Goal: Task Accomplishment & Management: Manage account settings

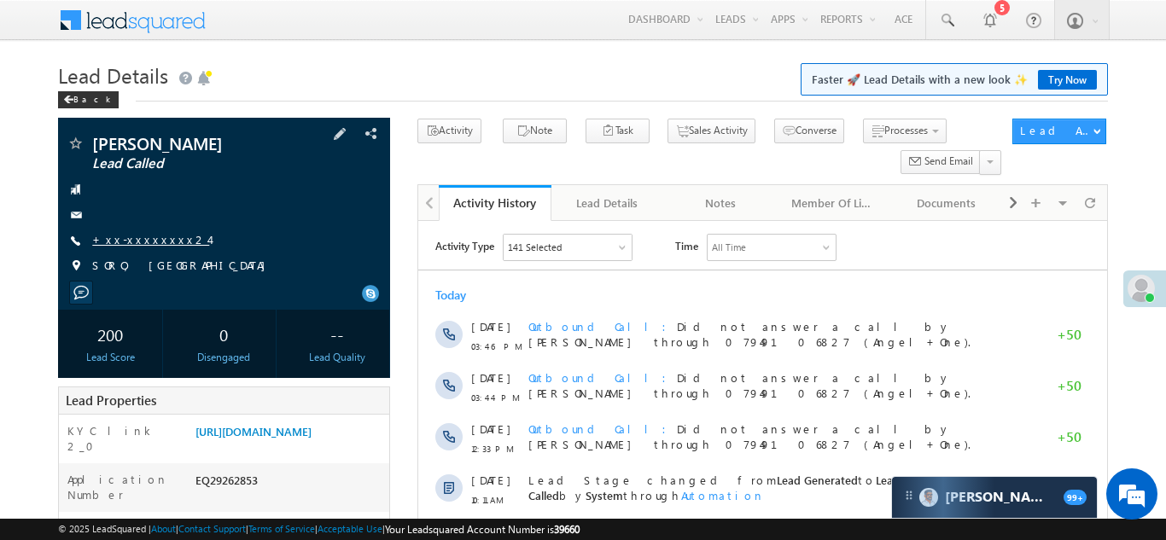
click at [148, 234] on link "+xx-xxxxxxxx24" at bounding box center [150, 239] width 117 height 15
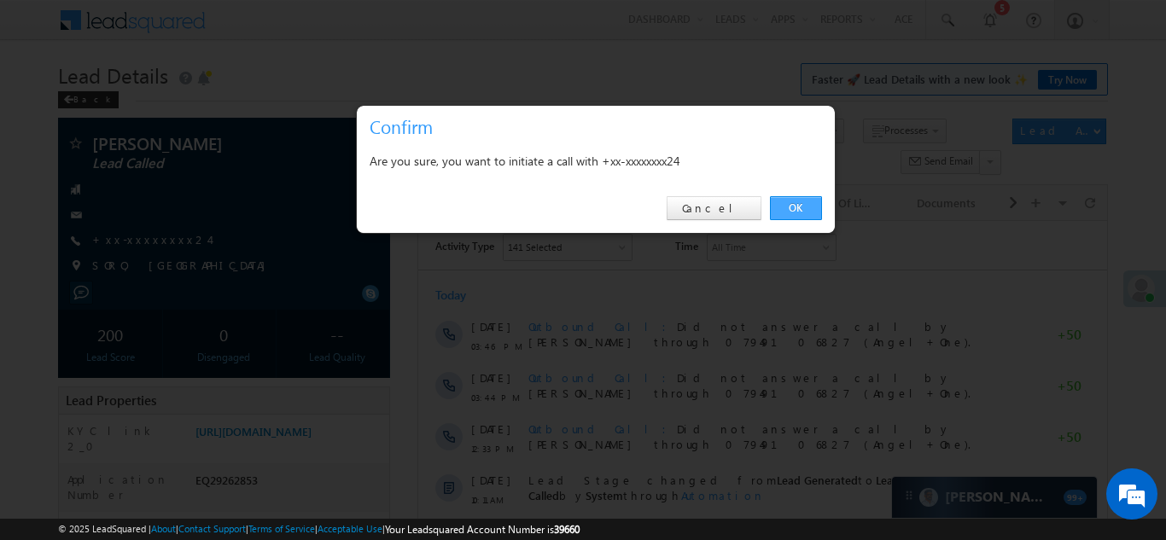
click at [787, 210] on link "OK" at bounding box center [796, 208] width 52 height 24
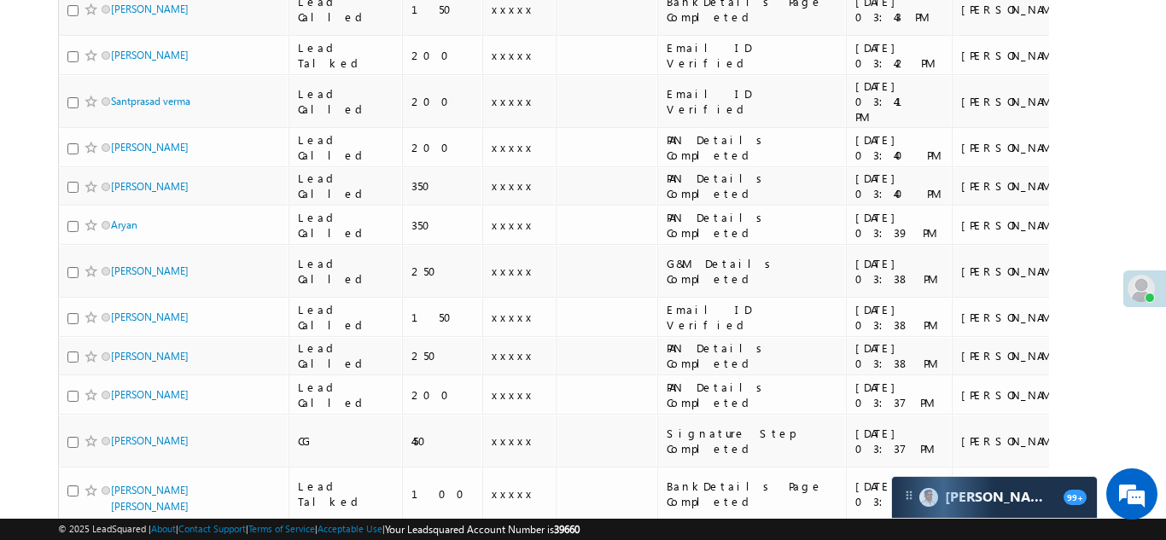
scroll to position [1408, 0]
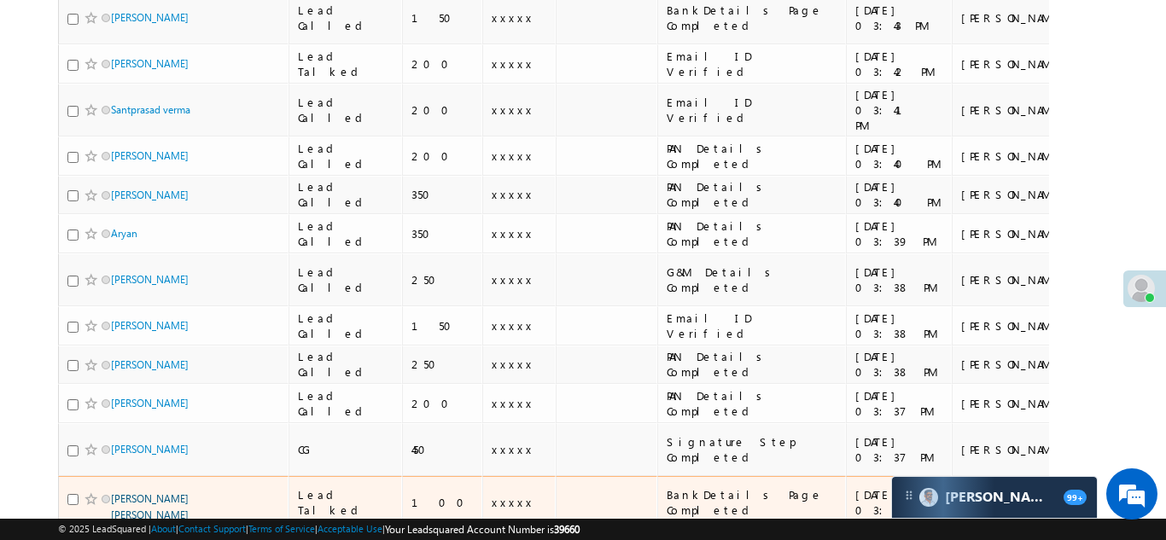
click at [169, 492] on link "[PERSON_NAME] [PERSON_NAME]" at bounding box center [150, 506] width 78 height 29
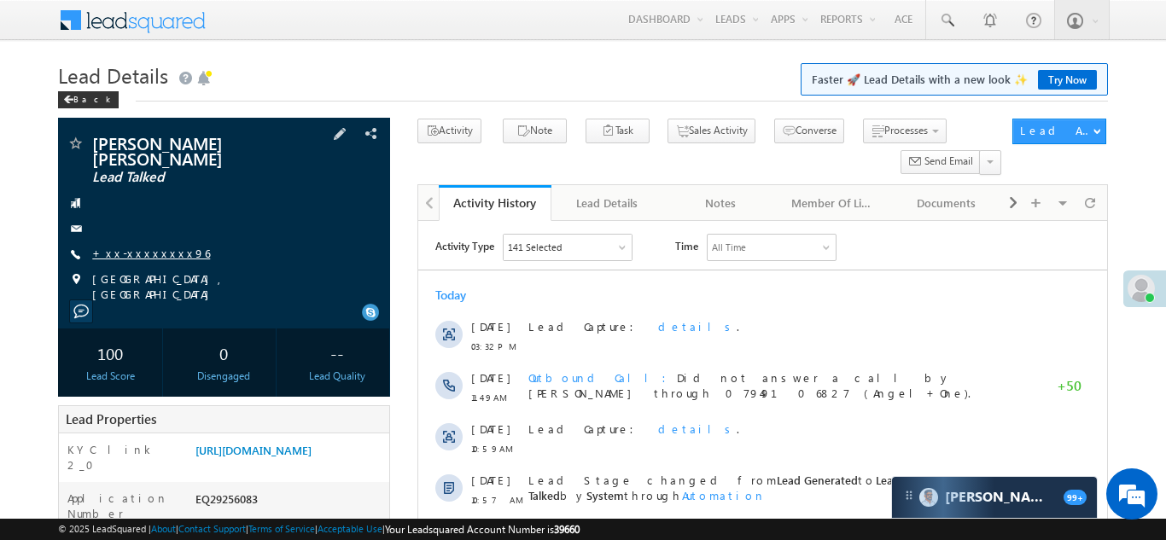
click at [139, 255] on link "+xx-xxxxxxxx96" at bounding box center [151, 253] width 118 height 15
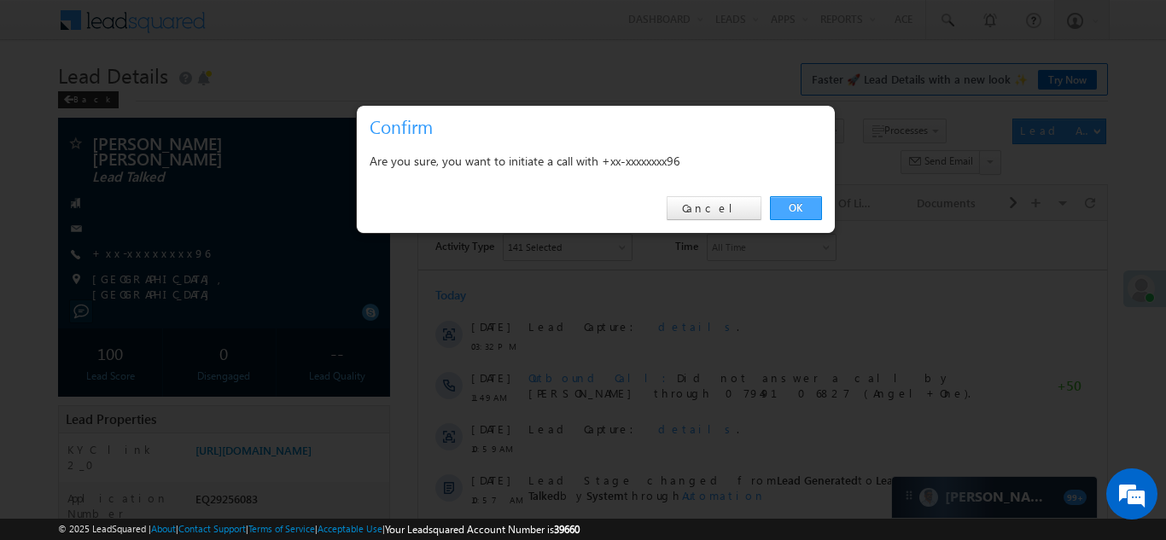
click at [795, 208] on link "OK" at bounding box center [796, 208] width 52 height 24
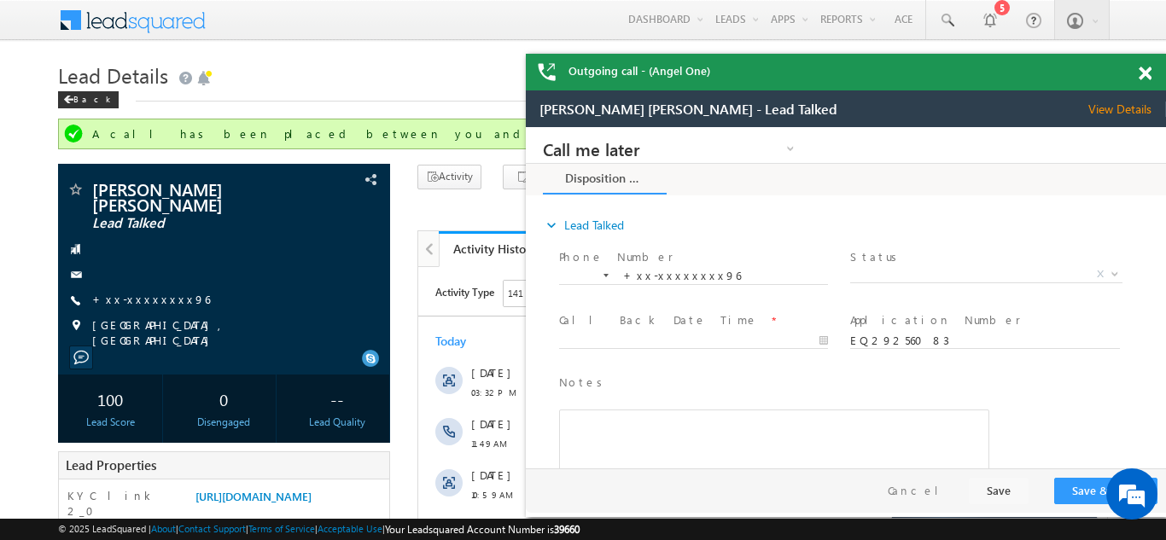
click at [1143, 78] on div "Outgoing call - (Angel One)" at bounding box center [846, 72] width 640 height 37
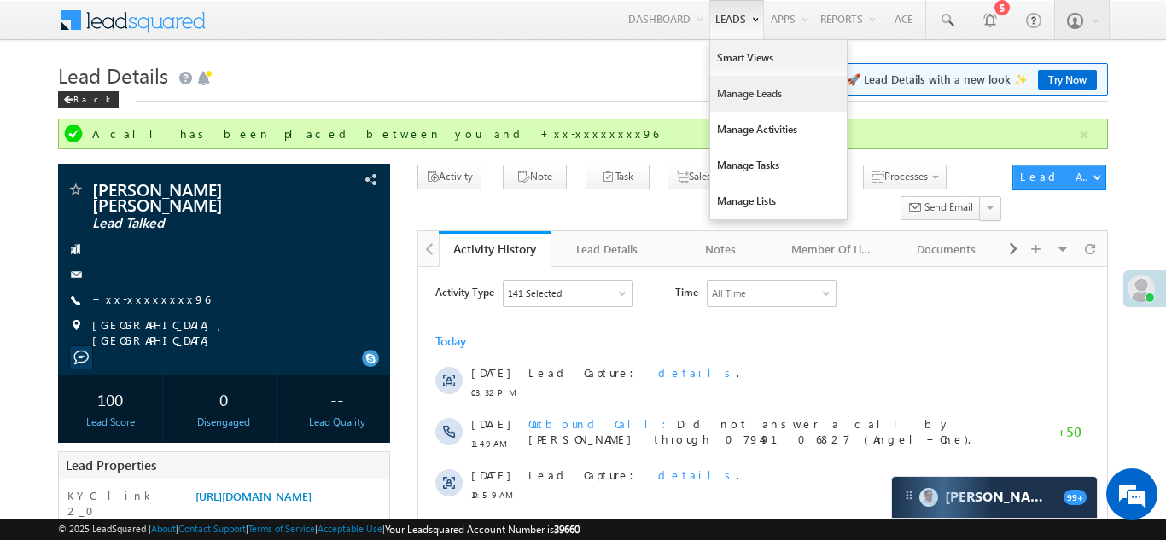
click at [731, 109] on link "Manage Leads" at bounding box center [778, 94] width 137 height 36
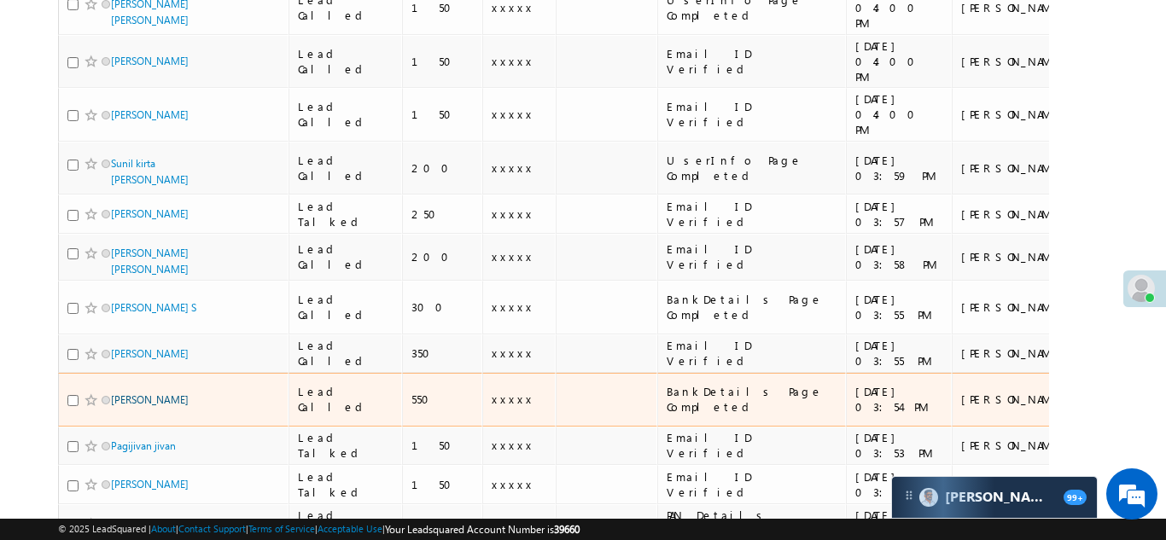
click at [138, 393] on link "RAJ MONU" at bounding box center [150, 399] width 78 height 13
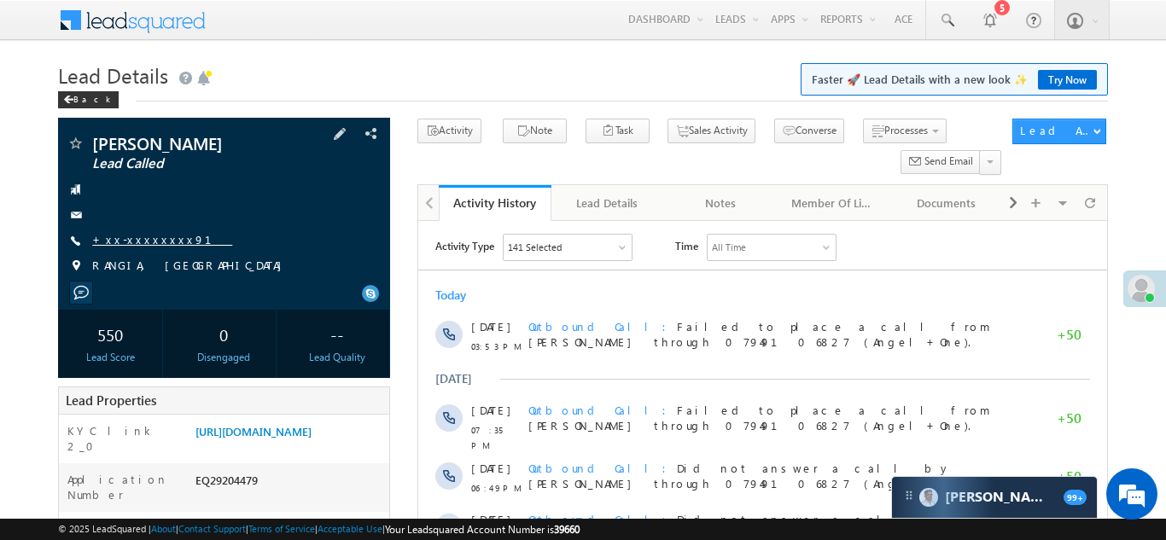
click at [146, 242] on link "+xx-xxxxxxxx91" at bounding box center [162, 239] width 140 height 15
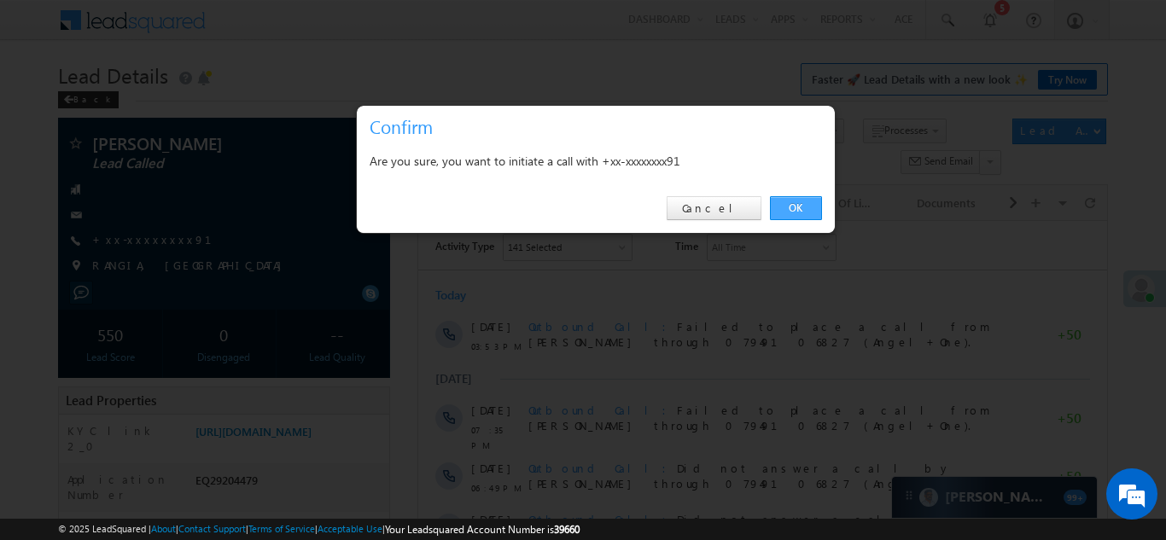
click at [792, 208] on link "OK" at bounding box center [796, 208] width 52 height 24
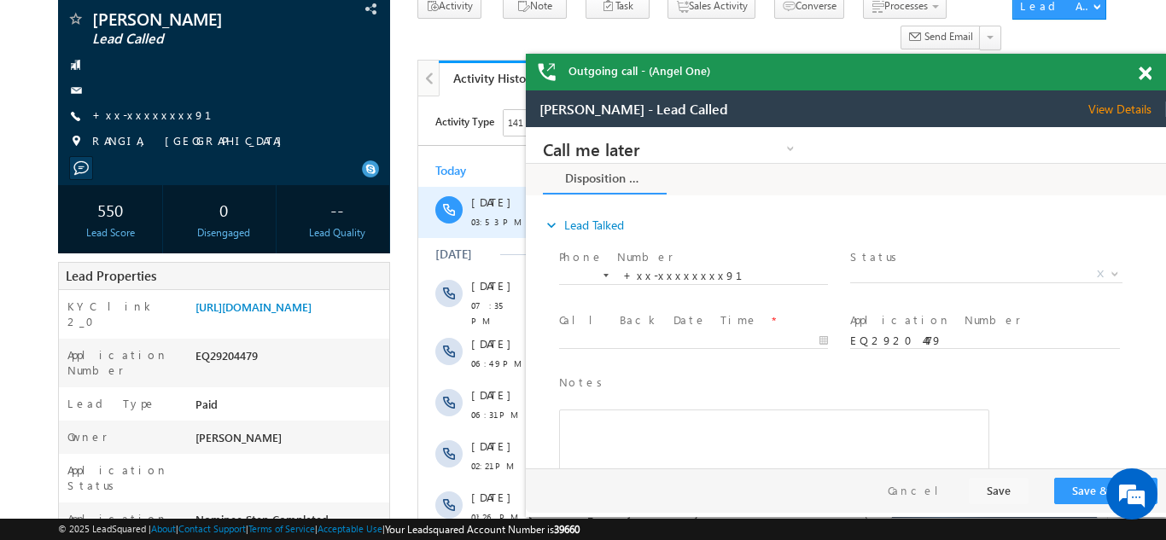
scroll to position [197, 0]
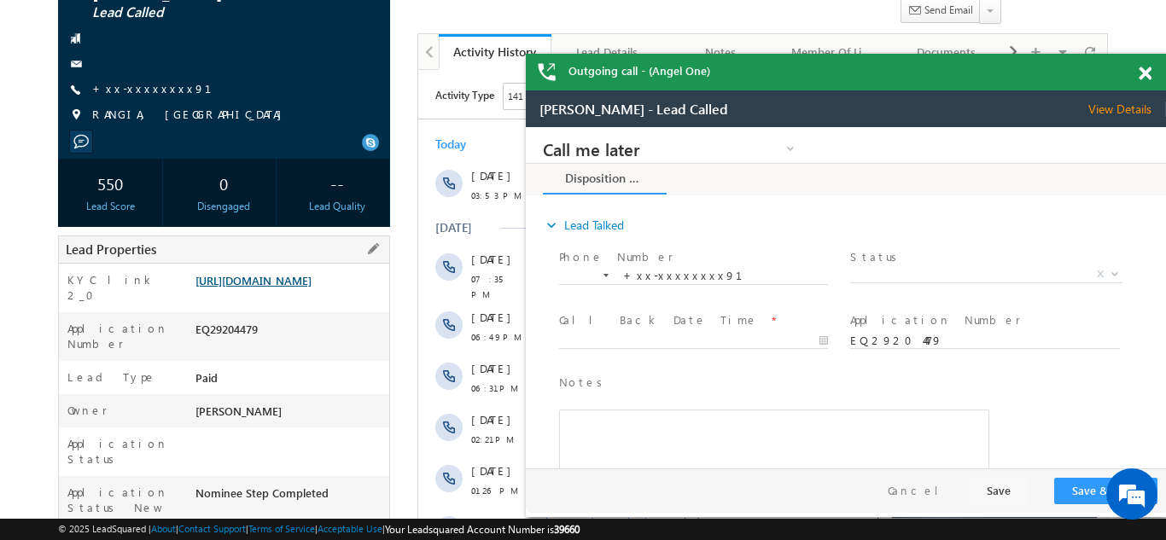
click at [272, 288] on link "https://angelbroking1-pk3em7sa.customui-test.leadsquared.com?leadId=ee3117ed-ab…" at bounding box center [253, 280] width 116 height 15
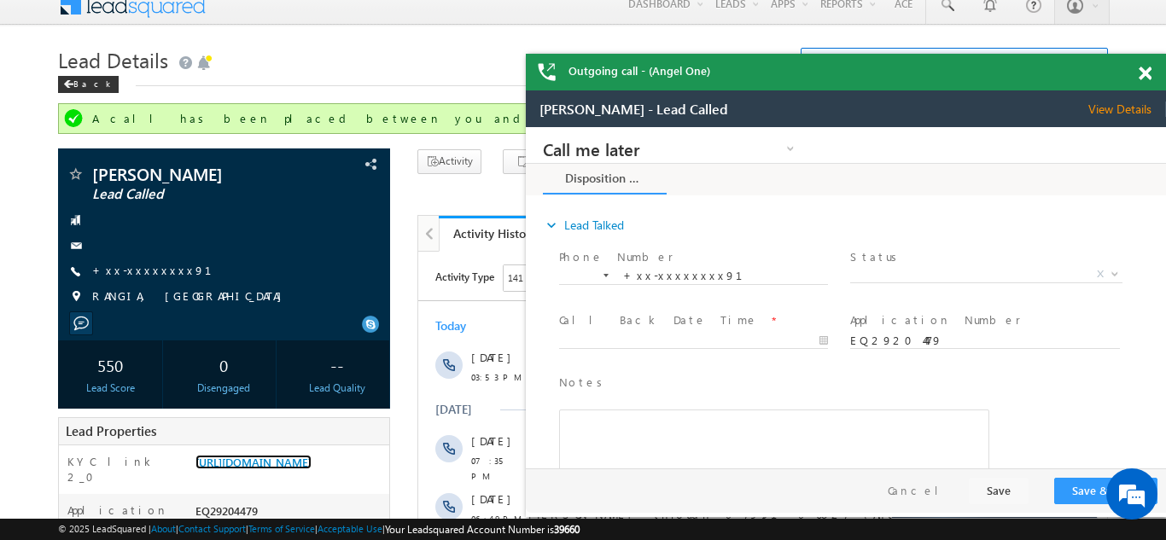
scroll to position [0, 0]
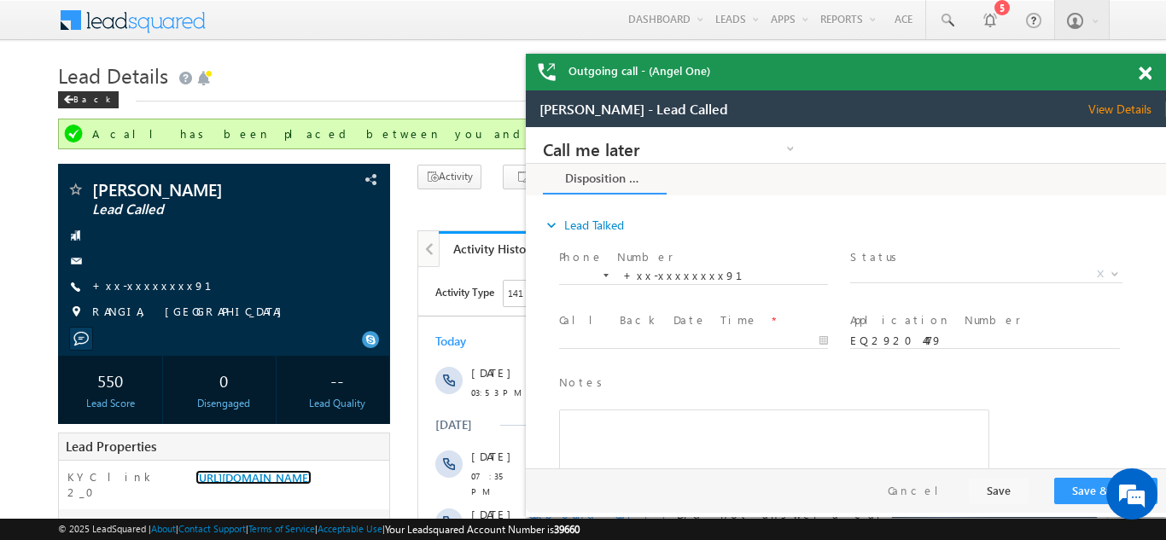
click at [1145, 73] on span at bounding box center [1144, 74] width 13 height 15
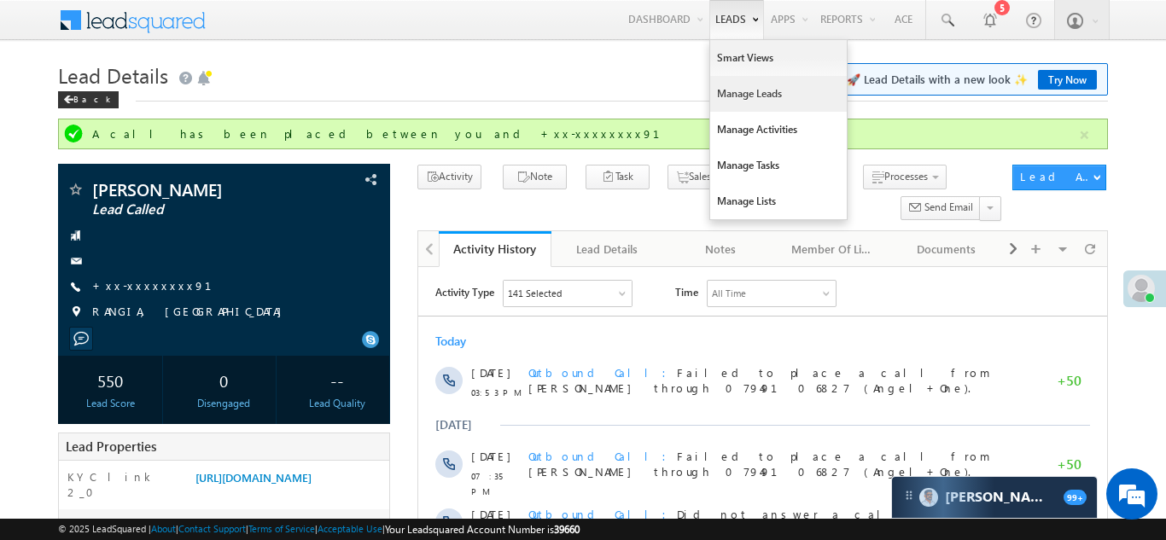
click at [725, 102] on link "Manage Leads" at bounding box center [778, 94] width 137 height 36
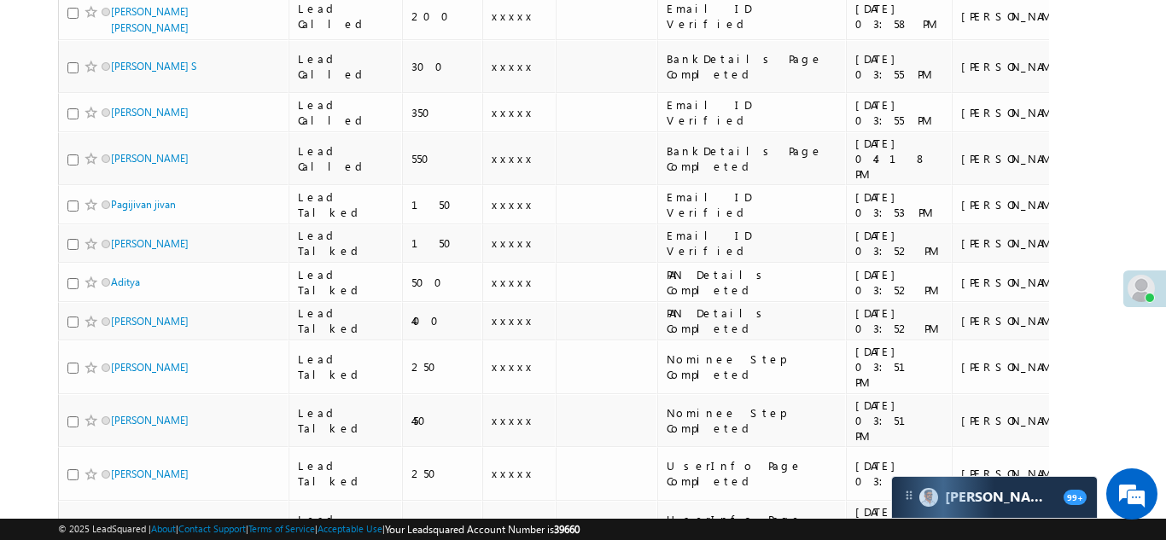
scroll to position [801, 0]
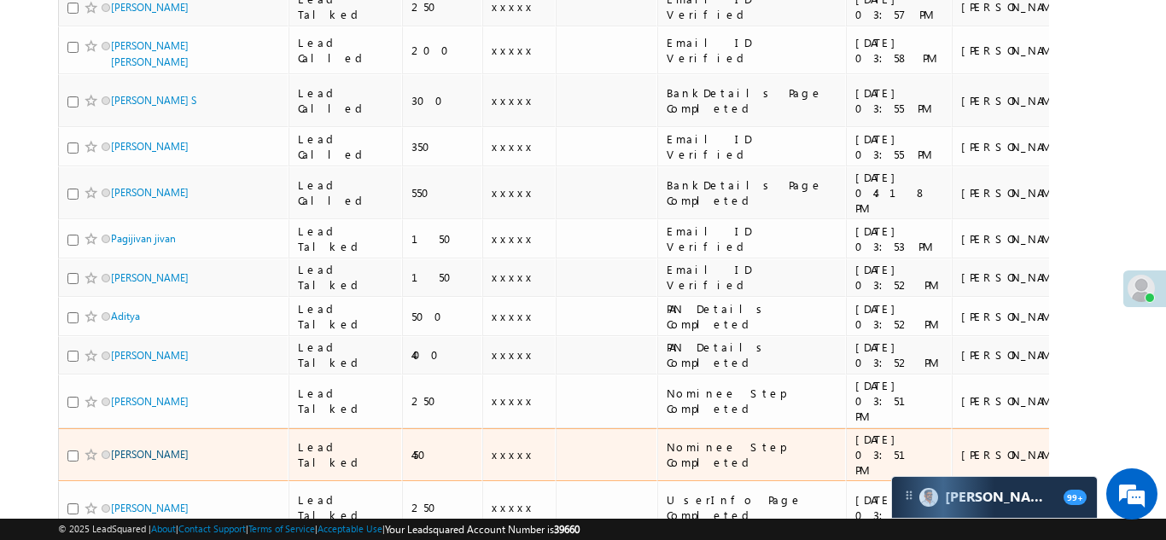
click at [125, 448] on link "[PERSON_NAME]" at bounding box center [150, 454] width 78 height 13
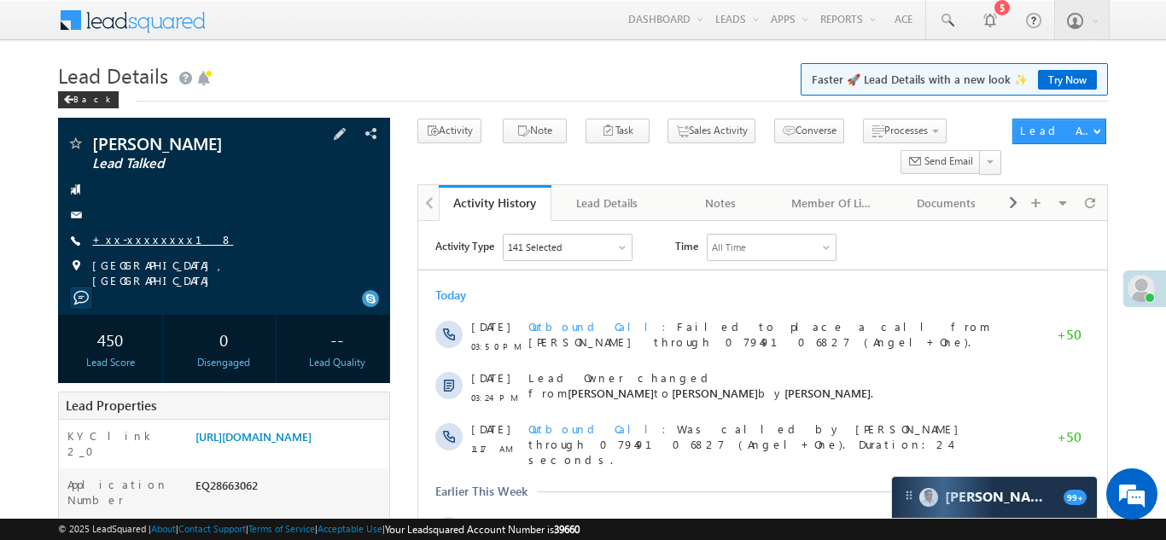
click at [143, 238] on link "+xx-xxxxxxxx18" at bounding box center [162, 239] width 141 height 15
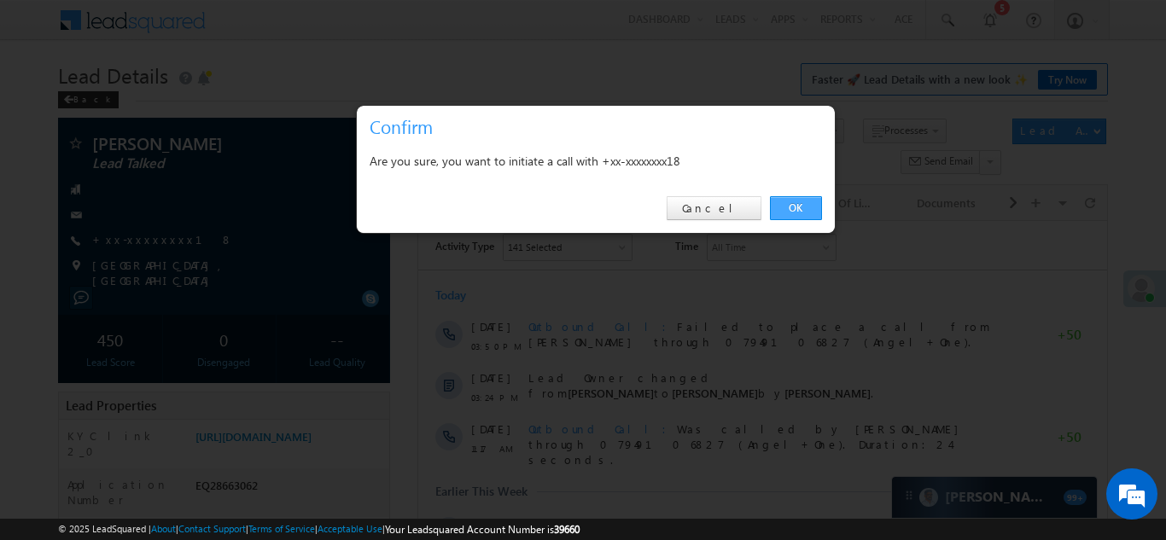
click at [790, 201] on link "OK" at bounding box center [796, 208] width 52 height 24
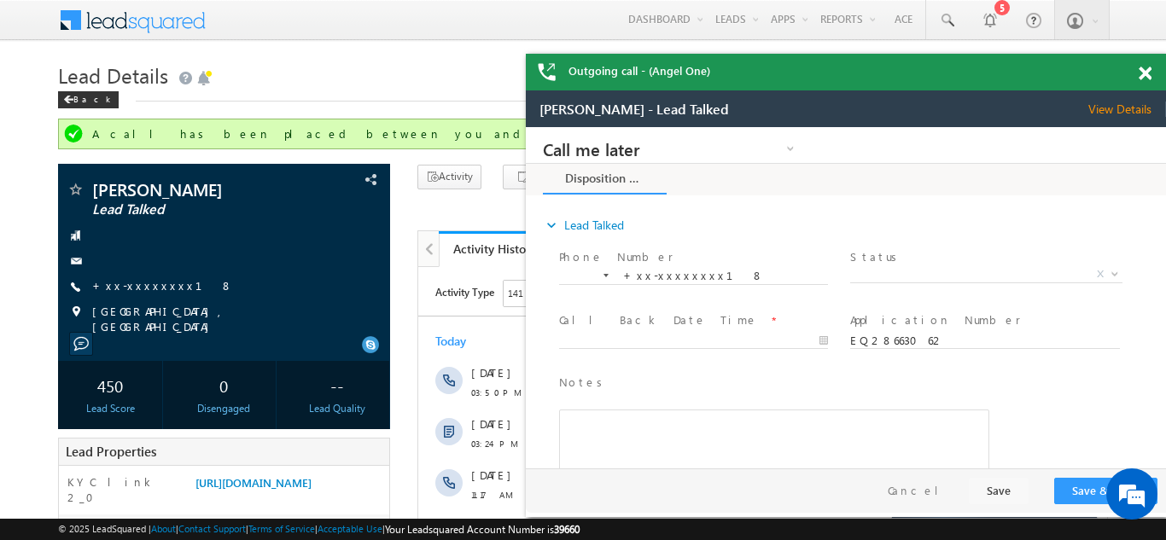
click at [1144, 79] on div "Outgoing call - (Angel One)" at bounding box center [846, 72] width 640 height 37
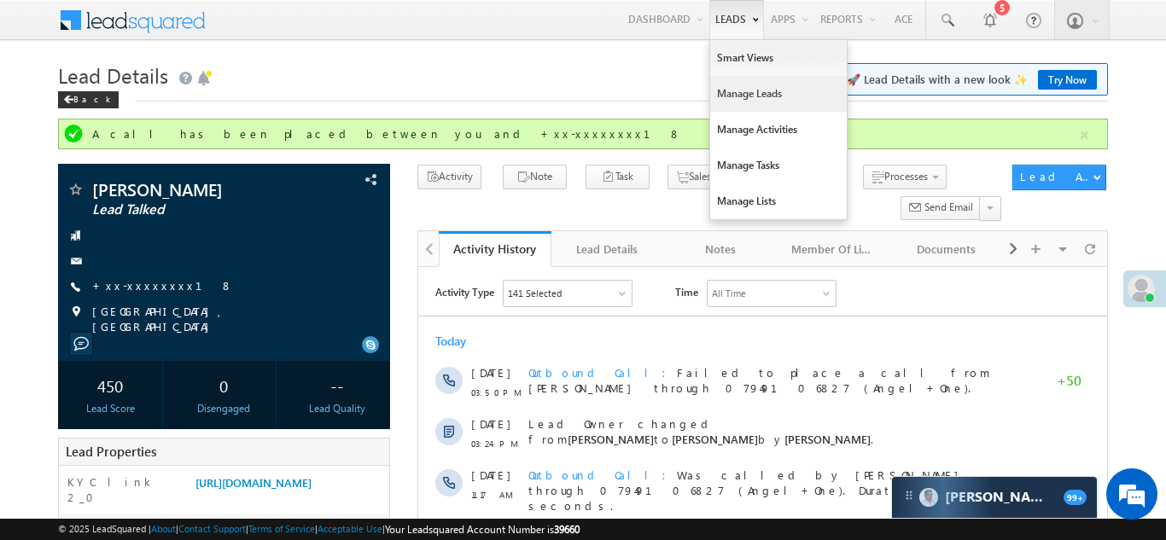
click at [732, 97] on link "Manage Leads" at bounding box center [778, 94] width 137 height 36
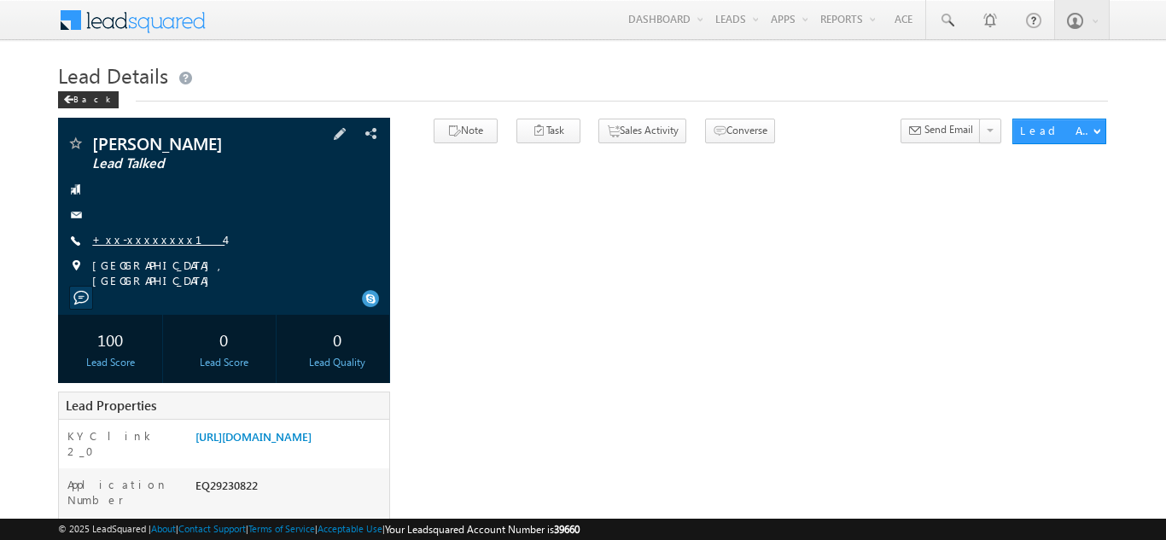
click at [146, 236] on link "+xx-xxxxxxxx14" at bounding box center [158, 239] width 132 height 15
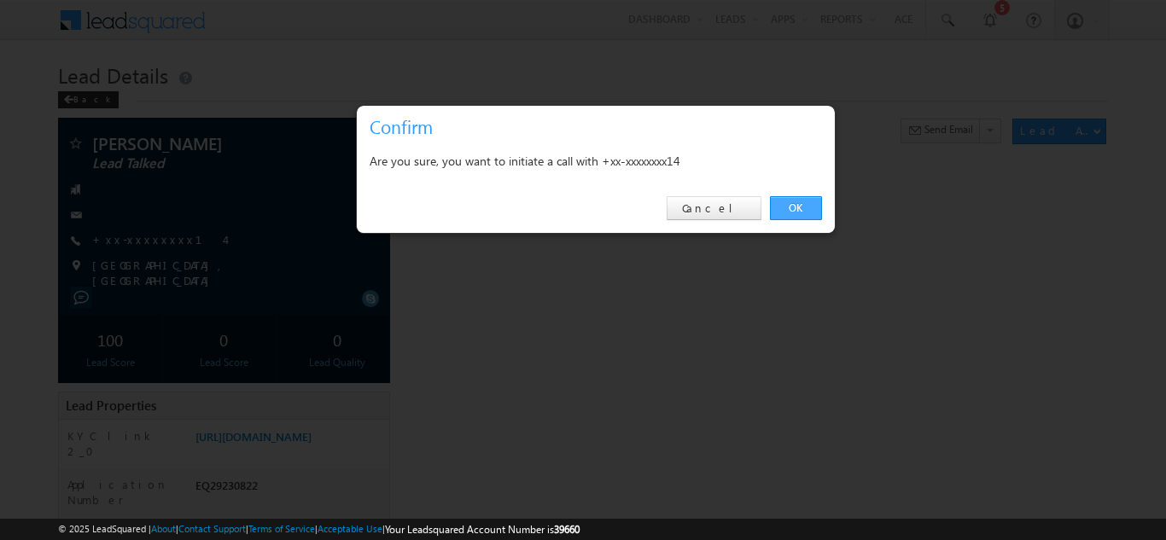
click at [785, 208] on link "OK" at bounding box center [796, 208] width 52 height 24
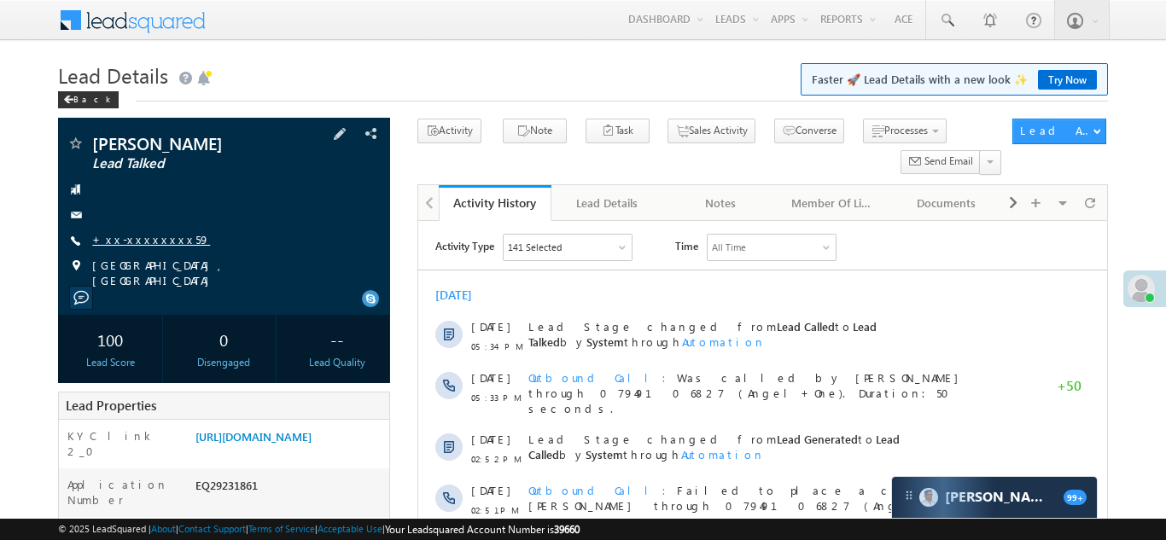
click at [134, 238] on link "+xx-xxxxxxxx59" at bounding box center [151, 239] width 118 height 15
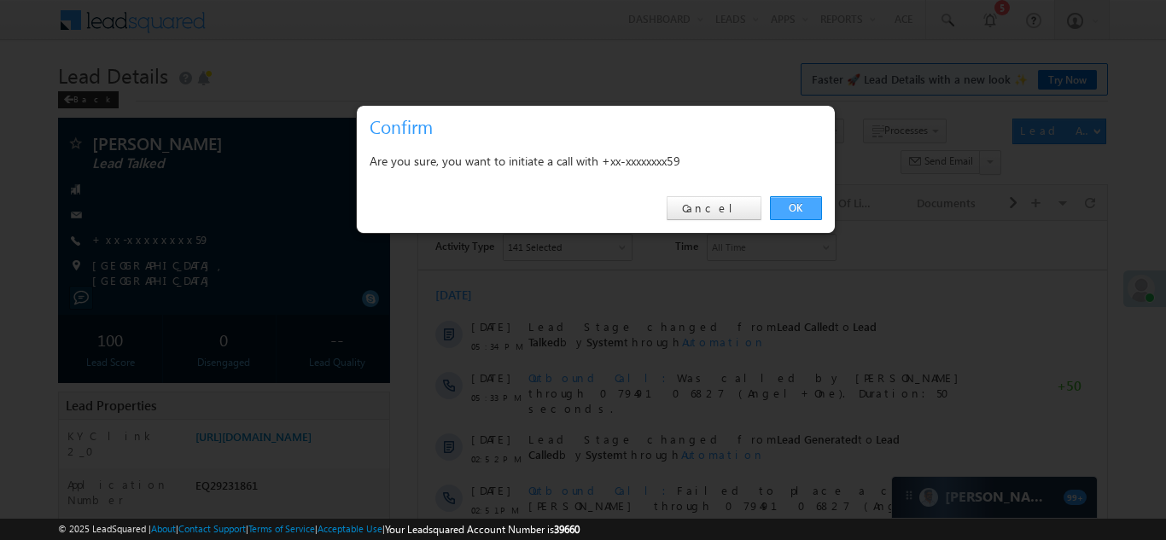
click at [785, 207] on link "OK" at bounding box center [796, 208] width 52 height 24
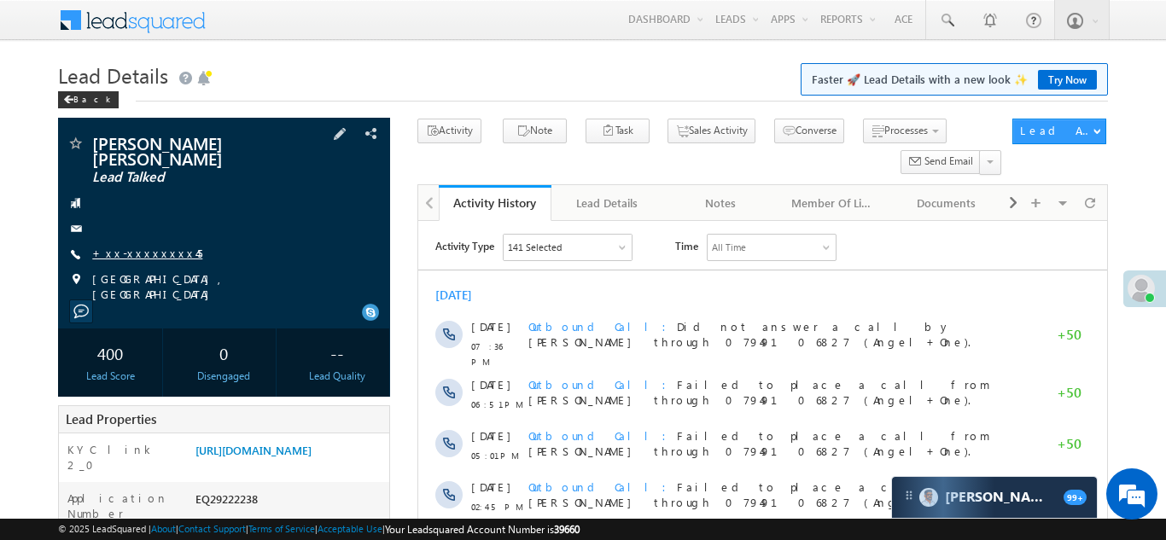
click at [143, 253] on link "+xx-xxxxxxxx45" at bounding box center [147, 253] width 110 height 15
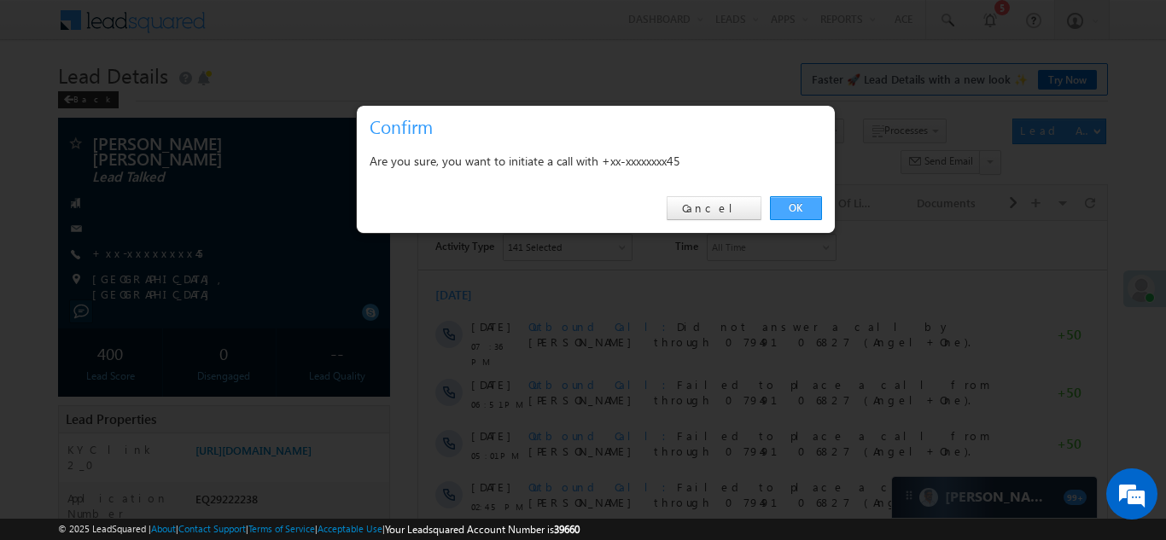
click at [796, 206] on link "OK" at bounding box center [796, 208] width 52 height 24
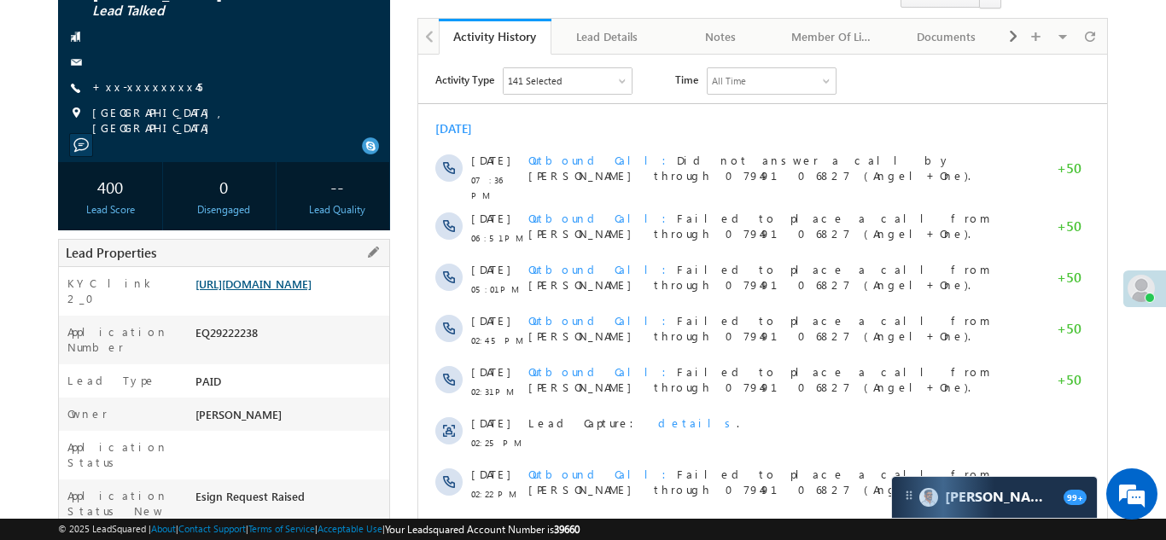
scroll to position [259, 0]
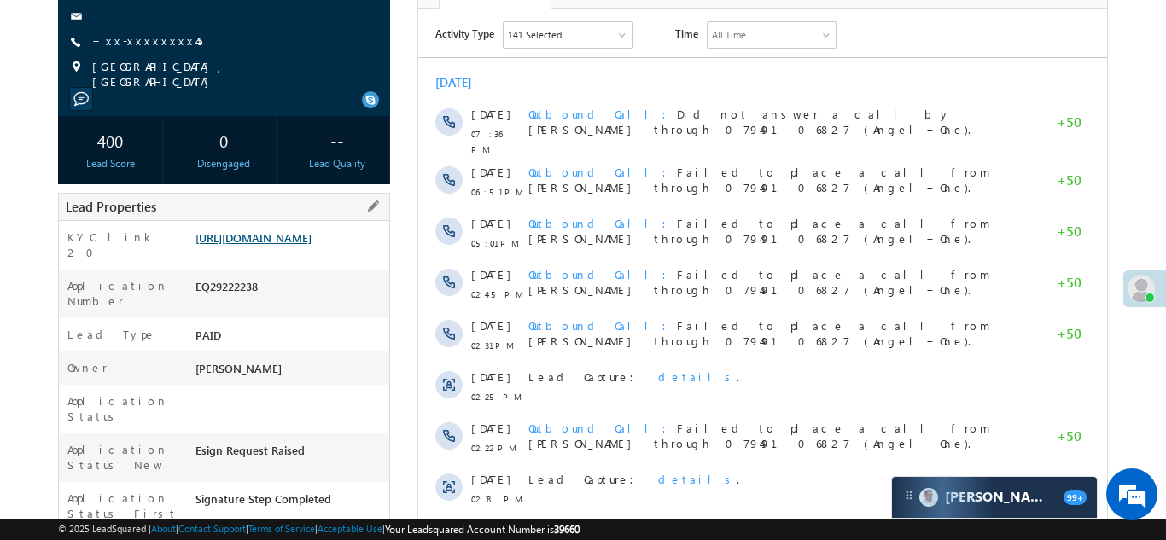
click at [303, 245] on link "https://angelbroking1-pk3em7sa.customui-test.leadsquared.com?leadId=af8875f3-72…" at bounding box center [253, 237] width 116 height 15
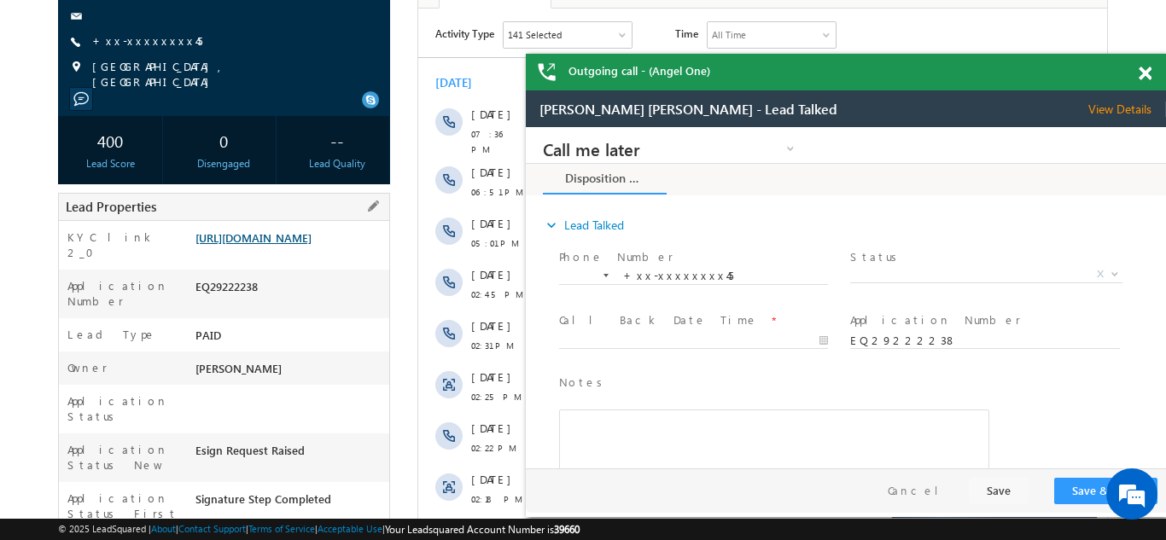
scroll to position [0, 0]
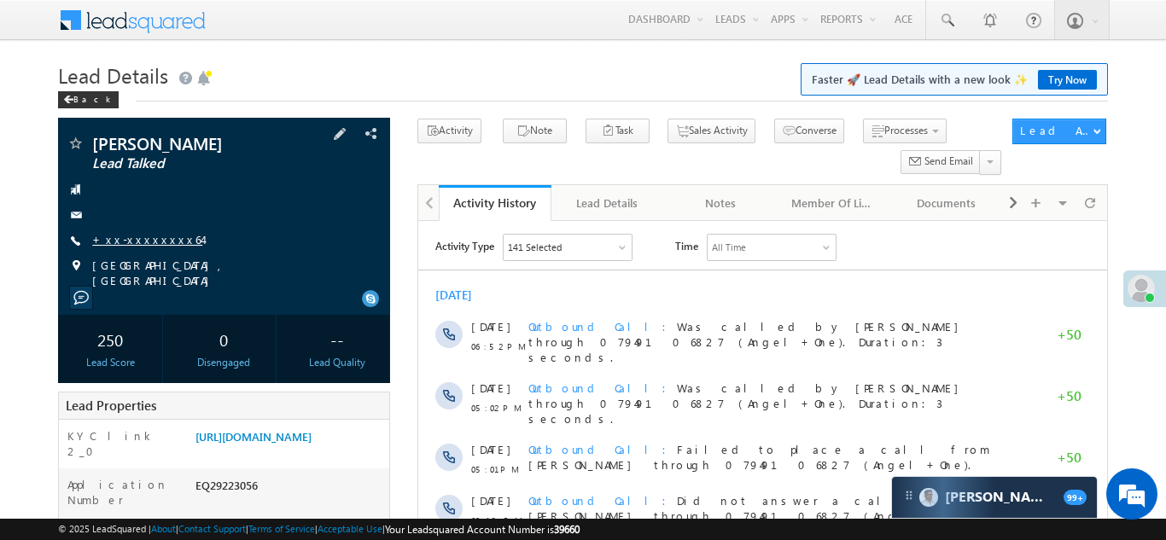
click at [134, 241] on link "+xx-xxxxxxxx64" at bounding box center [147, 239] width 110 height 15
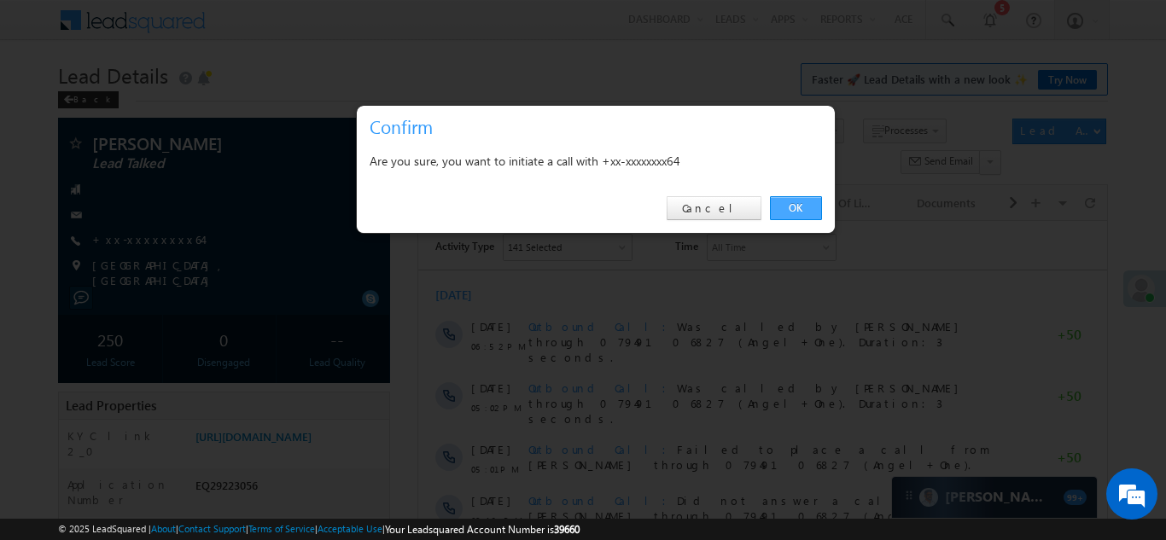
click at [788, 206] on link "OK" at bounding box center [796, 208] width 52 height 24
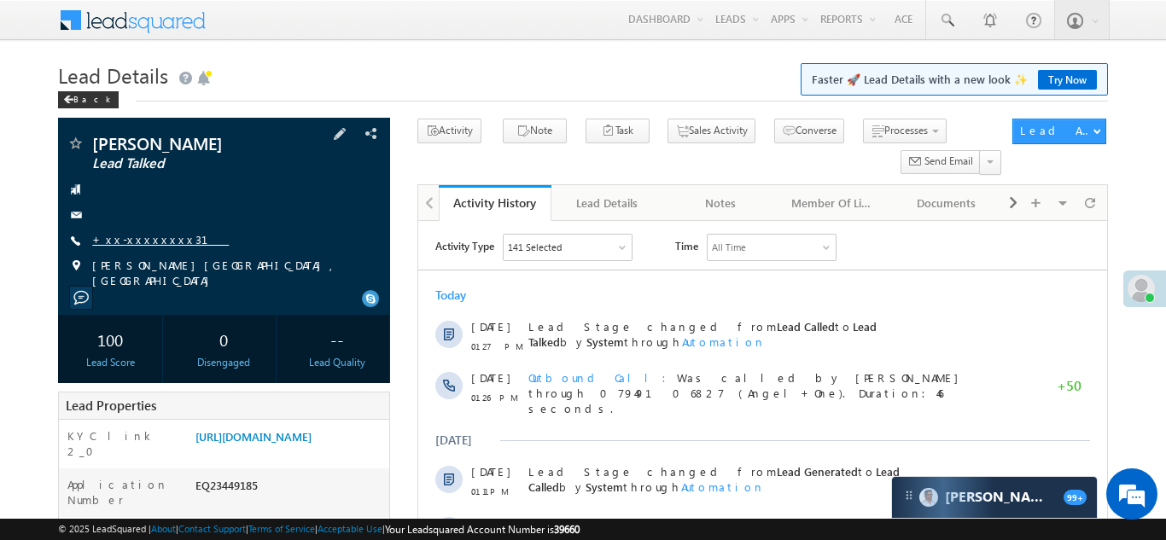
click at [164, 238] on link "+xx-xxxxxxxx31" at bounding box center [160, 239] width 137 height 15
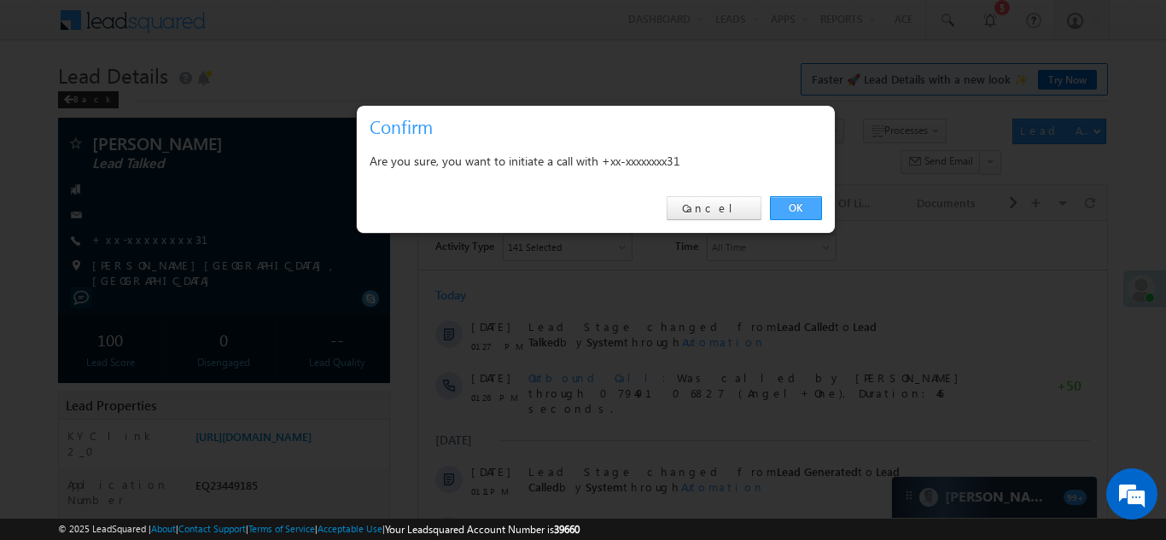
click at [797, 208] on link "OK" at bounding box center [796, 208] width 52 height 24
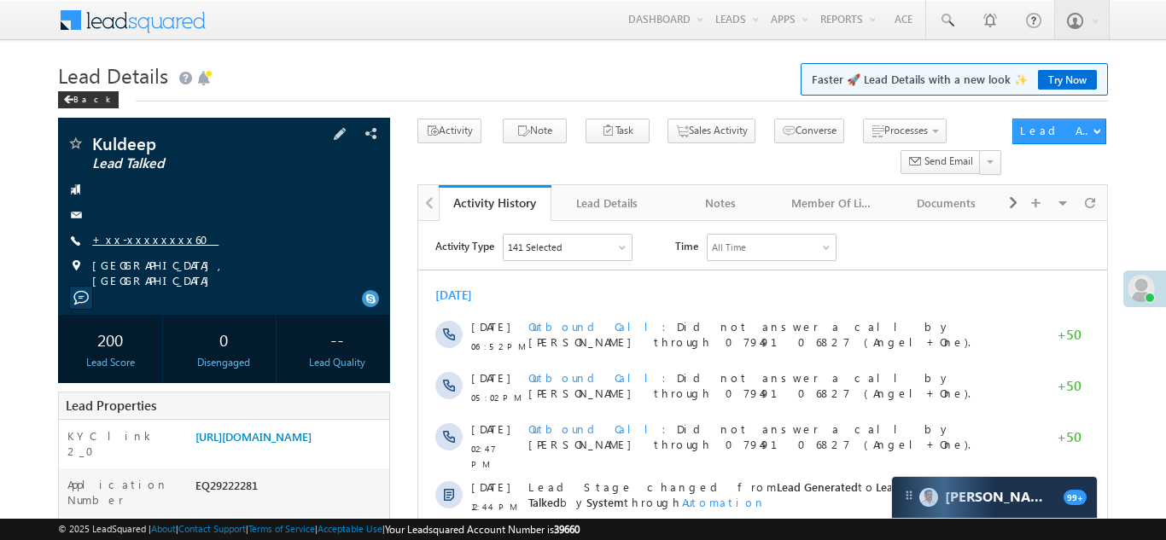
click at [147, 242] on link "+xx-xxxxxxxx60" at bounding box center [155, 239] width 126 height 15
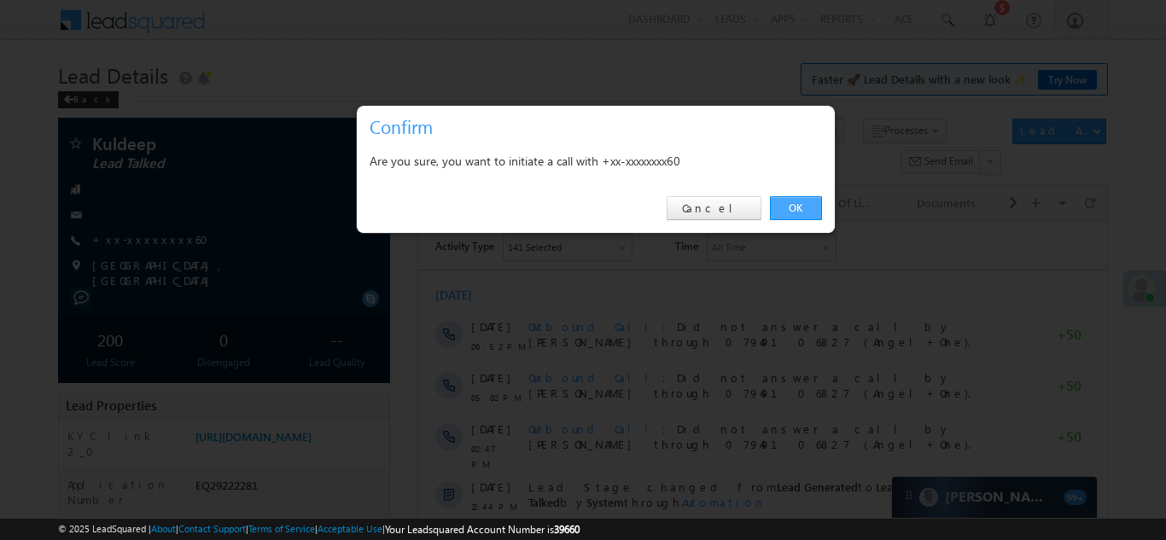
click at [797, 201] on link "OK" at bounding box center [796, 208] width 52 height 24
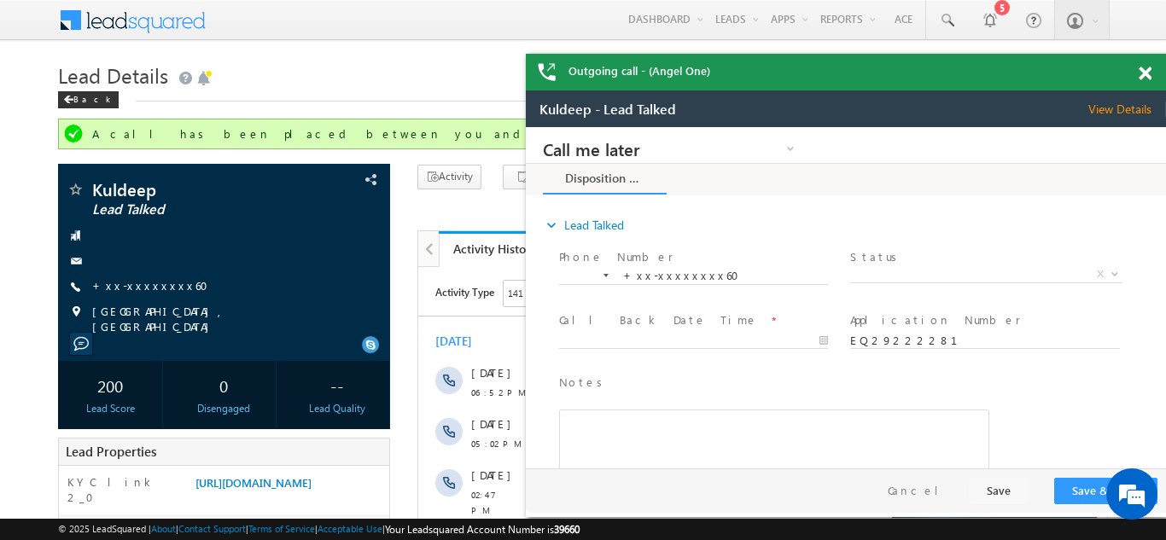
click at [1139, 73] on span at bounding box center [1144, 74] width 13 height 15
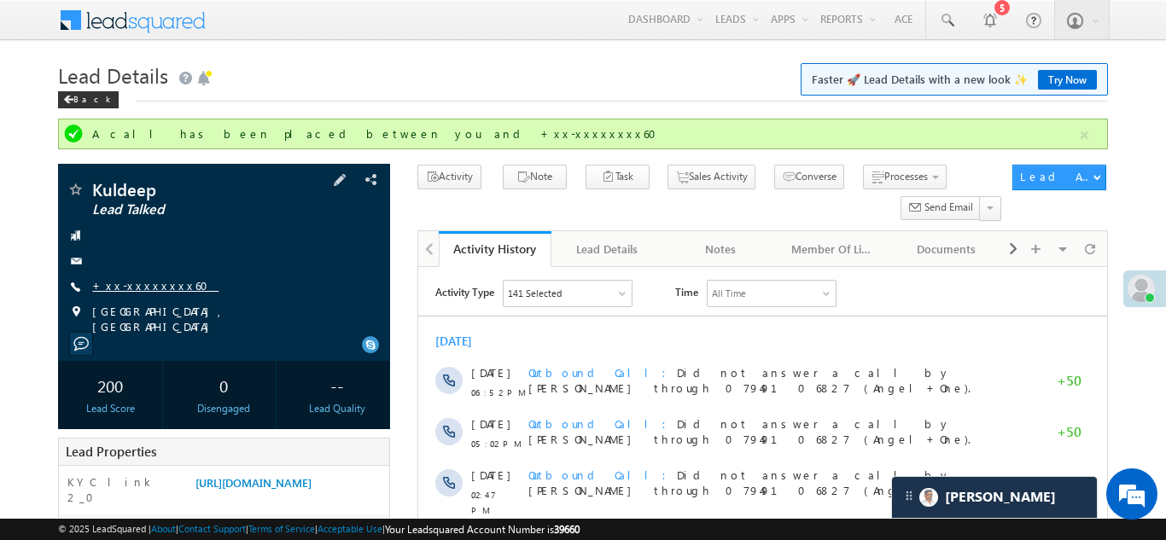
click at [145, 288] on link "+xx-xxxxxxxx60" at bounding box center [155, 285] width 126 height 15
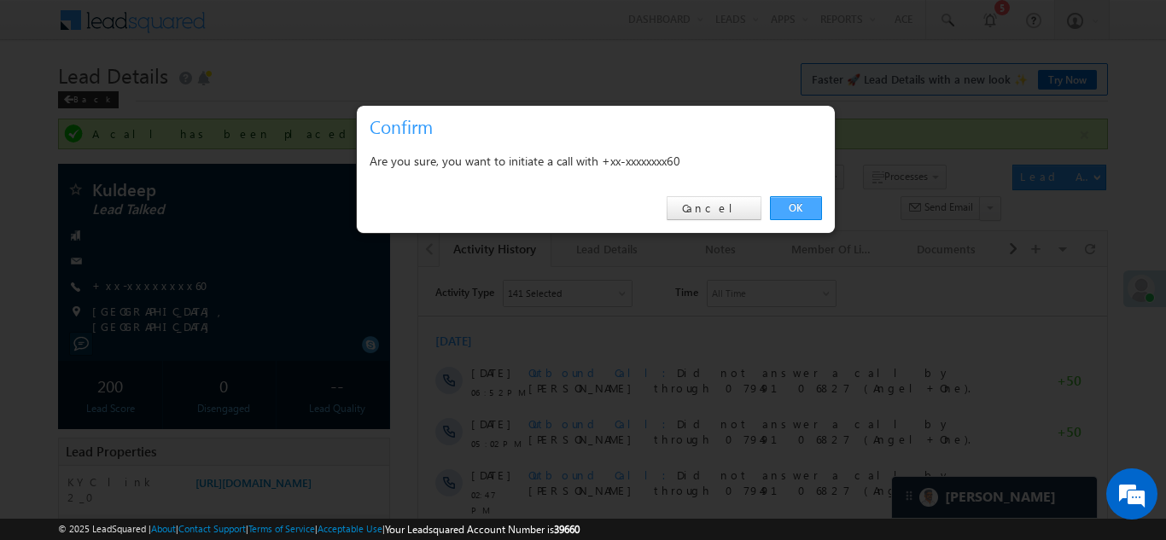
click at [793, 206] on link "OK" at bounding box center [796, 208] width 52 height 24
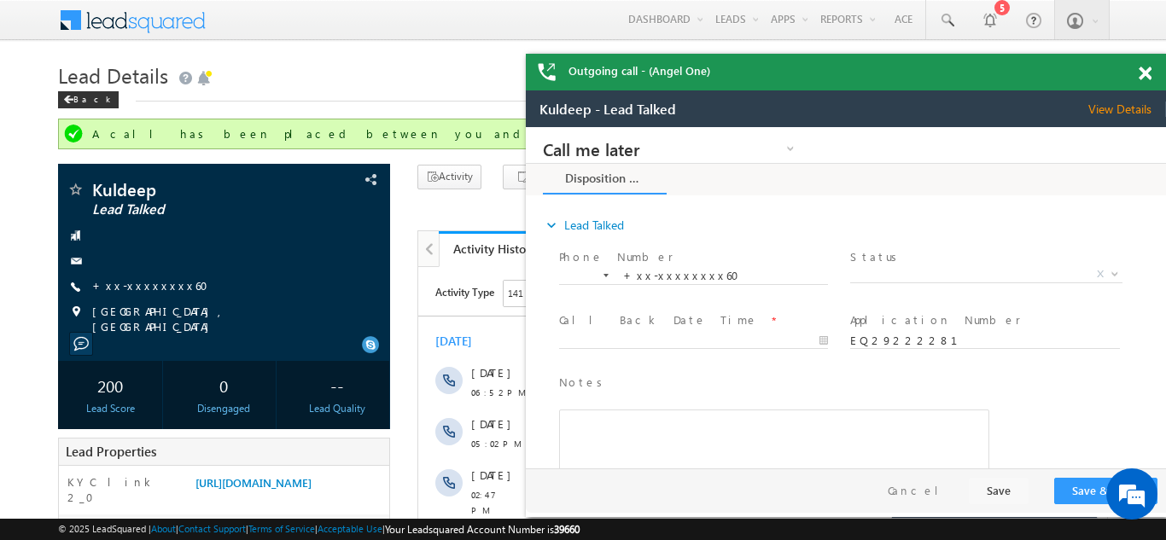
click at [1143, 73] on span at bounding box center [1144, 74] width 13 height 15
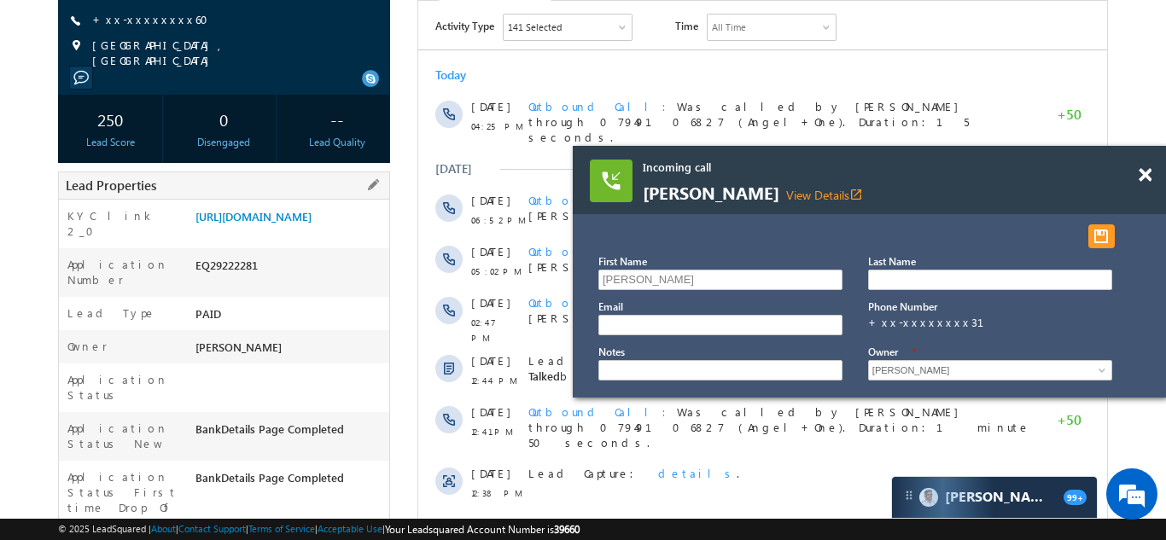
scroll to position [224, 0]
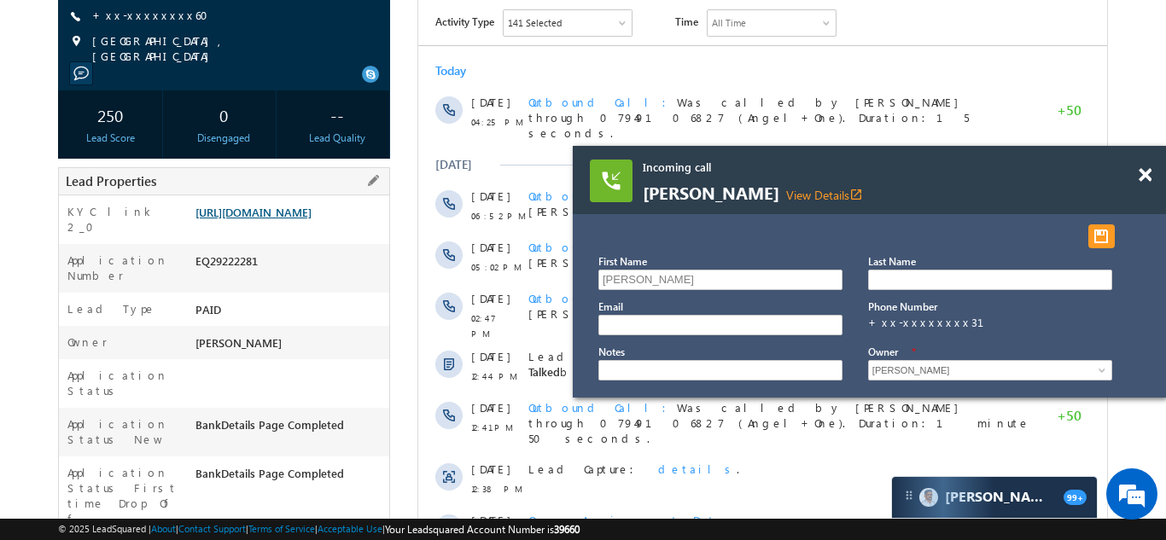
click at [279, 219] on link "https://angelbroking1-pk3em7sa.customui-test.leadsquared.com?leadId=d38f8d35-cc…" at bounding box center [253, 212] width 116 height 15
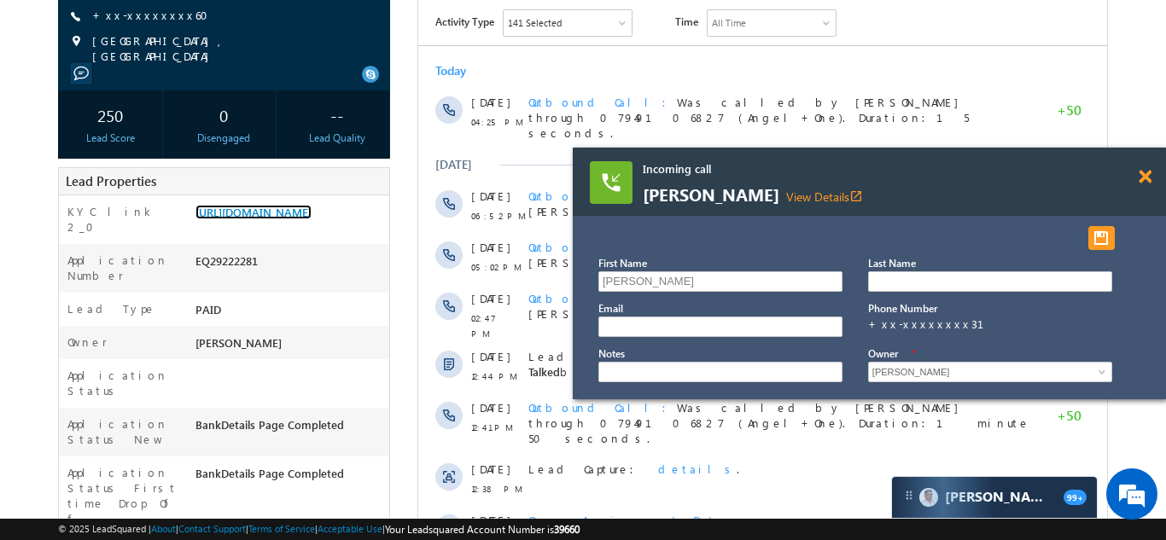
click at [1145, 177] on div "Incoming call Shivam gupta View Details open_in_new" at bounding box center [869, 182] width 593 height 68
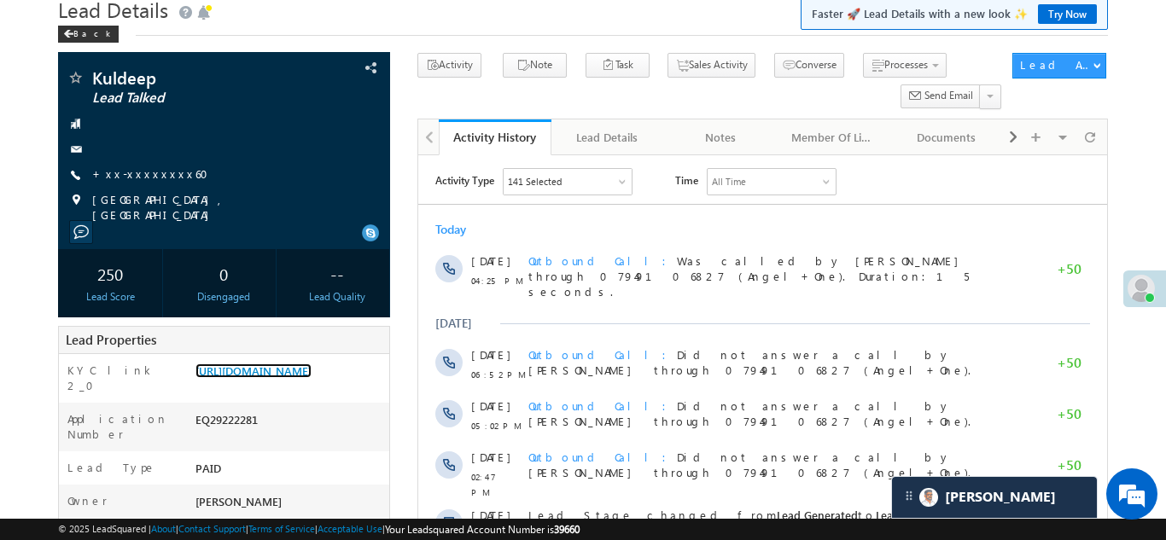
scroll to position [0, 0]
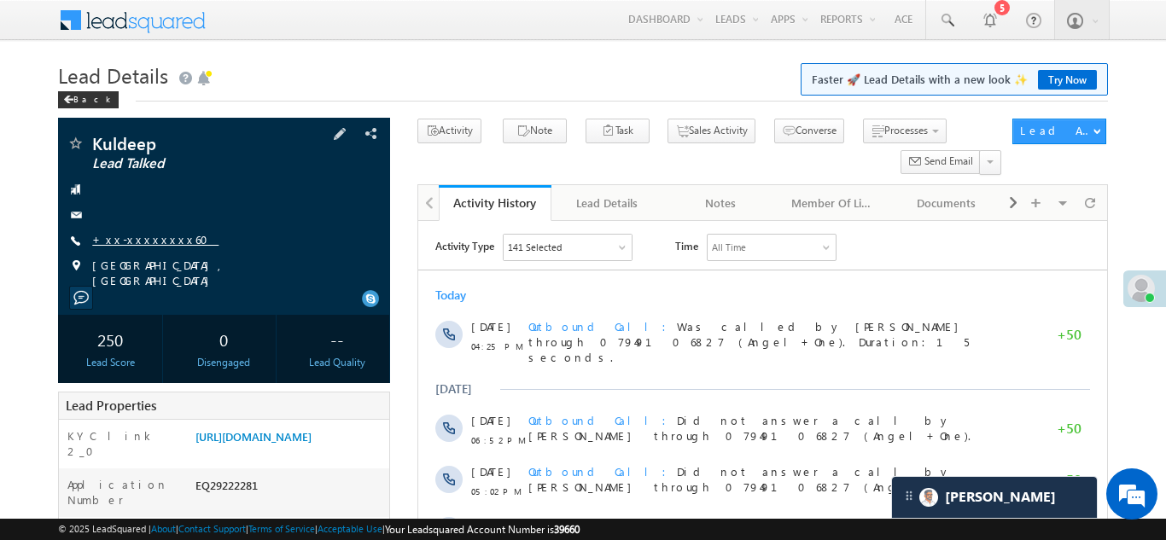
click at [142, 237] on link "+xx-xxxxxxxx60" at bounding box center [155, 239] width 126 height 15
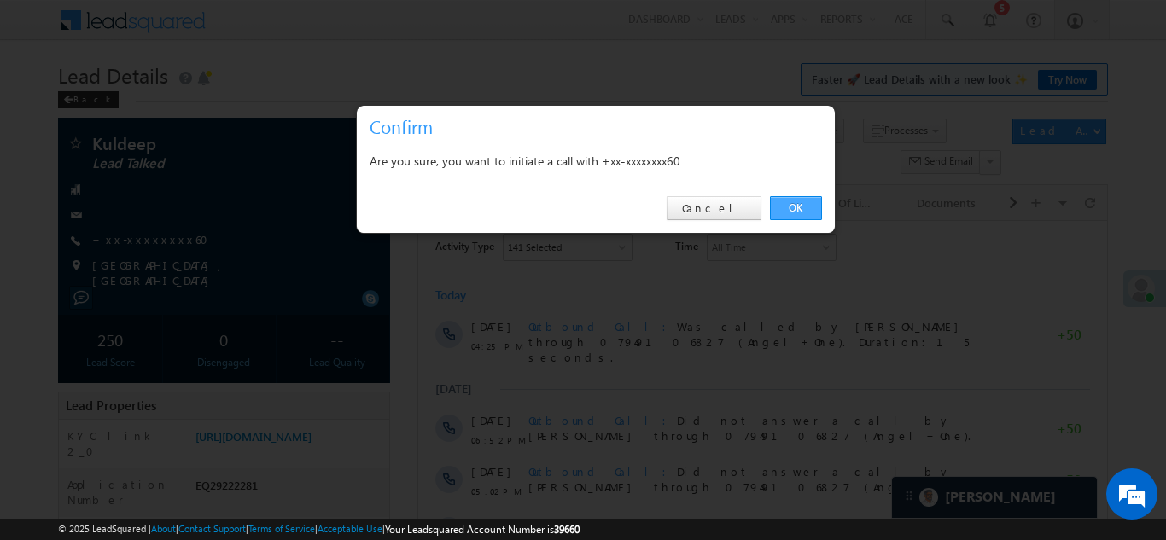
click at [788, 203] on link "OK" at bounding box center [796, 208] width 52 height 24
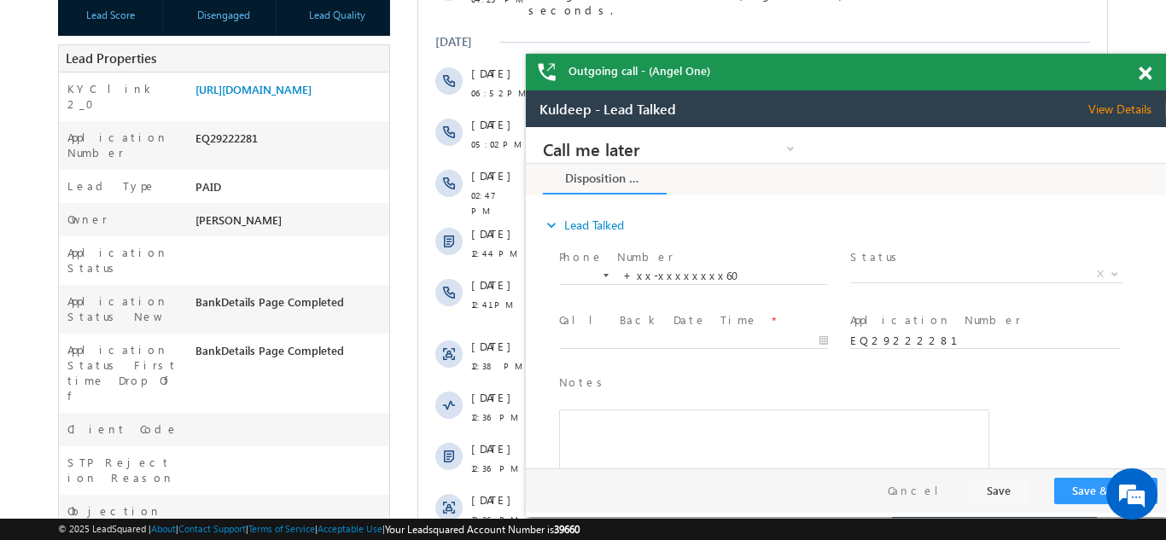
scroll to position [49, 0]
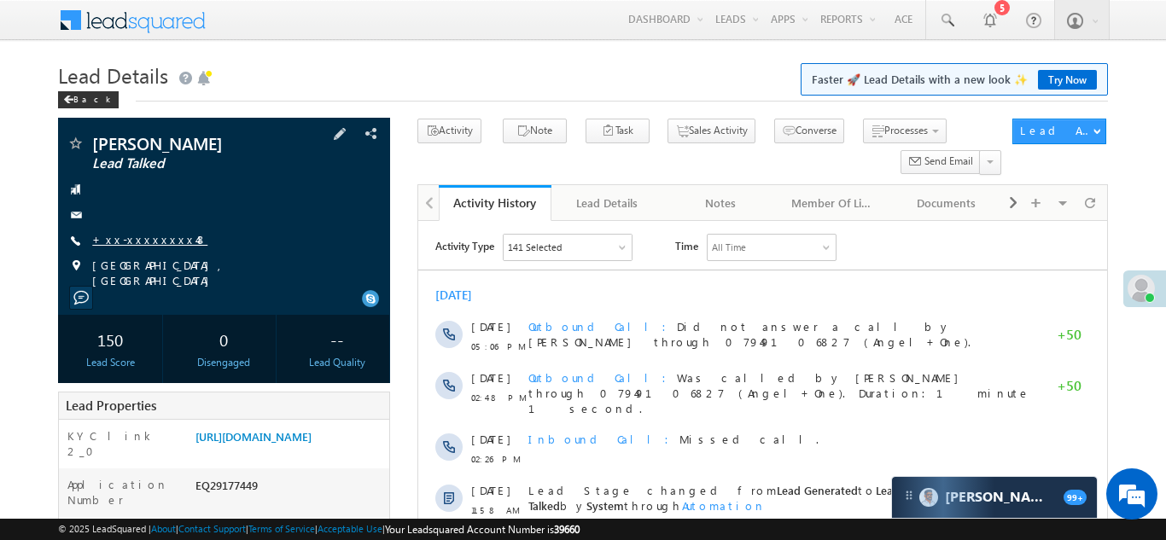
click at [126, 238] on link "+xx-xxxxxxxx48" at bounding box center [149, 239] width 115 height 15
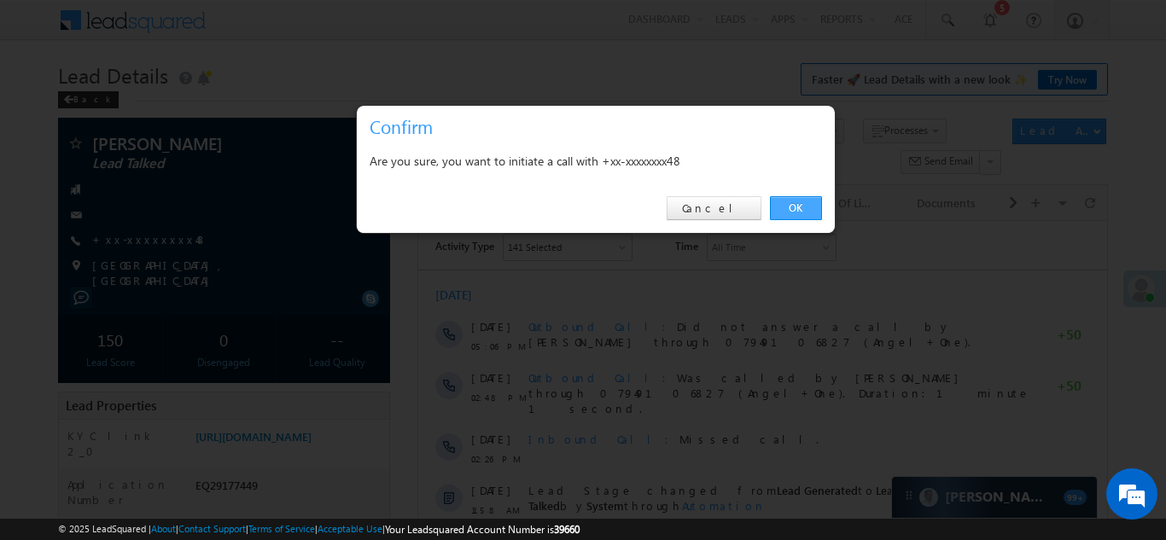
click at [801, 208] on link "OK" at bounding box center [796, 208] width 52 height 24
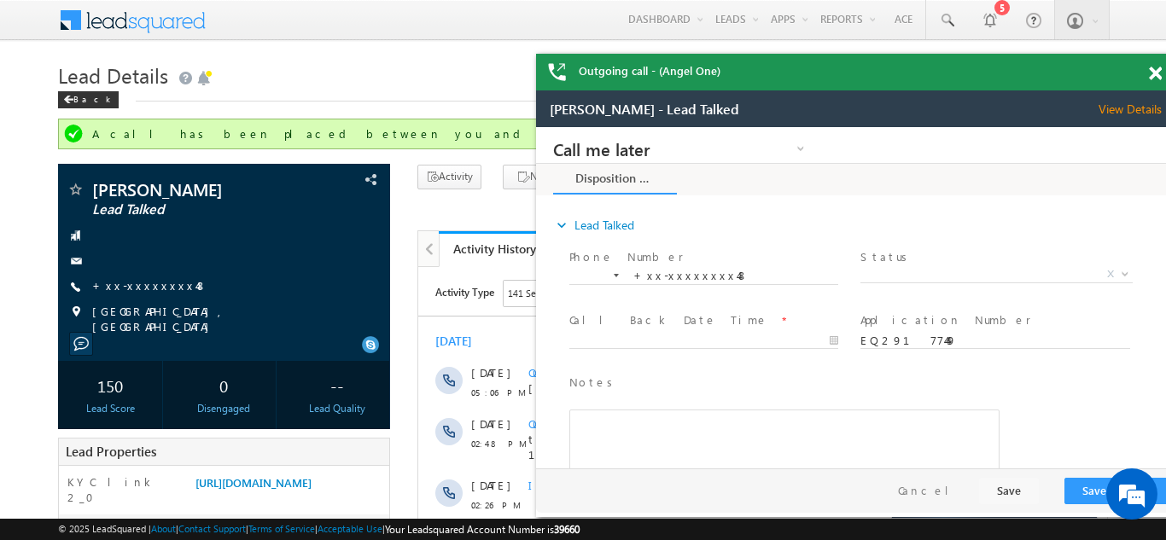
click at [1148, 73] on div "Outgoing call - (Angel One)" at bounding box center [856, 72] width 640 height 37
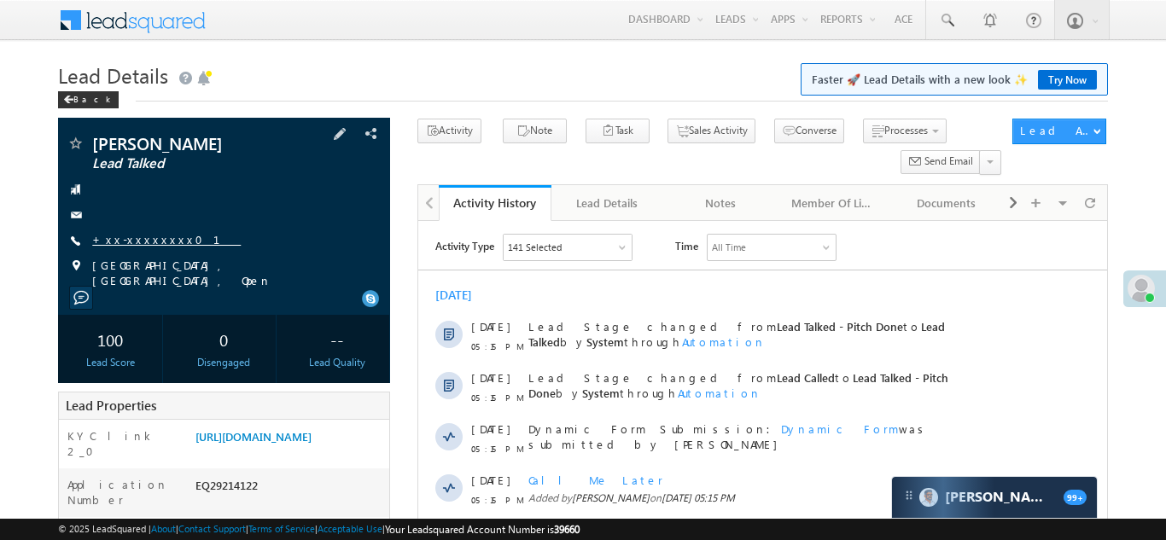
click at [142, 235] on link "+xx-xxxxxxxx01" at bounding box center [166, 239] width 148 height 15
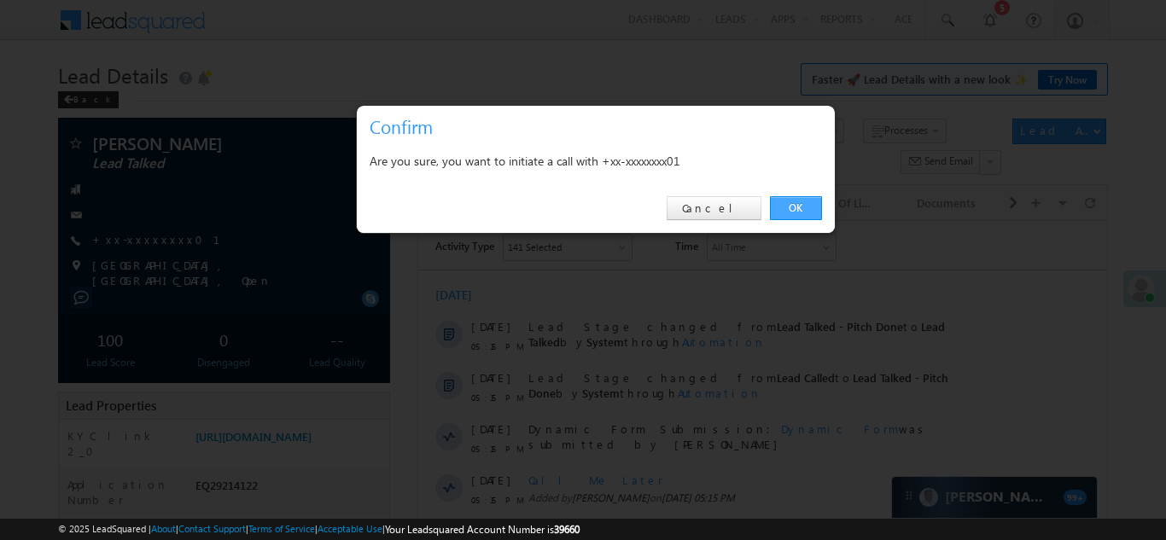
click at [788, 208] on link "OK" at bounding box center [796, 208] width 52 height 24
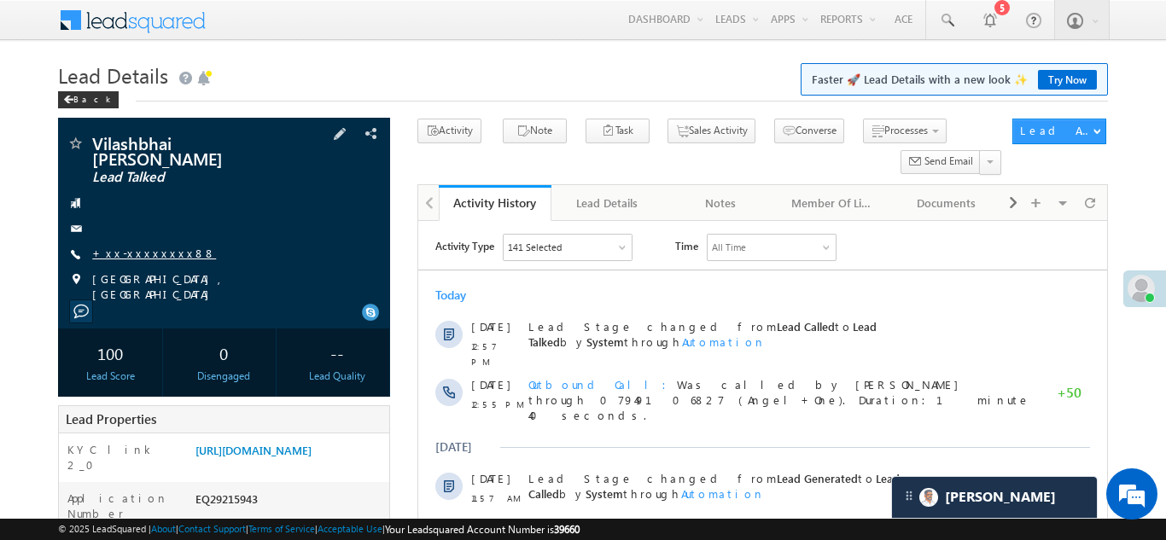
click at [144, 246] on link "+xx-xxxxxxxx88" at bounding box center [154, 253] width 124 height 15
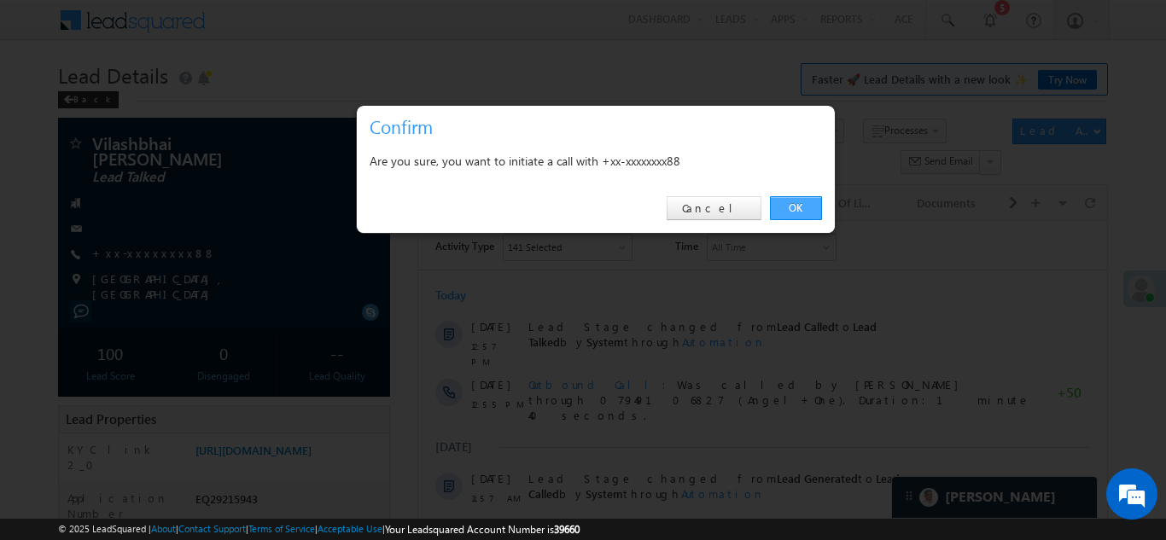
click at [780, 203] on link "OK" at bounding box center [796, 208] width 52 height 24
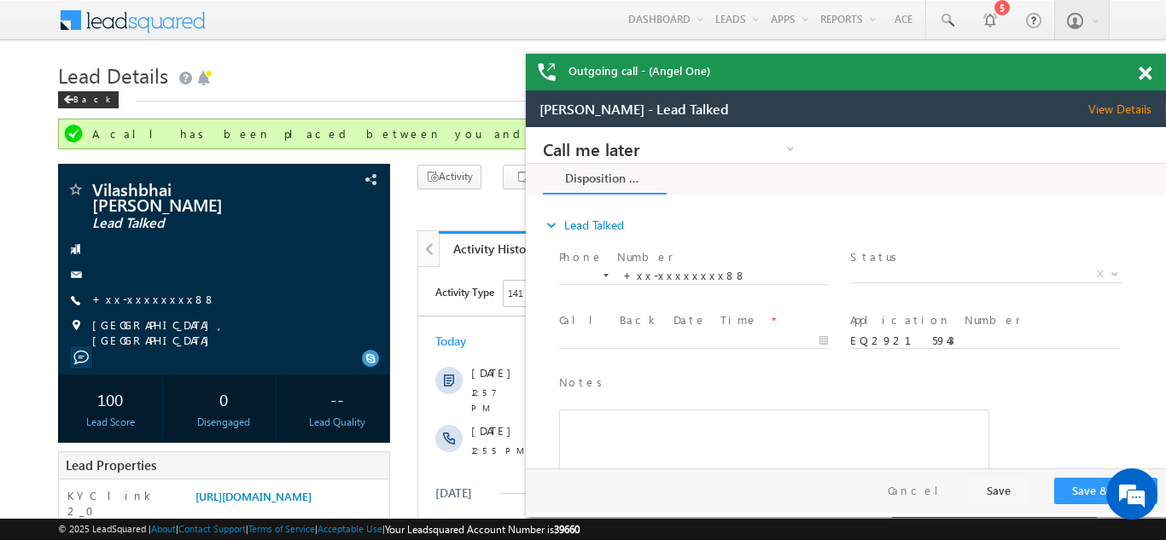
click at [1141, 74] on span at bounding box center [1144, 74] width 13 height 15
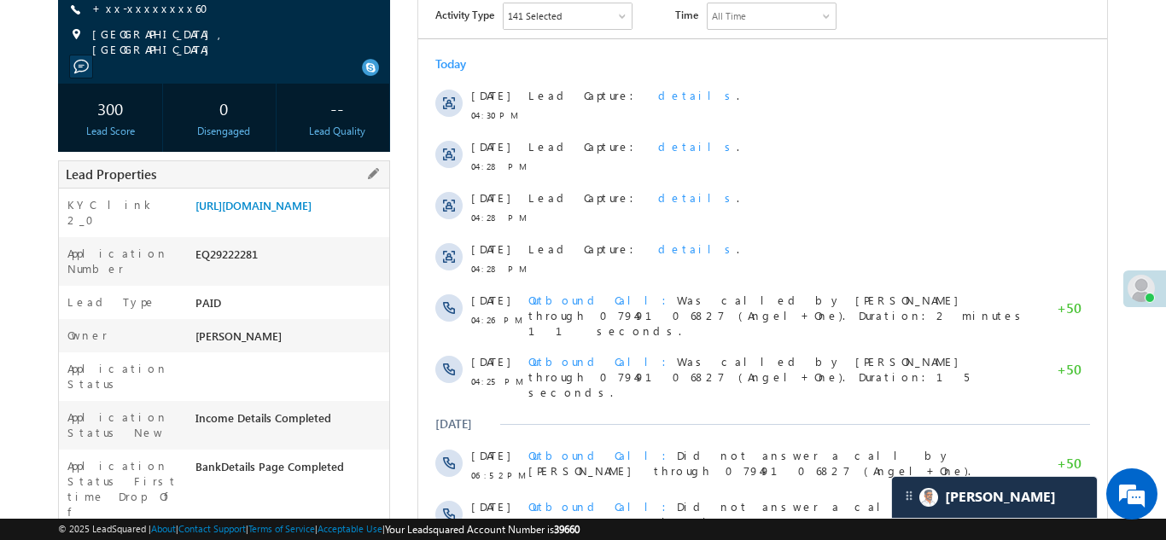
scroll to position [246, 0]
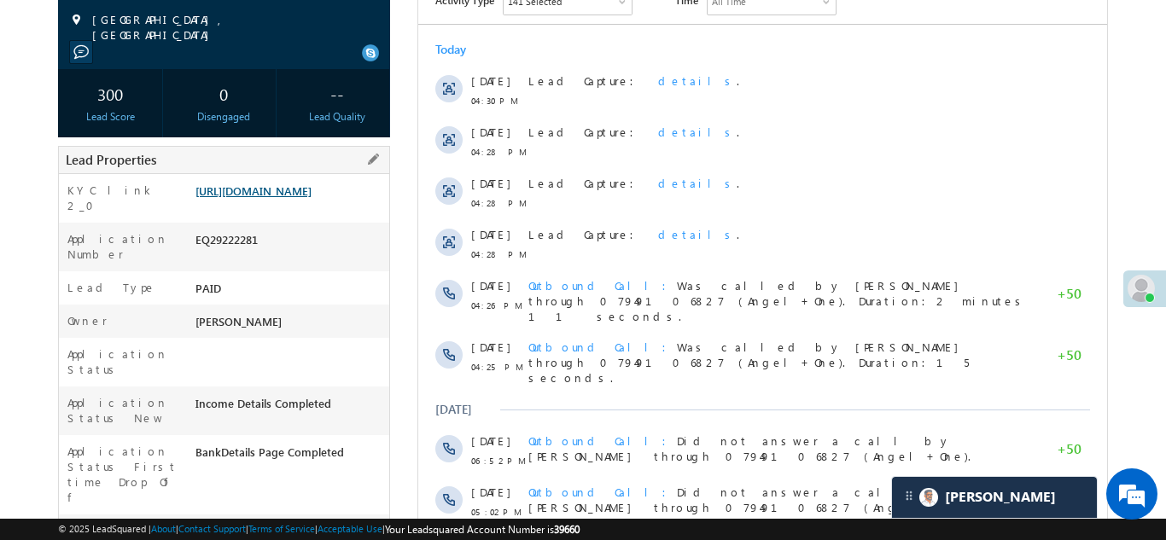
click at [298, 198] on link "[URL][DOMAIN_NAME]" at bounding box center [253, 190] width 116 height 15
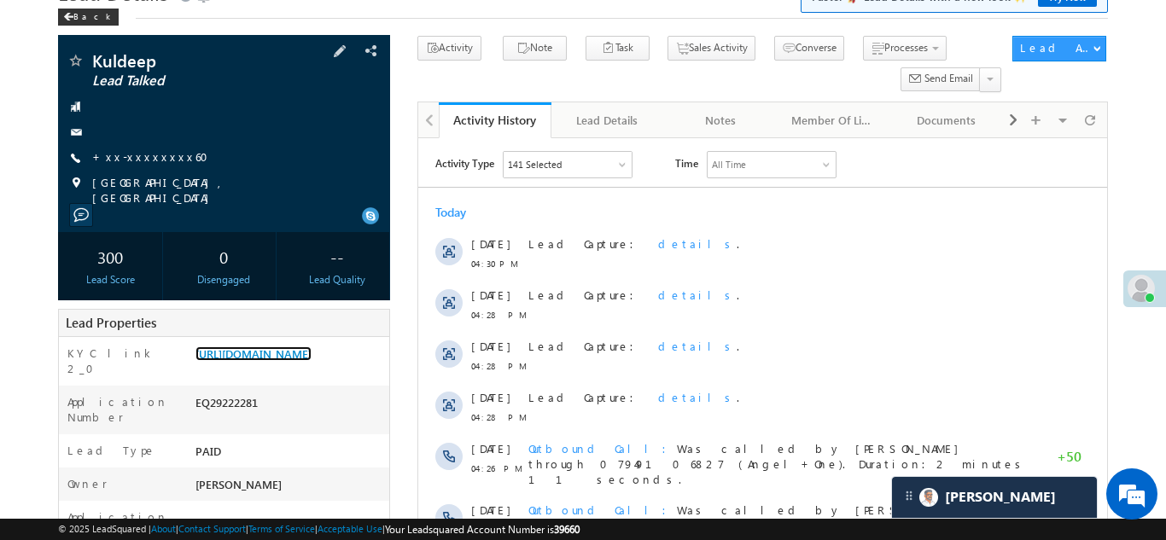
scroll to position [56, 0]
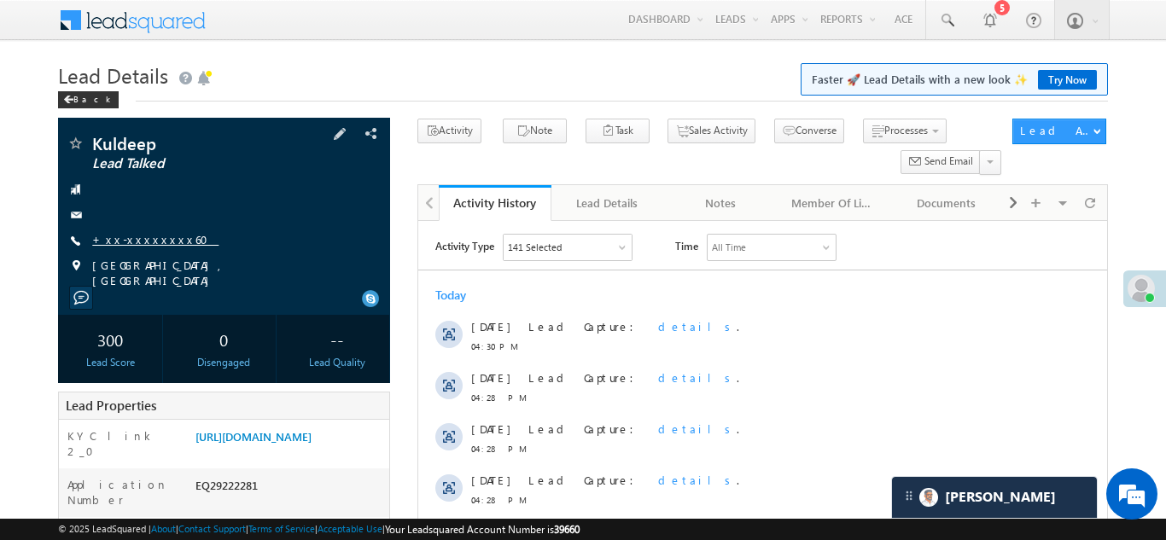
click at [138, 234] on link "+xx-xxxxxxxx60" at bounding box center [155, 239] width 126 height 15
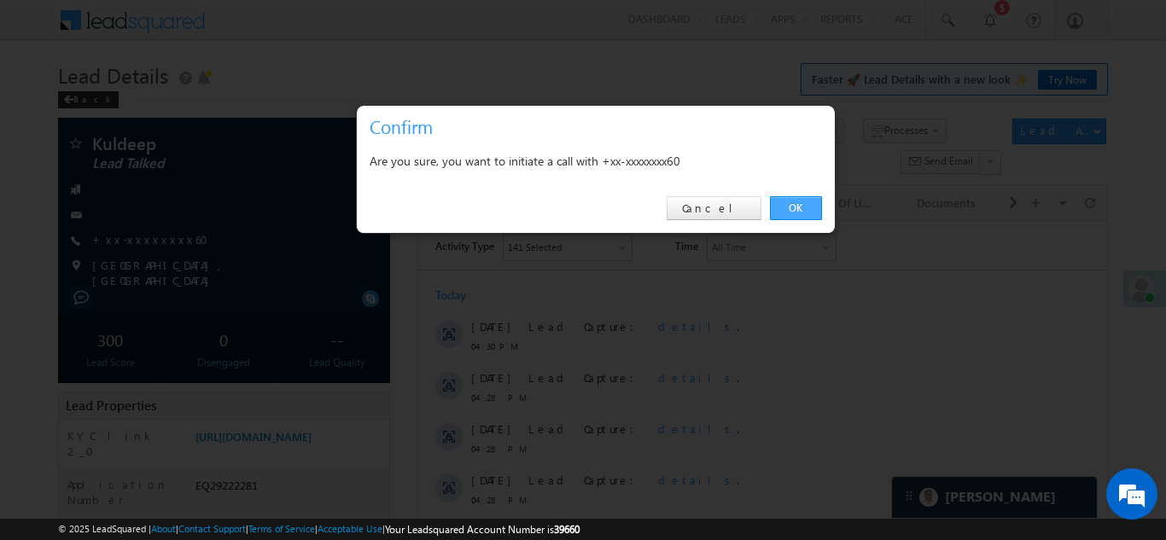
click at [794, 204] on link "OK" at bounding box center [796, 208] width 52 height 24
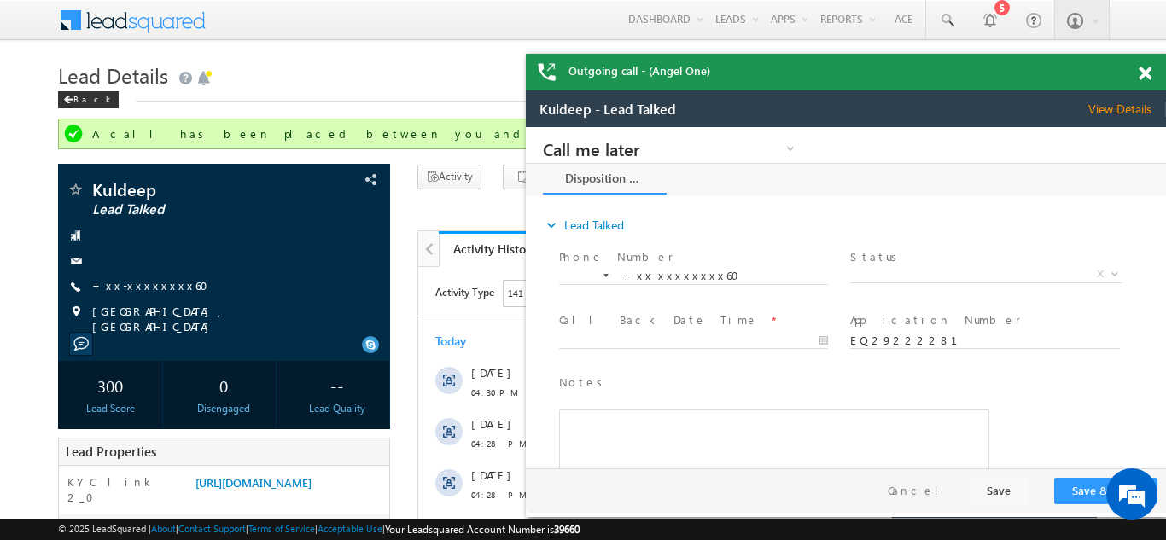
click at [1146, 74] on span at bounding box center [1144, 74] width 13 height 15
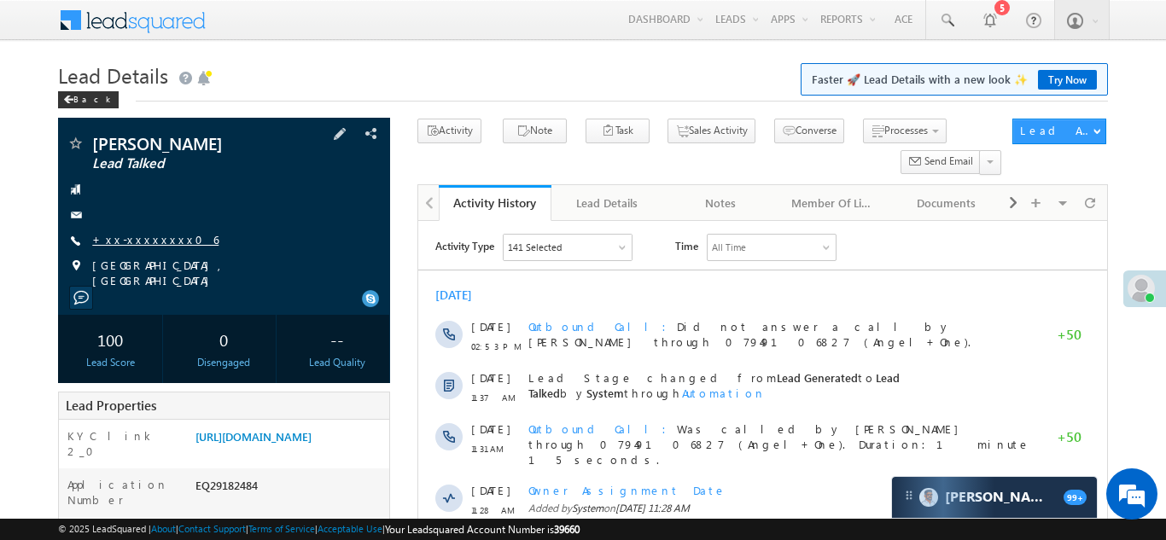
click at [136, 236] on link "+xx-xxxxxxxx06" at bounding box center [155, 239] width 126 height 15
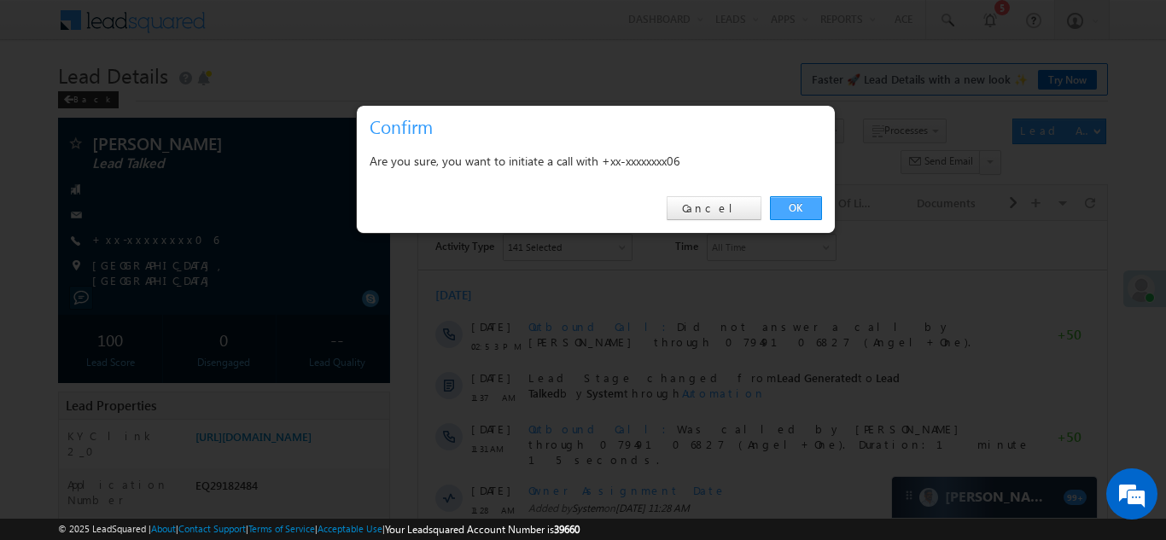
click at [795, 206] on link "OK" at bounding box center [796, 208] width 52 height 24
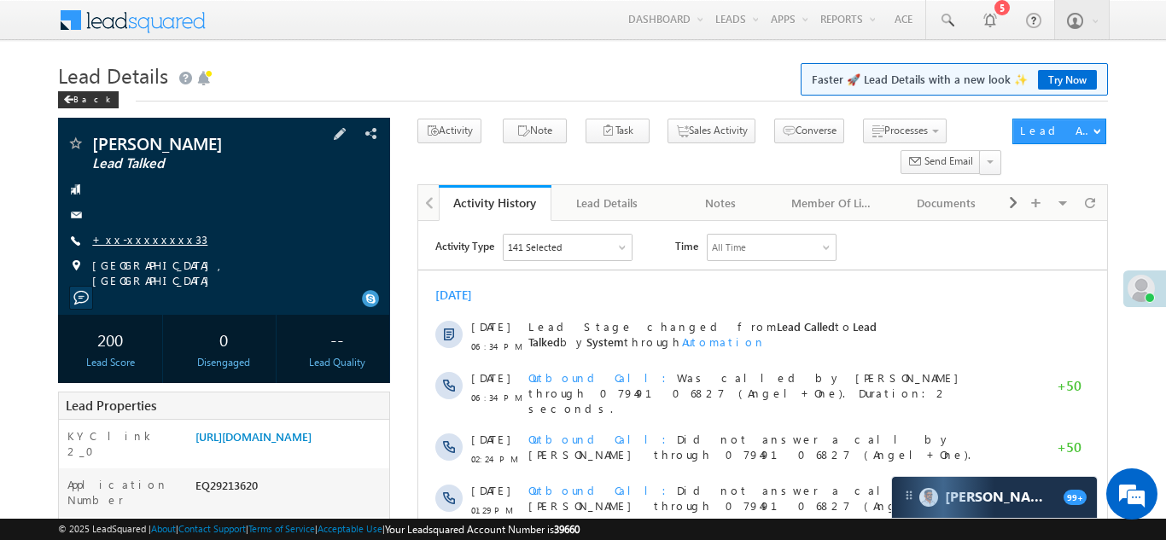
click at [135, 235] on link "+xx-xxxxxxxx33" at bounding box center [149, 239] width 115 height 15
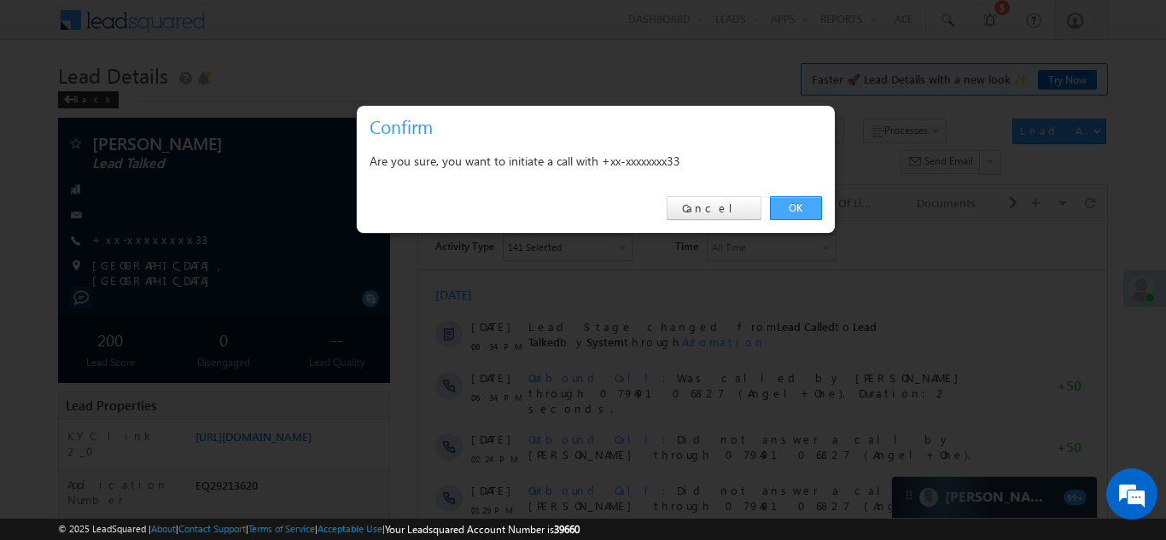
click at [795, 204] on link "OK" at bounding box center [796, 208] width 52 height 24
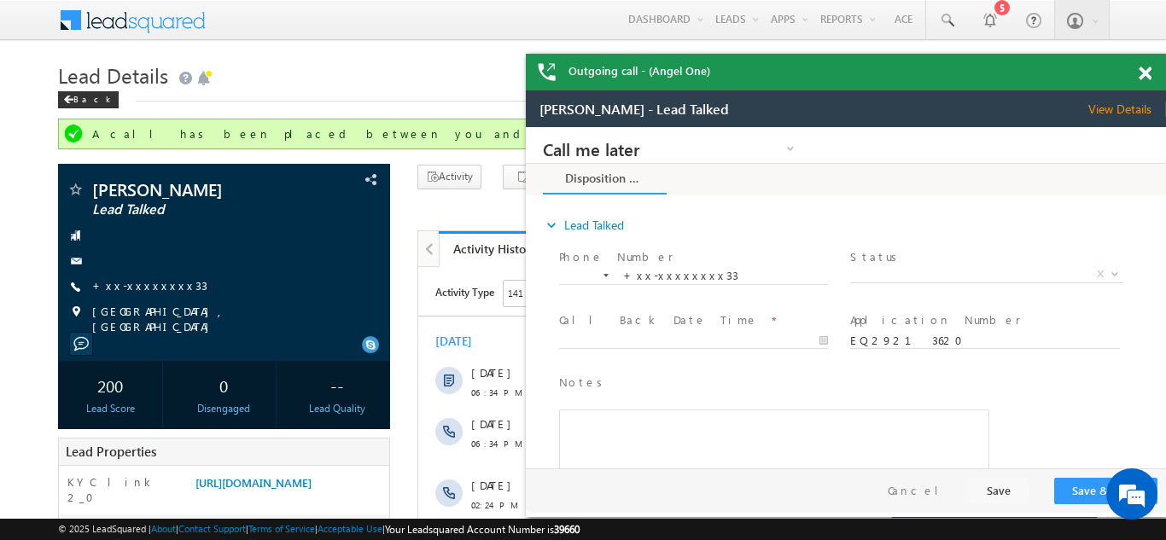
click at [1148, 71] on span at bounding box center [1144, 74] width 13 height 15
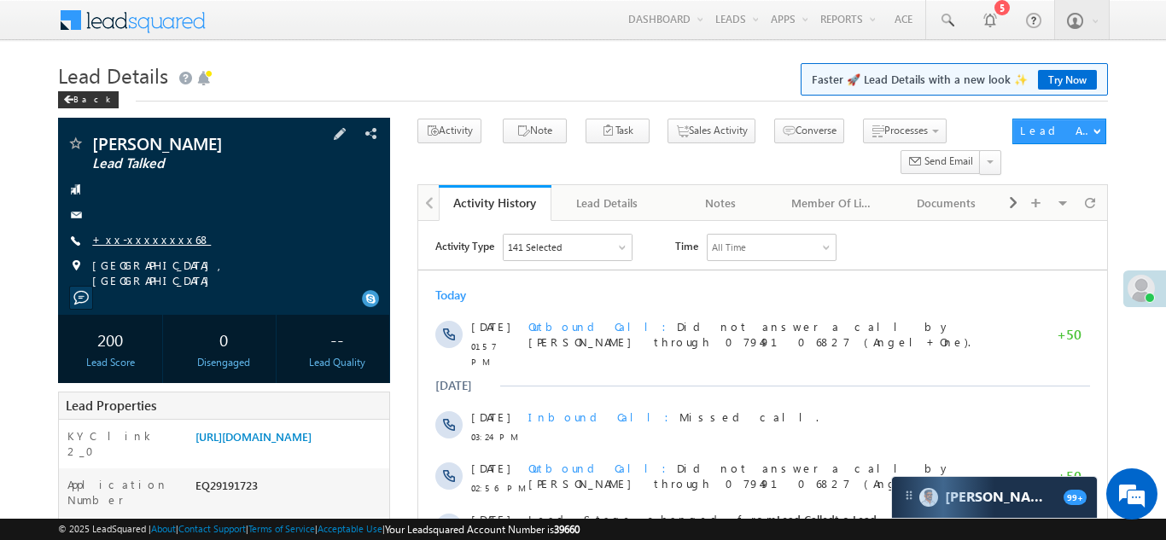
click at [148, 245] on link "+xx-xxxxxxxx68" at bounding box center [151, 239] width 119 height 15
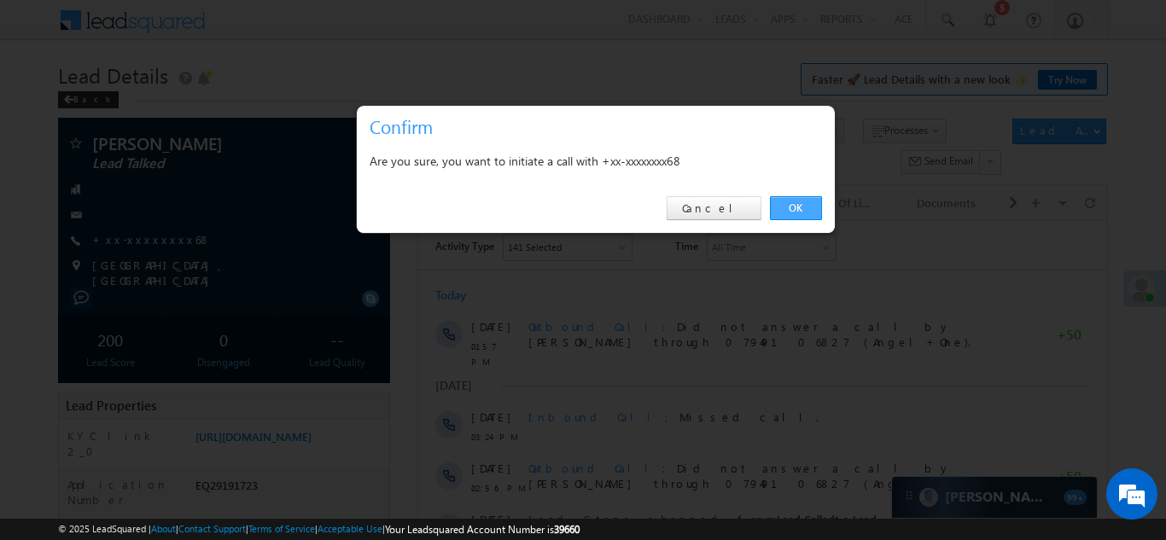
click at [786, 202] on link "OK" at bounding box center [796, 208] width 52 height 24
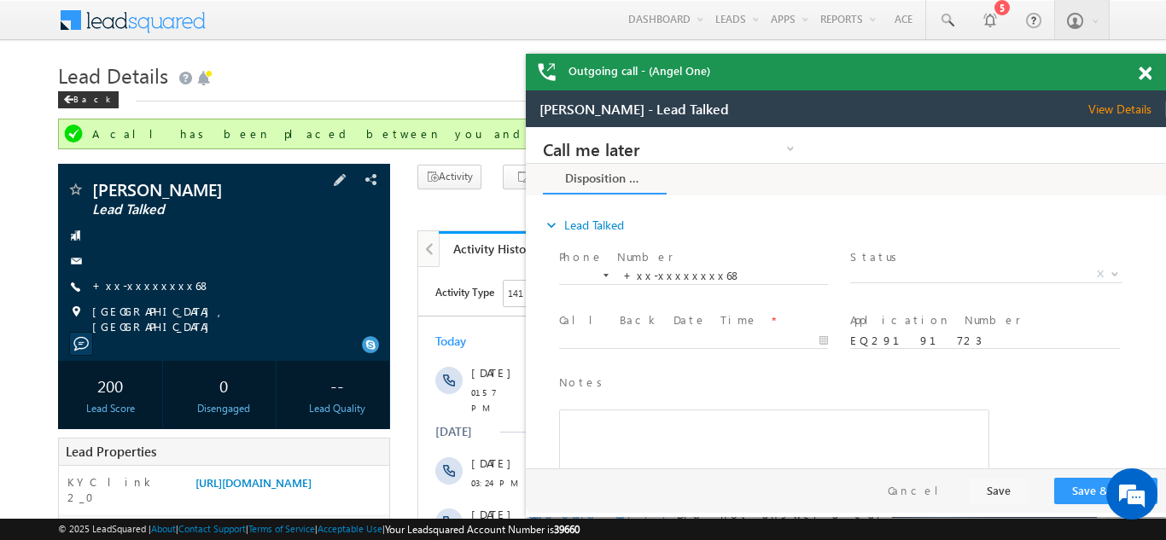
click at [311, 312] on div "Kolkata, West Bengal" at bounding box center [224, 312] width 315 height 17
click at [1145, 76] on span at bounding box center [1144, 74] width 13 height 15
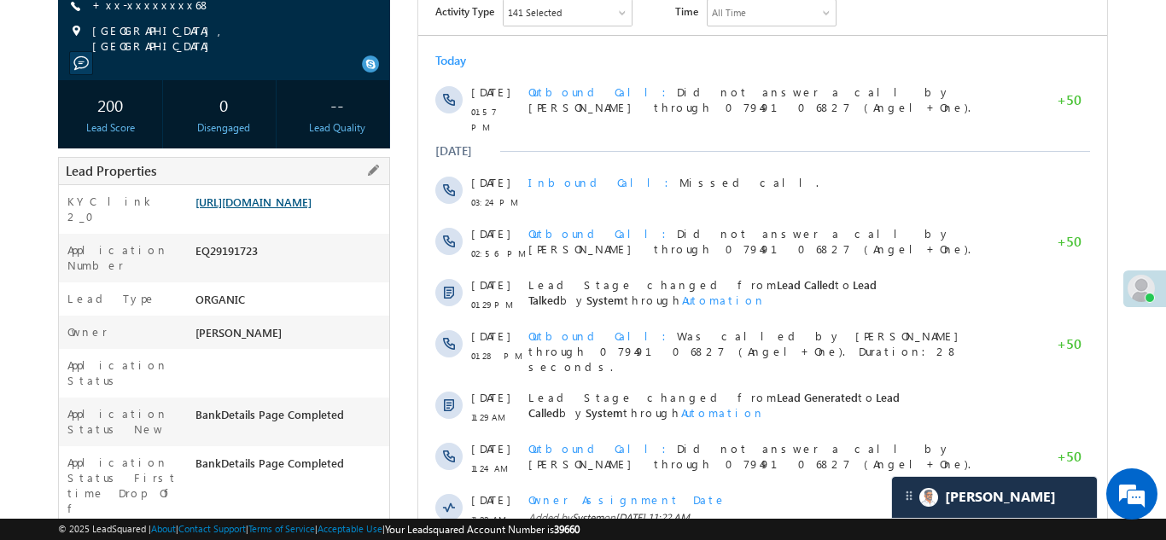
scroll to position [285, 0]
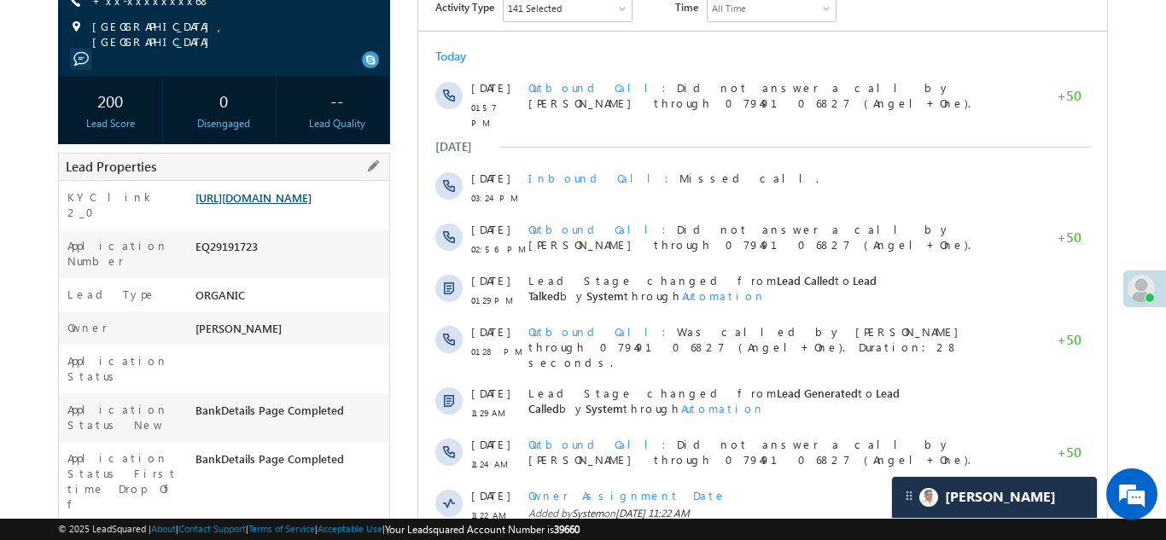
click at [304, 205] on link "https://angelbroking1-pk3em7sa.customui-test.leadsquared.com?leadId=f228942c-1f…" at bounding box center [253, 197] width 116 height 15
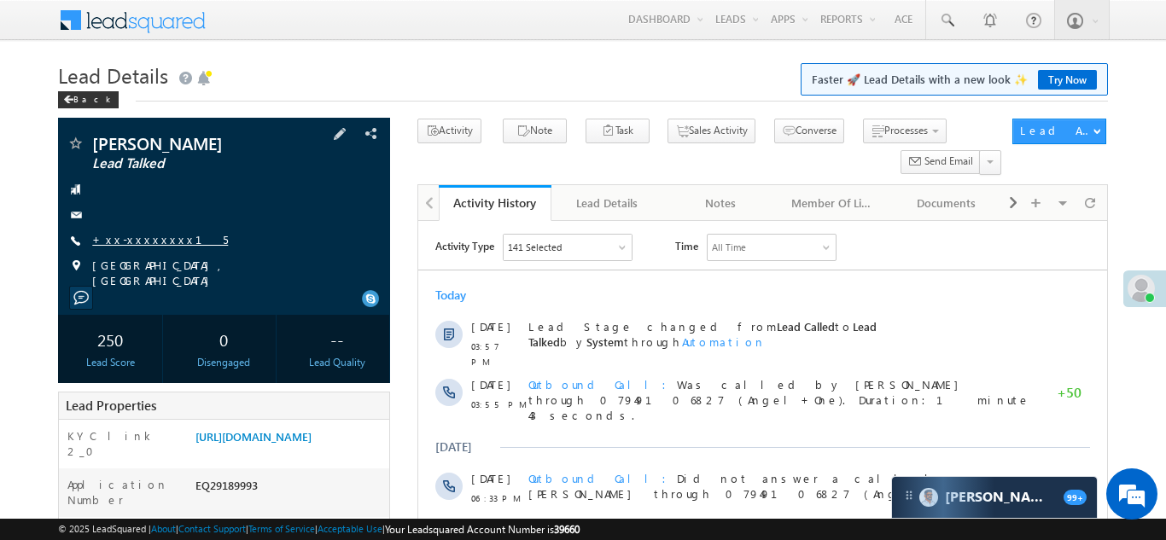
click at [128, 238] on link "+xx-xxxxxxxx15" at bounding box center [160, 239] width 136 height 15
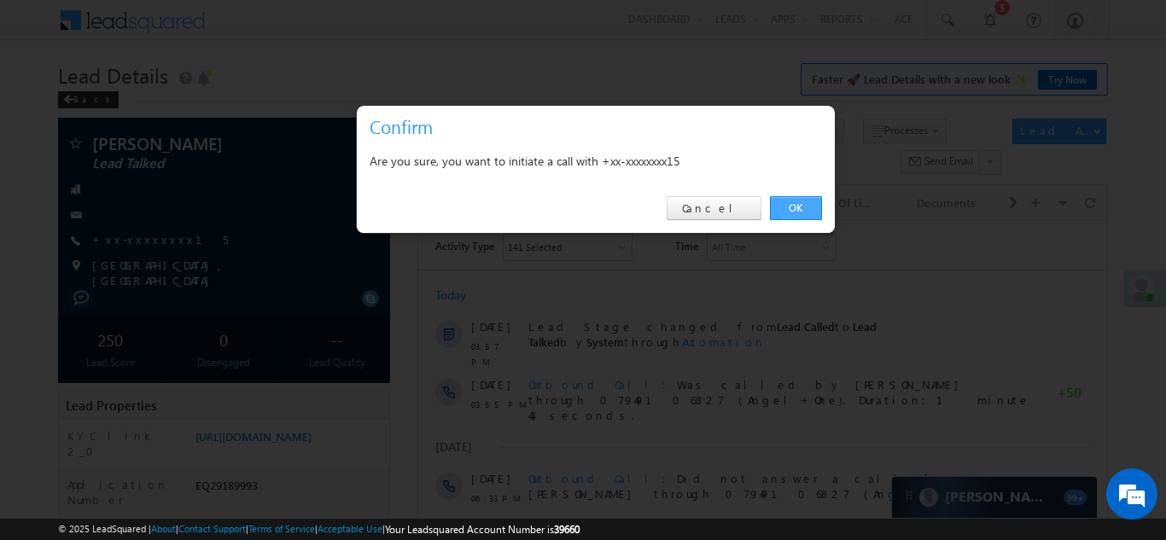
click at [782, 206] on link "OK" at bounding box center [796, 208] width 52 height 24
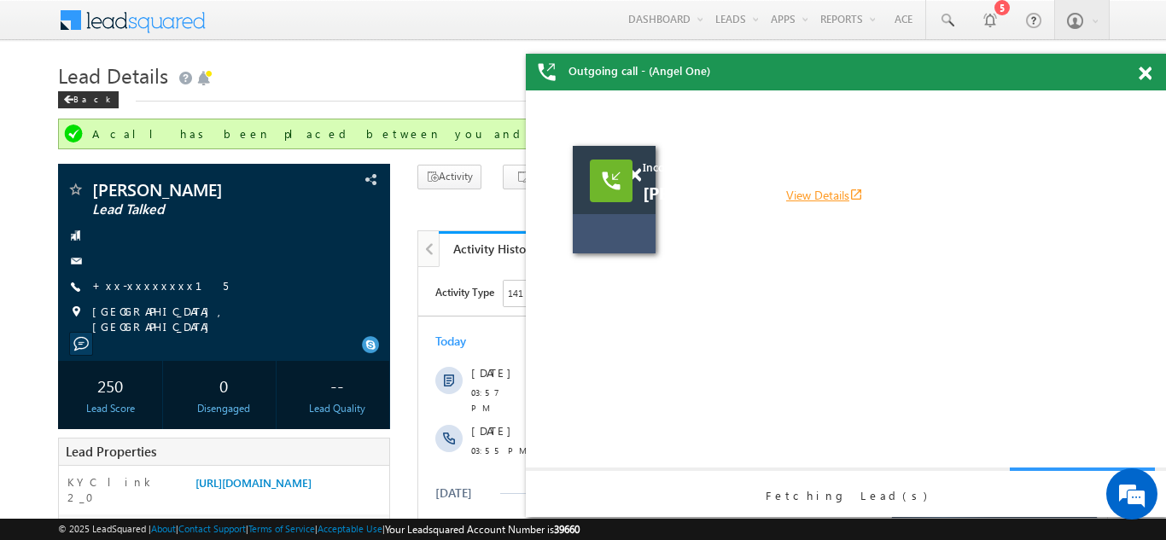
click at [834, 190] on link "View Details open_in_new" at bounding box center [824, 195] width 77 height 16
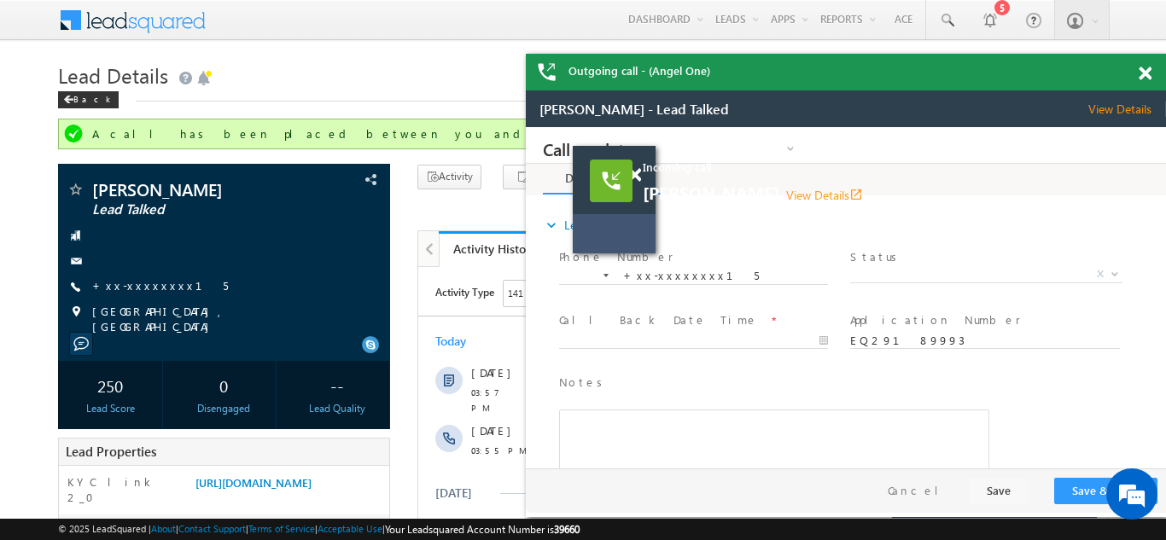
click at [1145, 78] on span at bounding box center [1144, 74] width 13 height 15
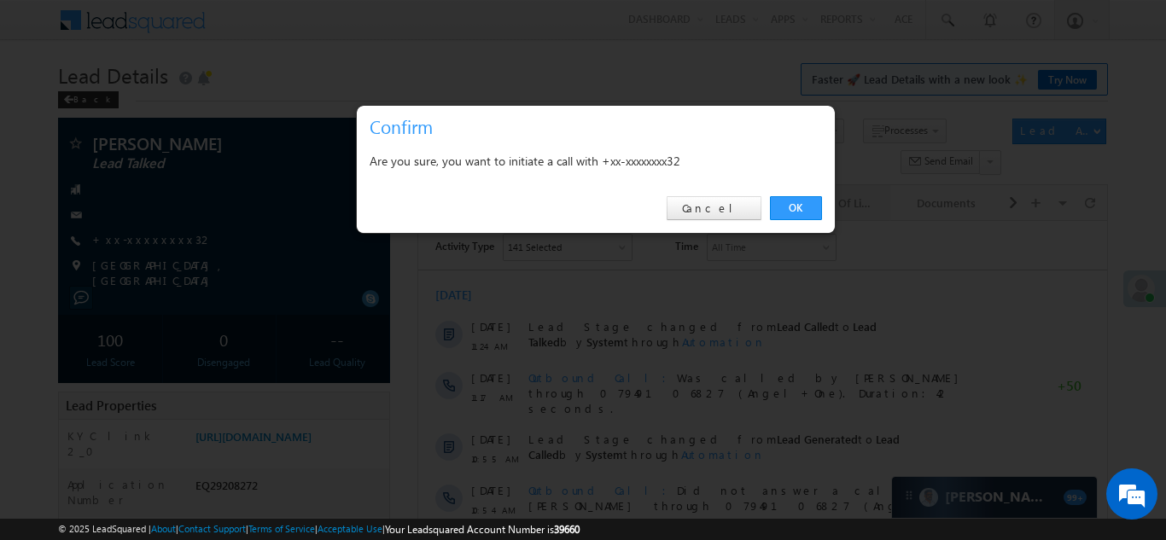
click at [788, 206] on link "OK" at bounding box center [796, 208] width 52 height 24
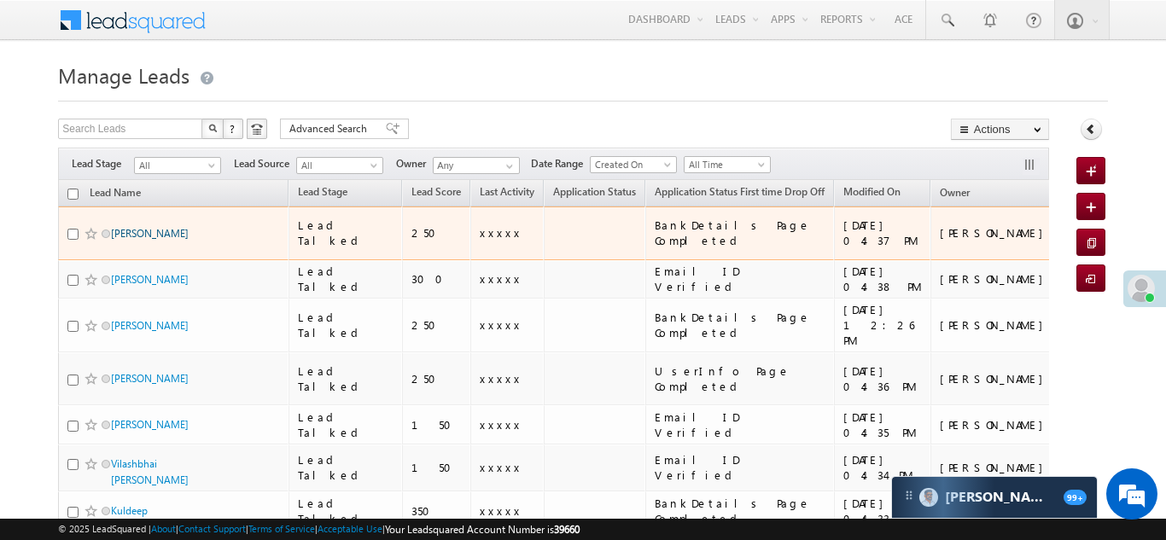
click at [156, 227] on link "[PERSON_NAME]" at bounding box center [150, 233] width 78 height 13
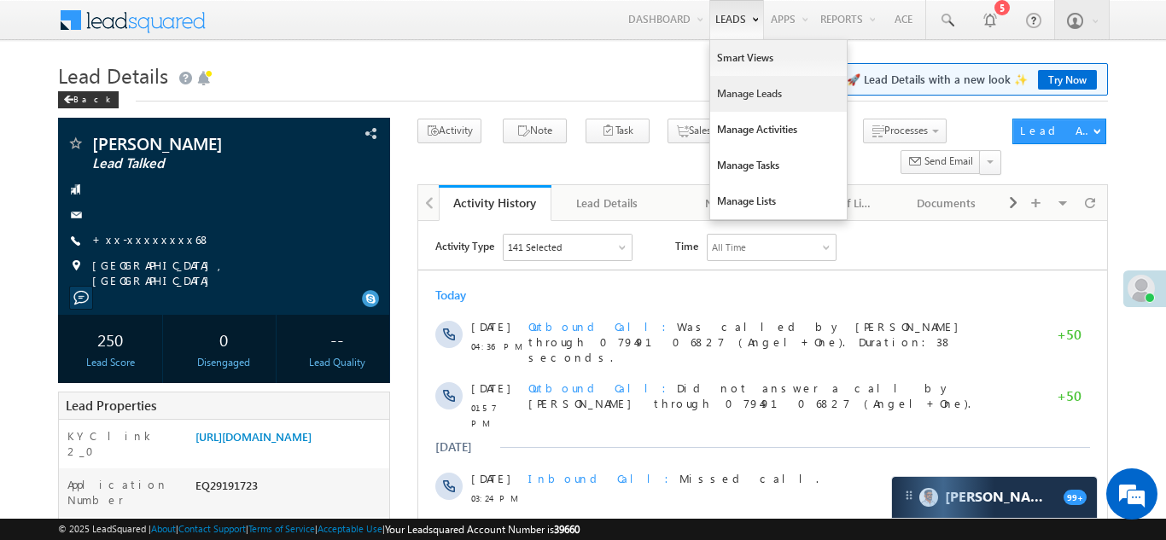
click at [738, 97] on link "Manage Leads" at bounding box center [778, 94] width 137 height 36
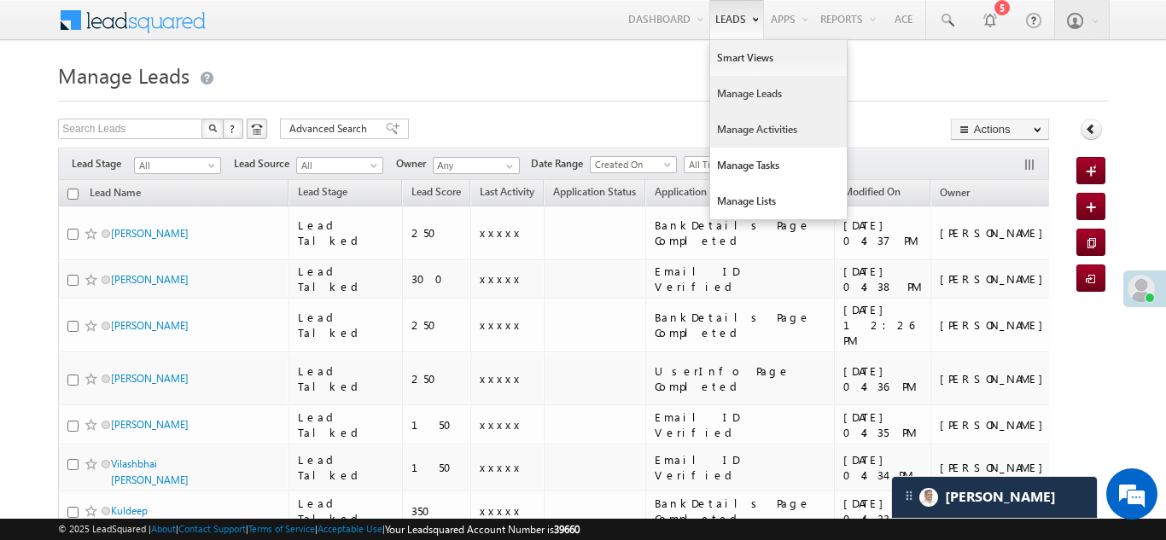
click at [734, 137] on link "Manage Activities" at bounding box center [778, 130] width 137 height 36
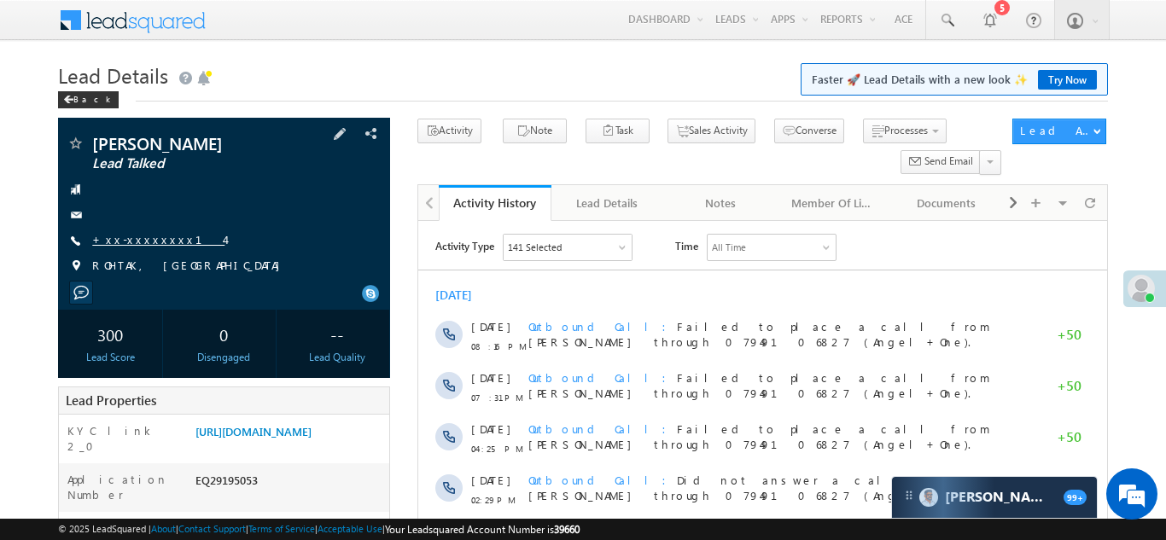
click at [131, 236] on link "+xx-xxxxxxxx14" at bounding box center [158, 239] width 132 height 15
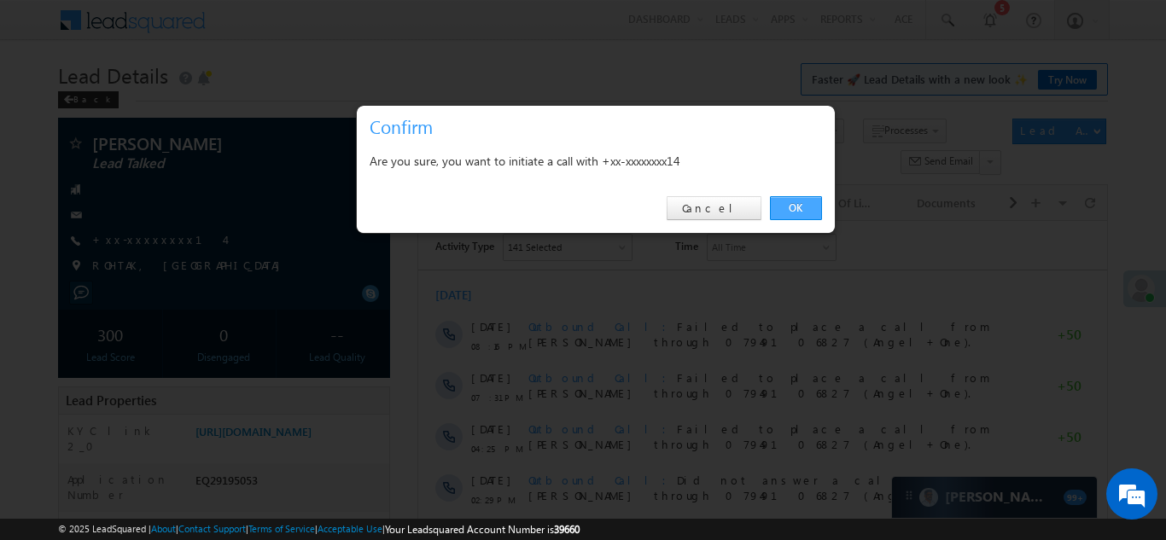
click at [794, 203] on link "OK" at bounding box center [796, 208] width 52 height 24
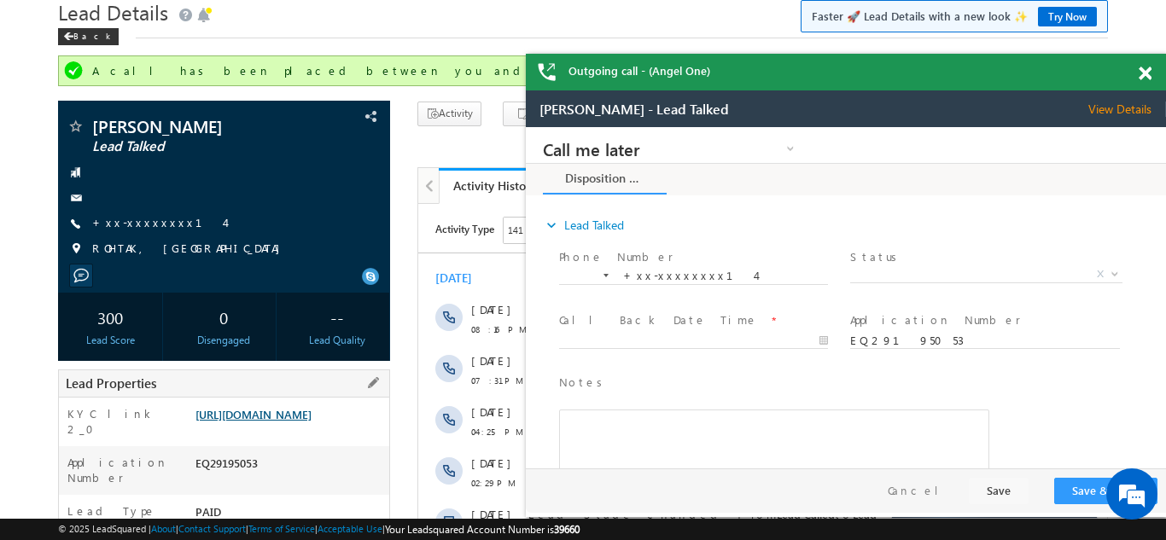
scroll to position [182, 0]
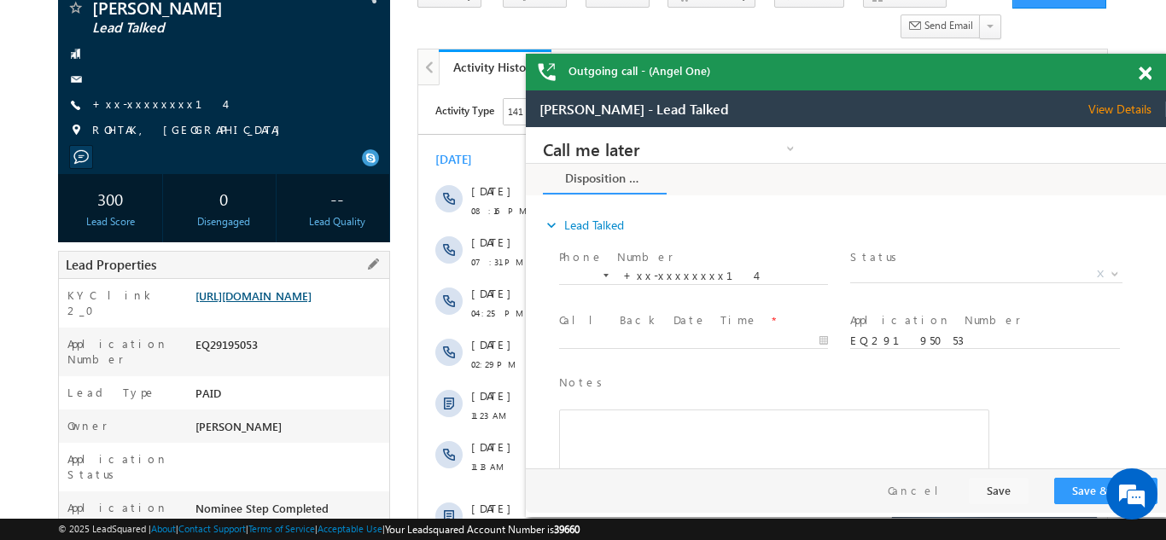
click at [256, 303] on link "https://angelbroking1-pk3em7sa.customui-test.leadsquared.com?leadId=8ffd71d3-1d…" at bounding box center [253, 295] width 116 height 15
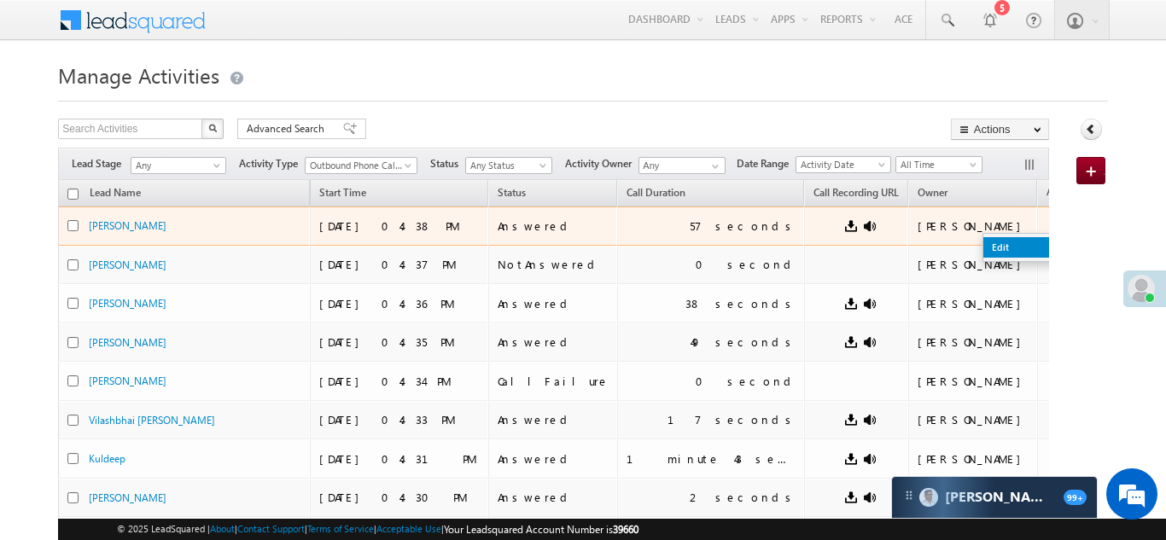
click at [983, 244] on link "Edit" at bounding box center [1025, 247] width 85 height 20
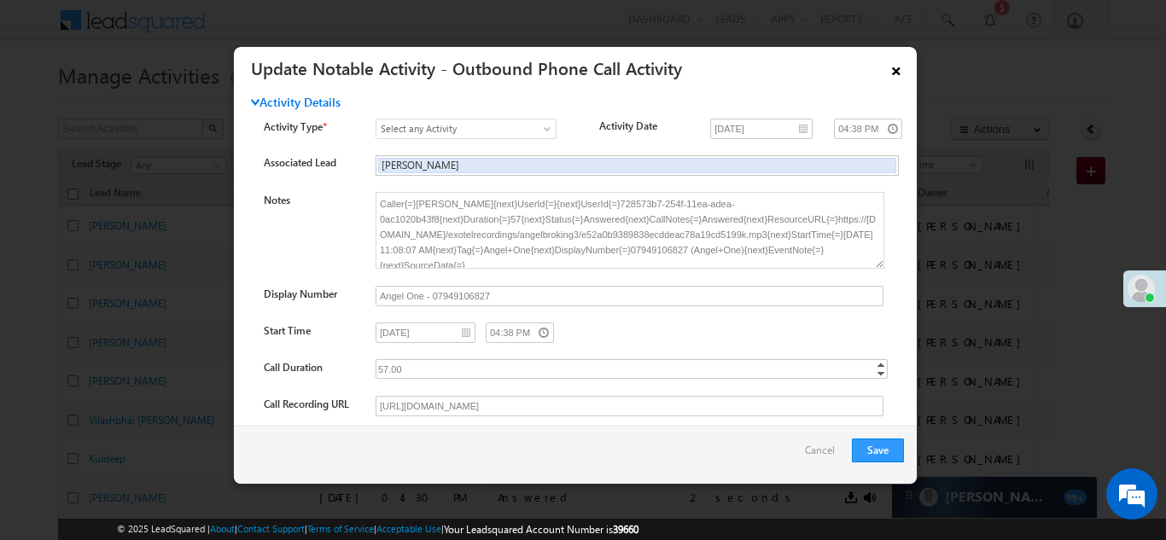
click at [898, 73] on link "×" at bounding box center [895, 68] width 29 height 30
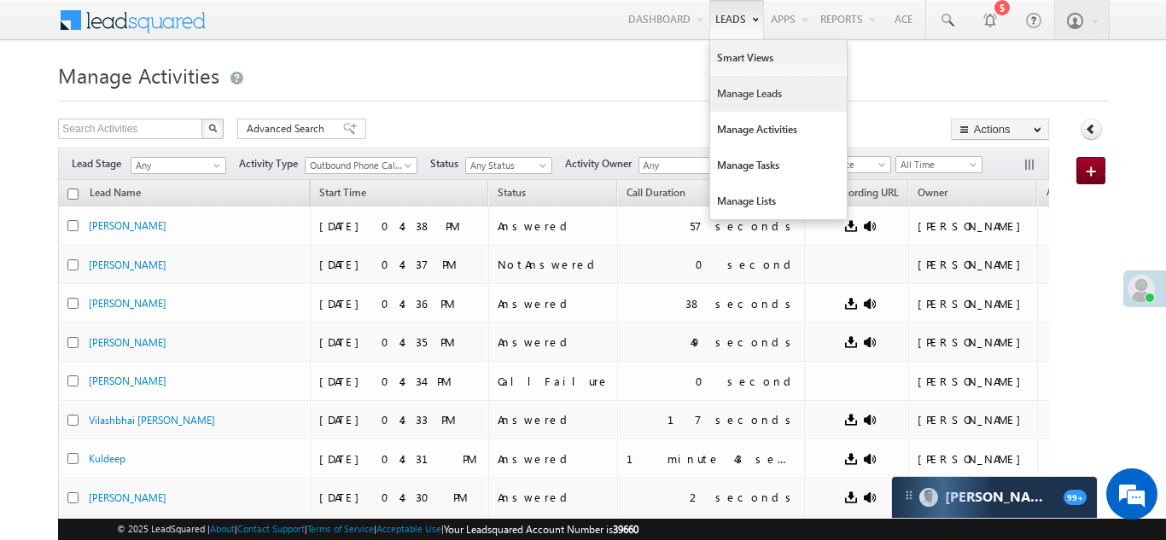
click at [710, 103] on link "Manage Leads" at bounding box center [778, 94] width 137 height 36
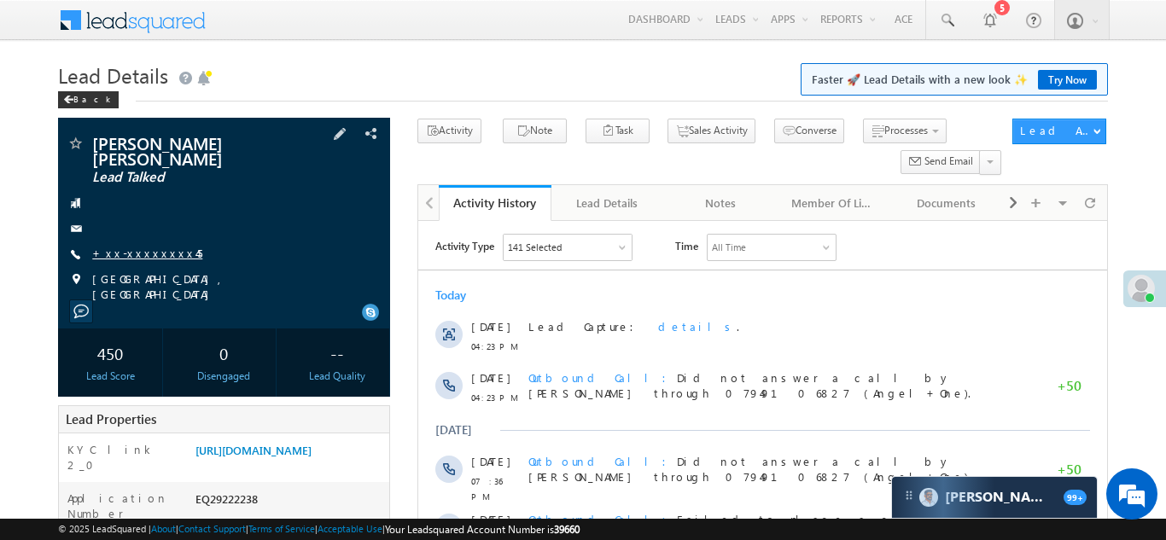
click at [147, 253] on link "+xx-xxxxxxxx45" at bounding box center [147, 253] width 110 height 15
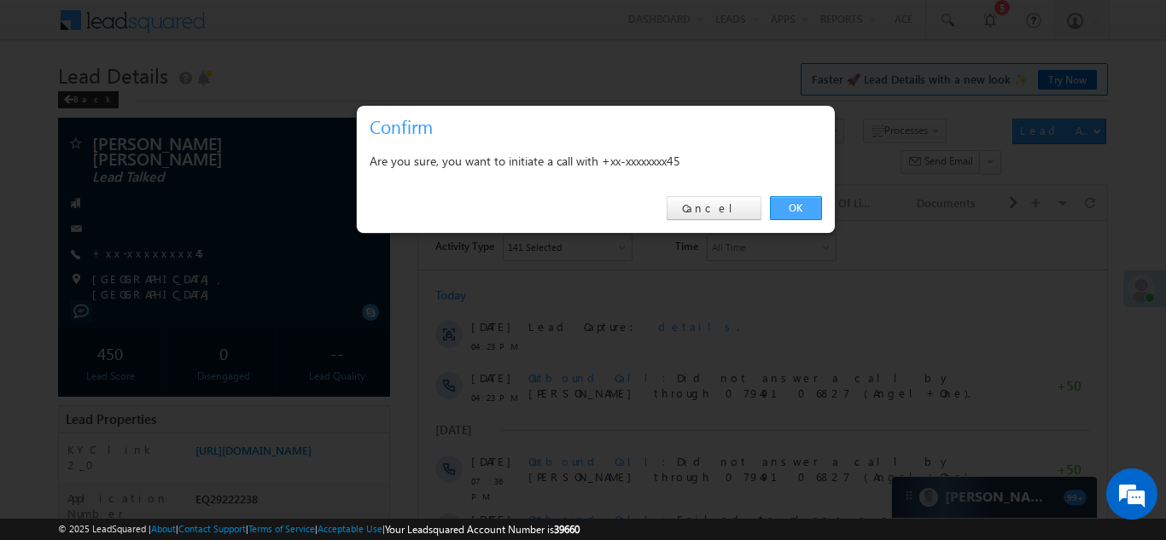
click at [790, 202] on link "OK" at bounding box center [796, 208] width 52 height 24
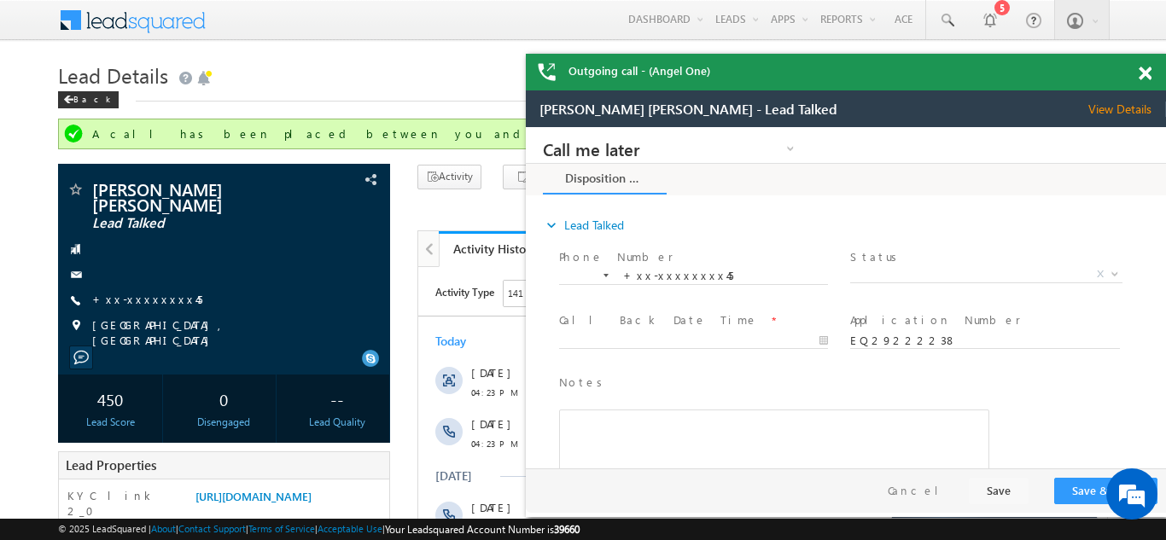
click at [1145, 69] on span at bounding box center [1144, 74] width 13 height 15
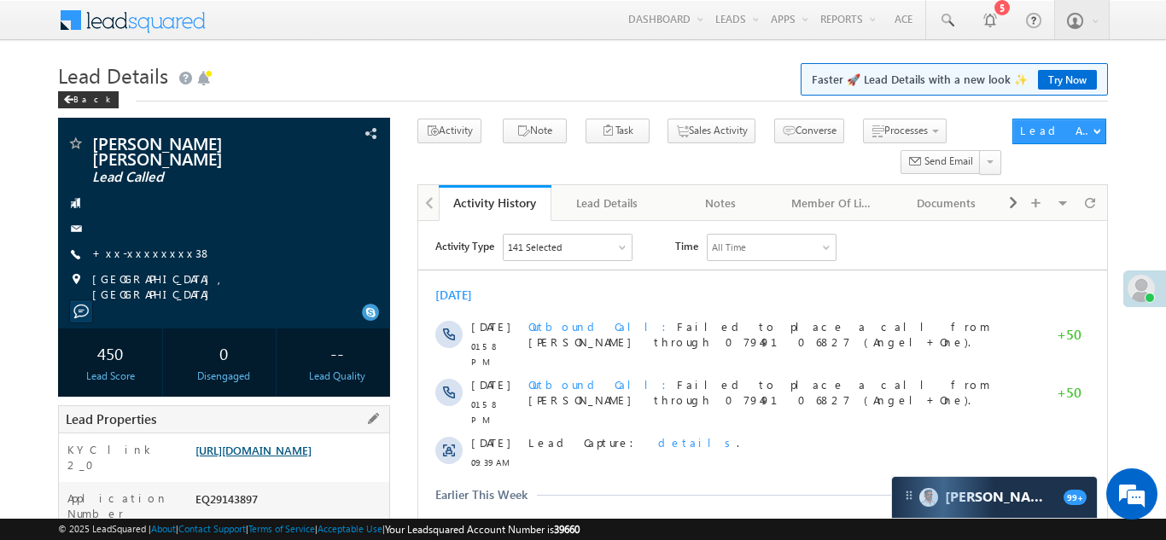
click at [311, 457] on link "https://angelbroking1-pk3em7sa.customui-test.leadsquared.com?leadId=5dc5a695-24…" at bounding box center [253, 450] width 116 height 15
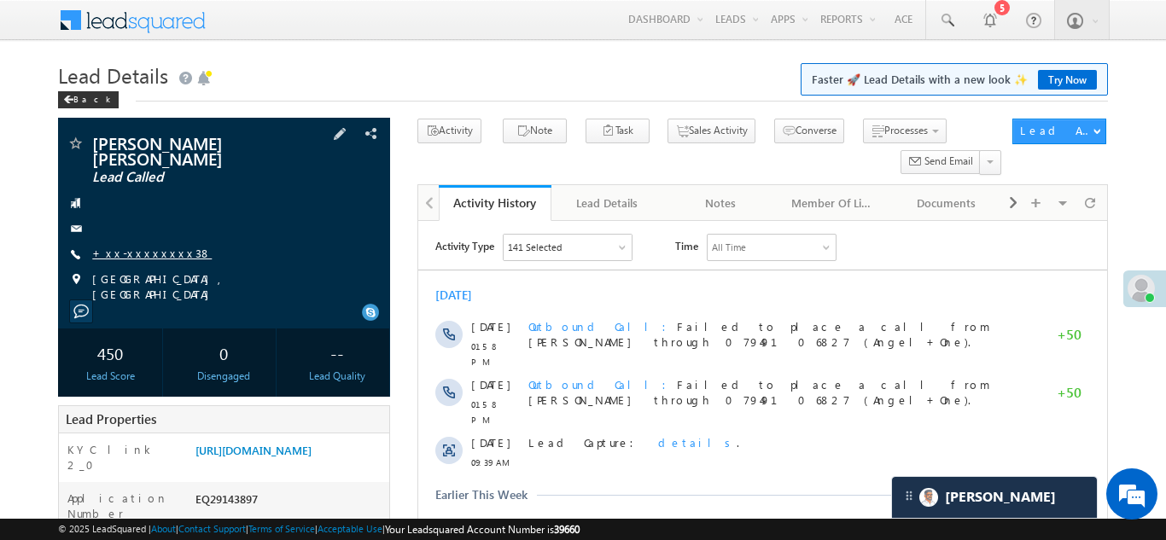
click at [154, 252] on link "+xx-xxxxxxxx38" at bounding box center [151, 253] width 119 height 15
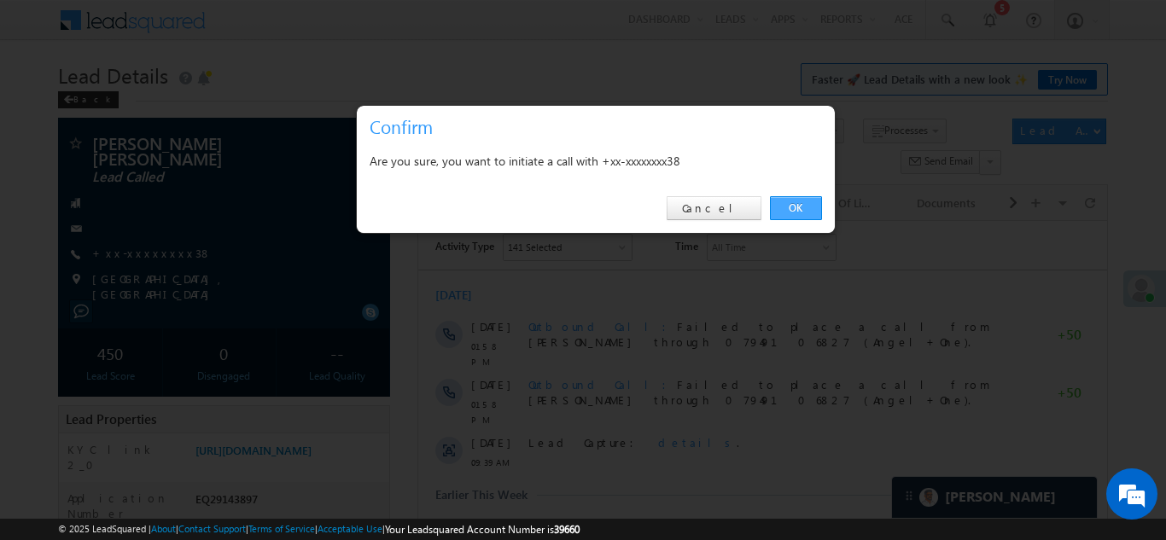
click at [794, 207] on link "OK" at bounding box center [796, 208] width 52 height 24
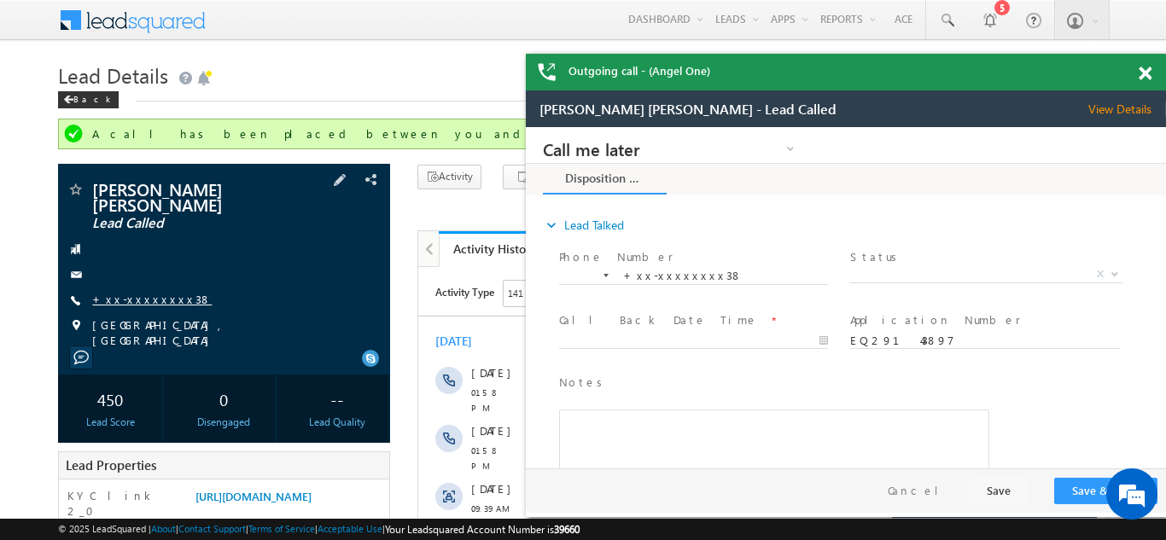
click at [139, 303] on link "+xx-xxxxxxxx38" at bounding box center [151, 299] width 119 height 15
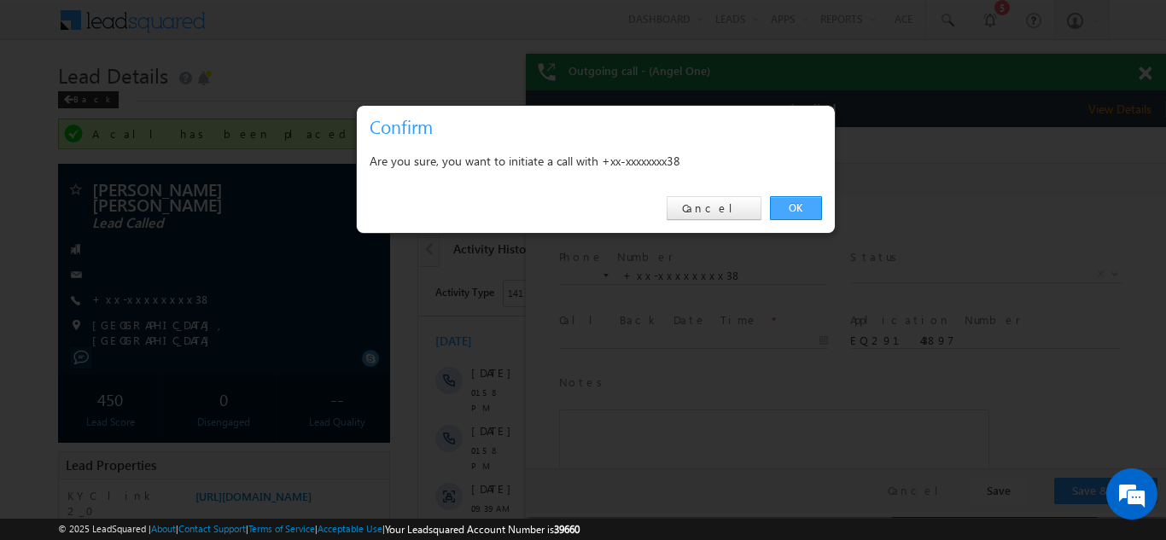
click at [792, 204] on link "OK" at bounding box center [796, 208] width 52 height 24
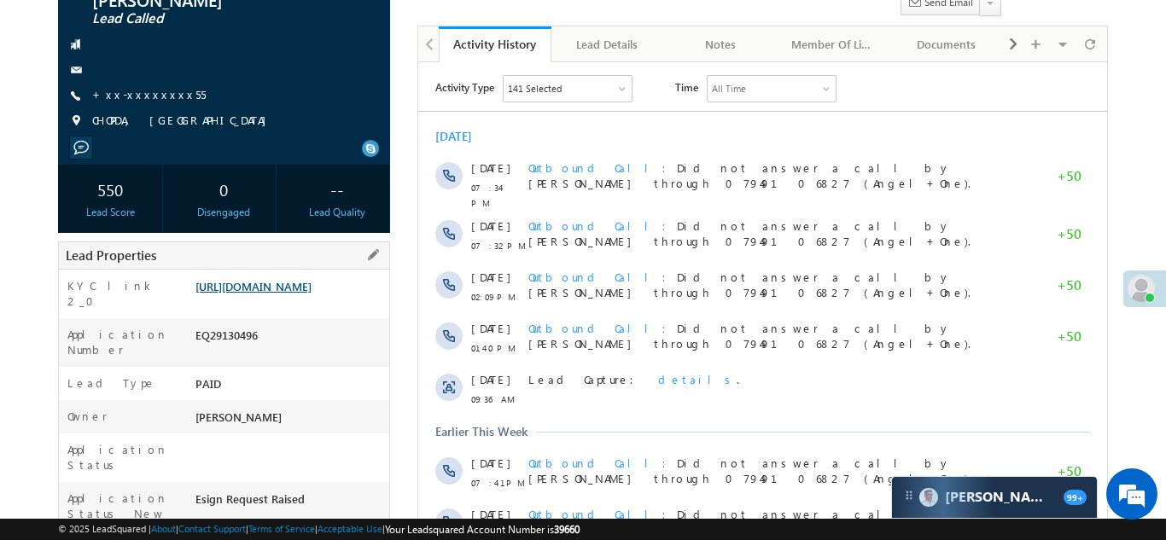
click at [286, 294] on link "https://angelbroking1-pk3em7sa.customui-test.leadsquared.com?leadId=6a87df65-e8…" at bounding box center [253, 286] width 116 height 15
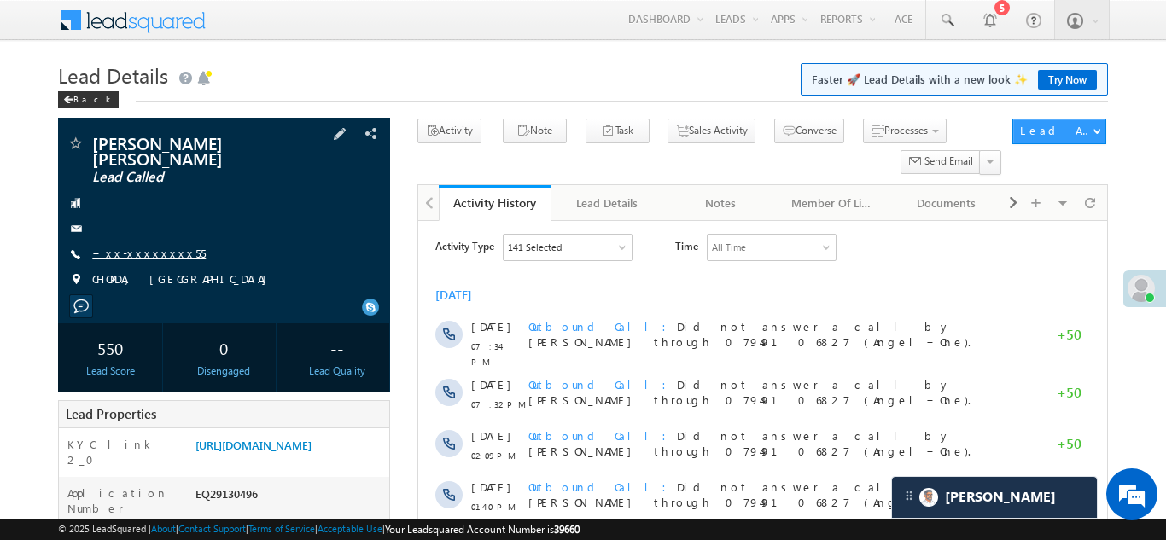
click at [151, 253] on link "+xx-xxxxxxxx55" at bounding box center [148, 253] width 113 height 15
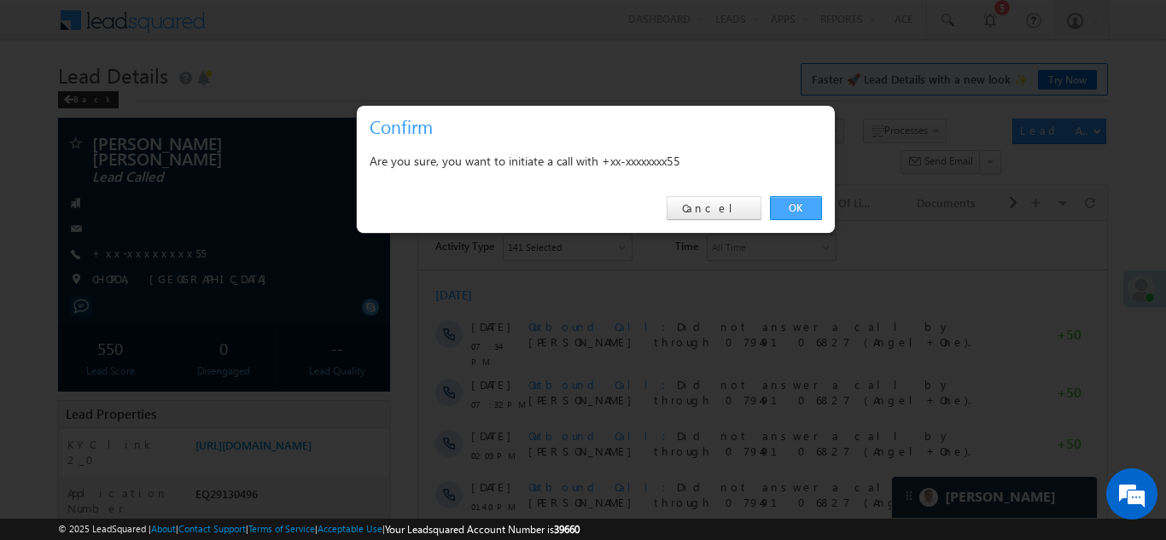
click at [800, 207] on link "OK" at bounding box center [796, 208] width 52 height 24
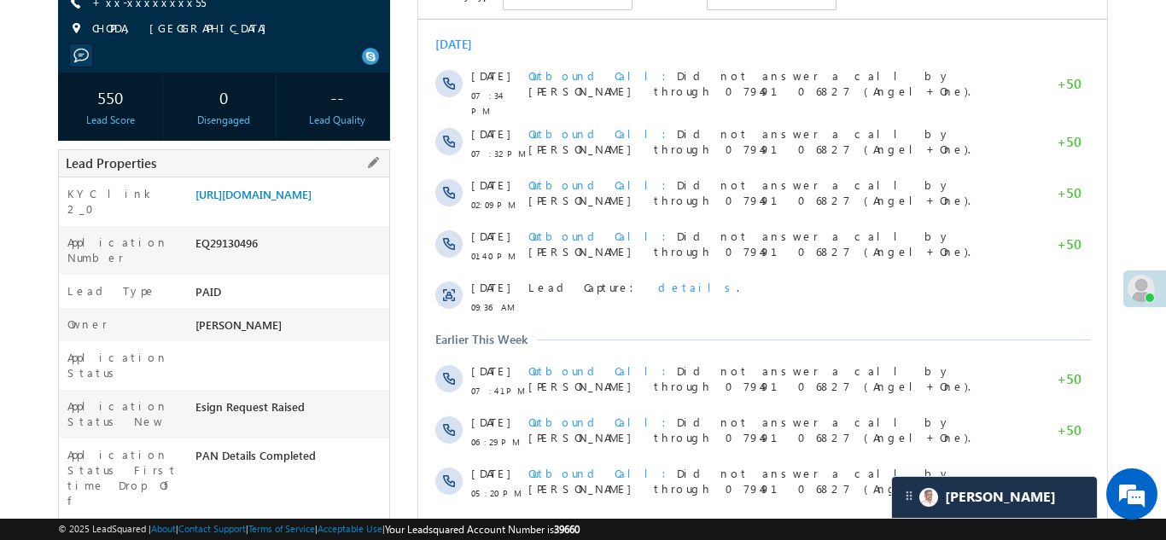
scroll to position [297, 0]
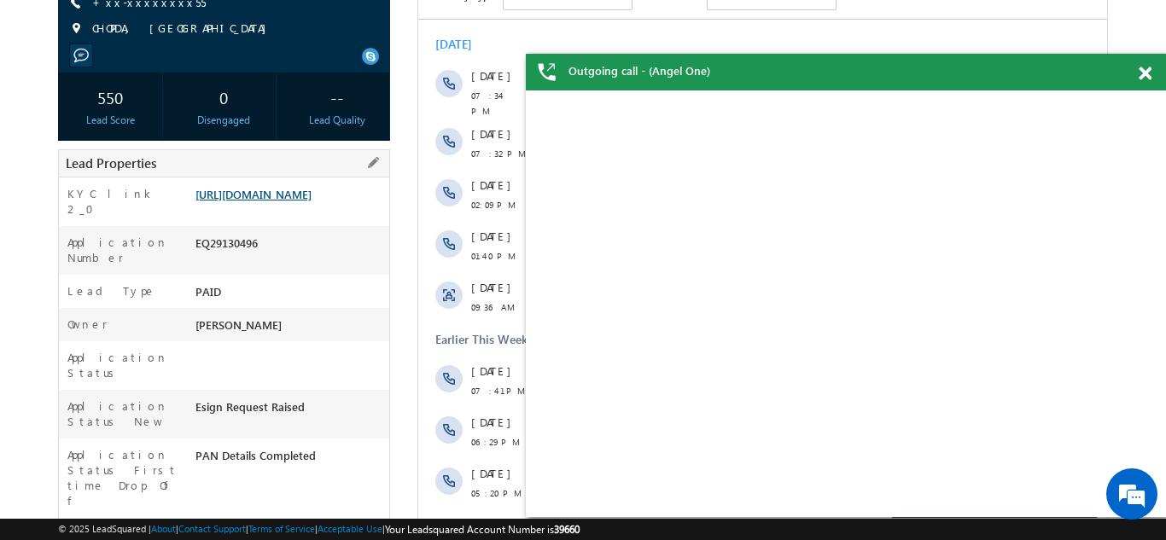
click at [274, 201] on link "https://angelbroking1-pk3em7sa.customui-test.leadsquared.com?leadId=6a87df65-e8…" at bounding box center [253, 194] width 116 height 15
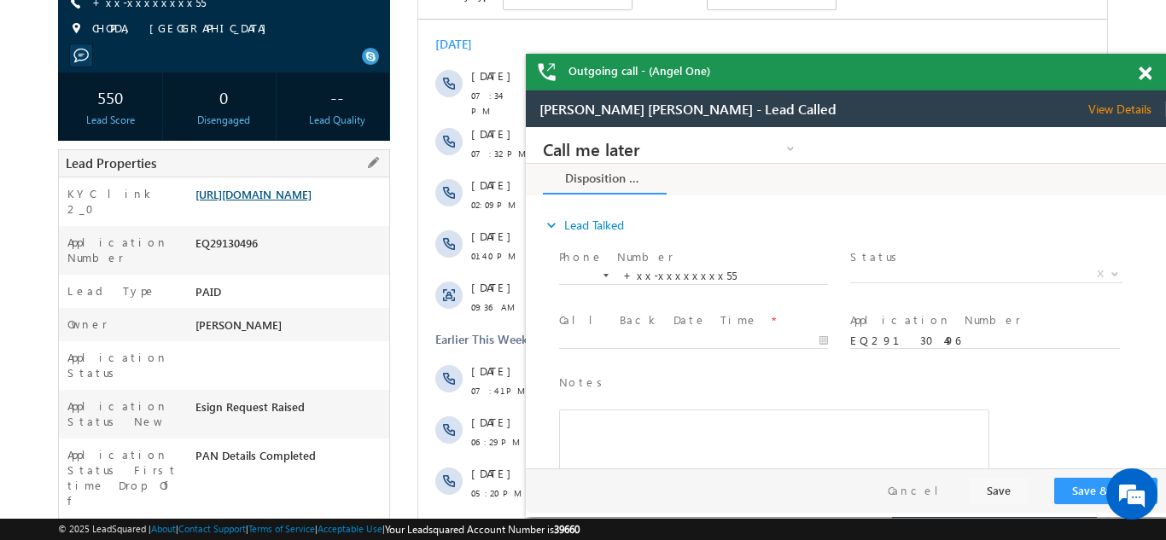
scroll to position [0, 0]
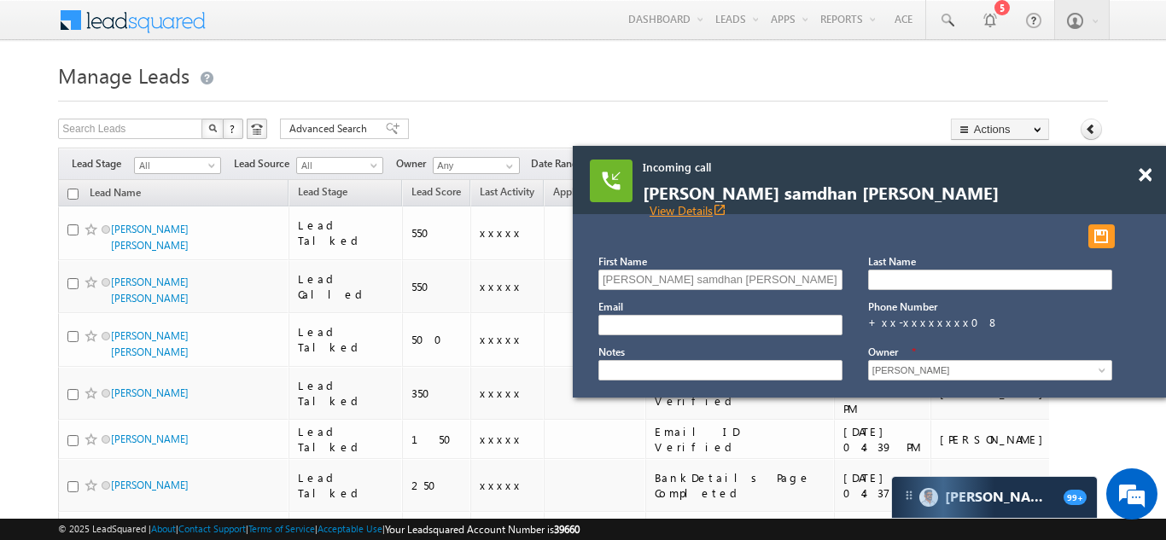
click at [726, 202] on link "View Details open_in_new" at bounding box center [687, 210] width 77 height 16
click at [1140, 176] on span at bounding box center [1144, 175] width 13 height 15
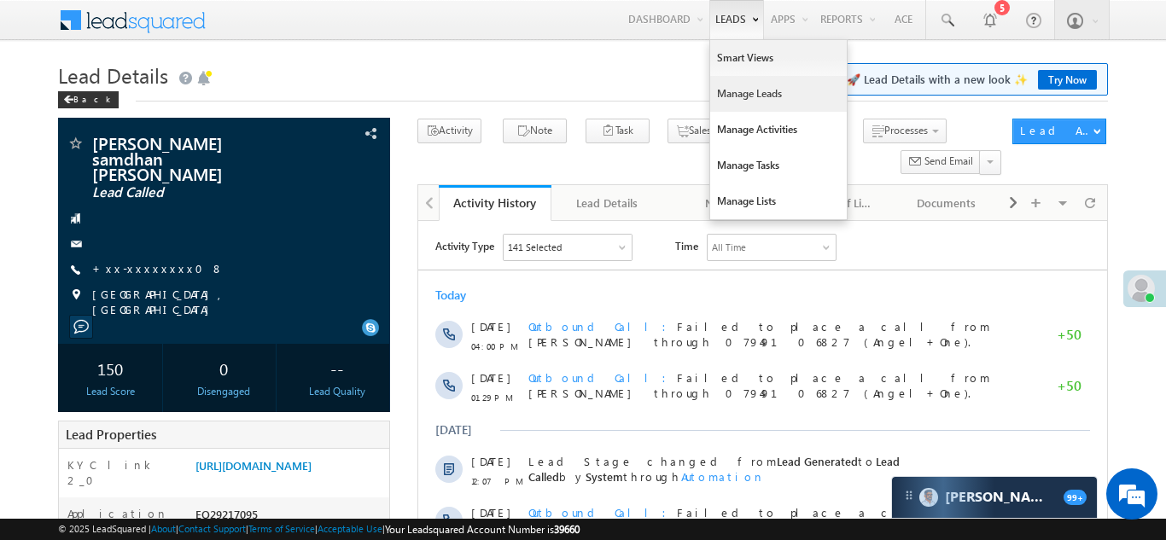
click at [741, 98] on link "Manage Leads" at bounding box center [778, 94] width 137 height 36
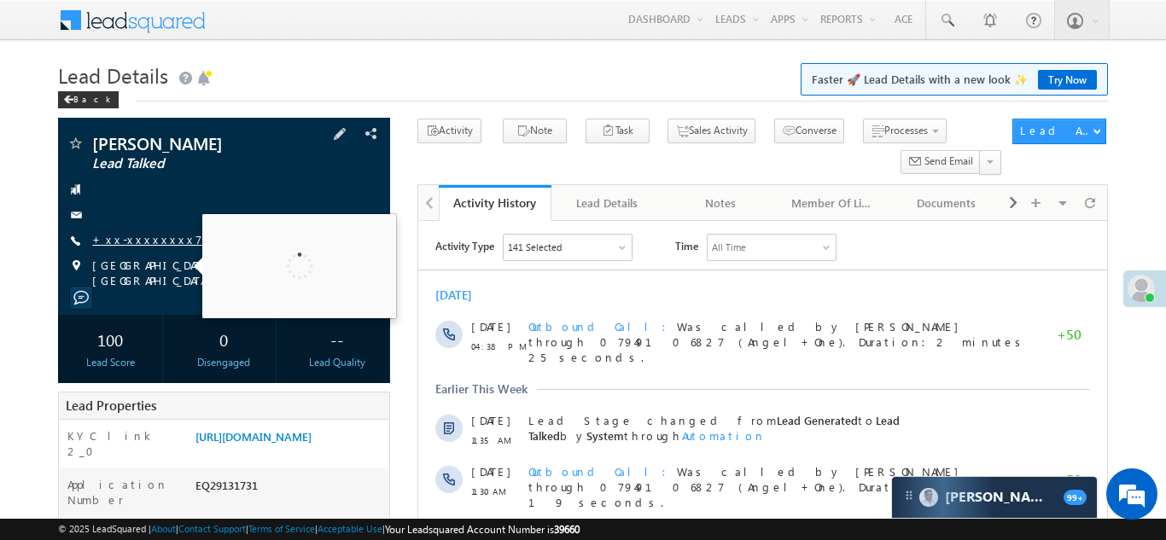
click at [138, 239] on link "+xx-xxxxxxxx73" at bounding box center [150, 239] width 116 height 15
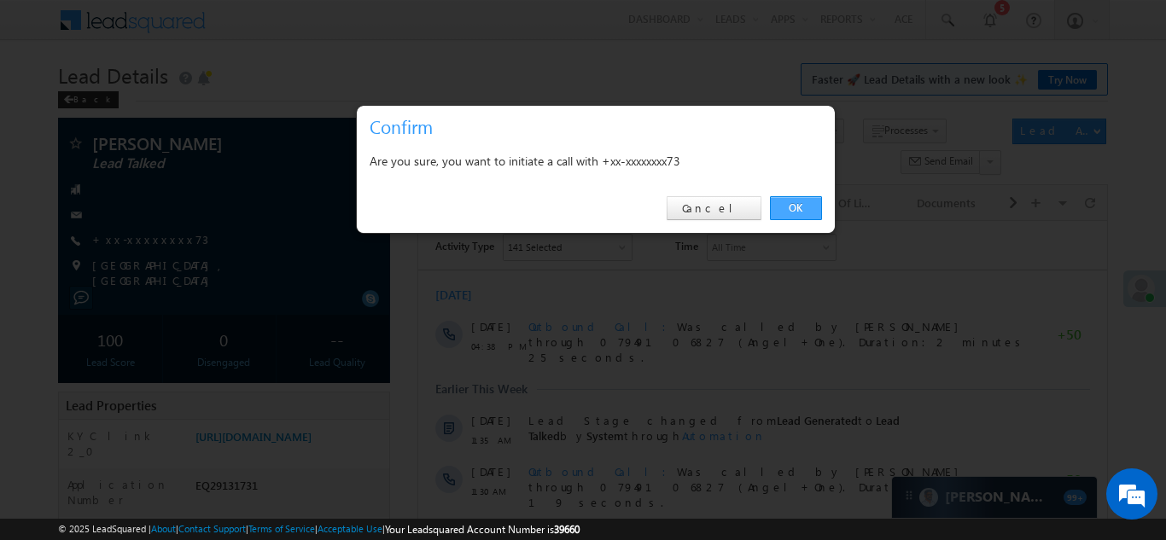
click at [796, 206] on link "OK" at bounding box center [796, 208] width 52 height 24
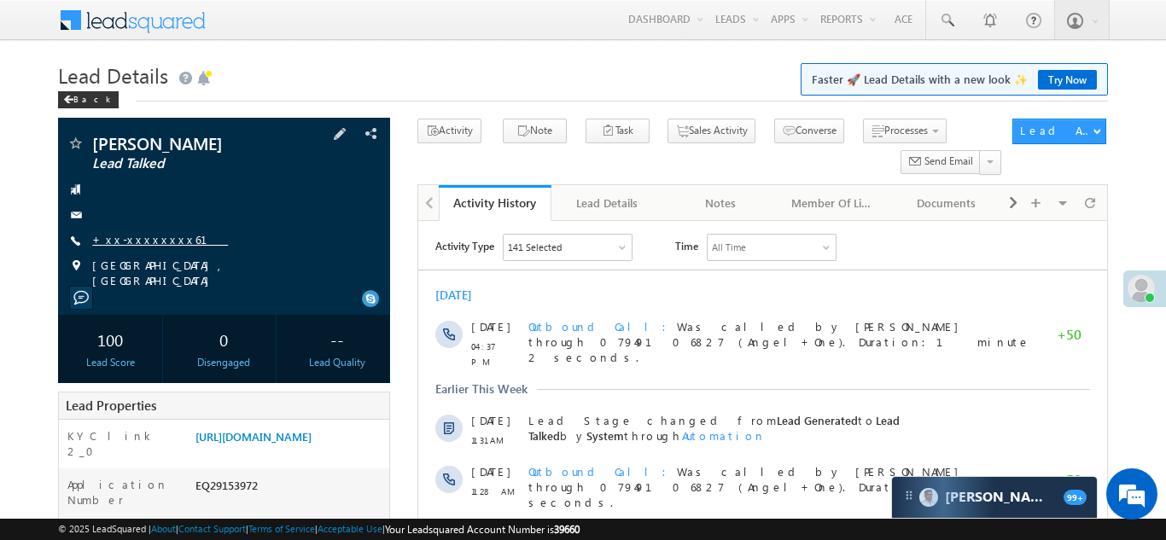
click at [132, 241] on link "+xx-xxxxxxxx61" at bounding box center [160, 239] width 136 height 15
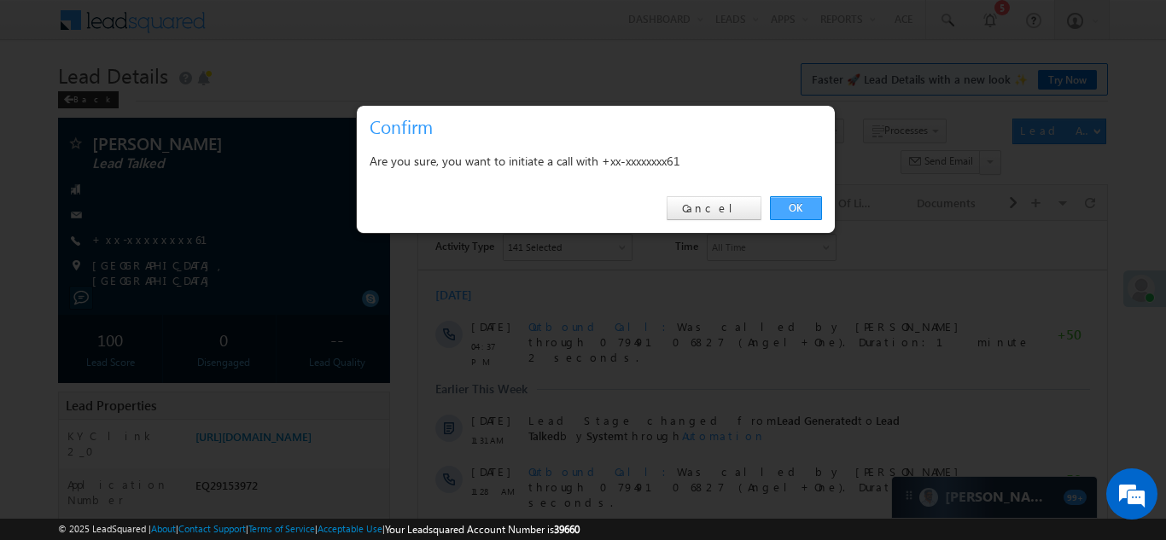
click at [784, 207] on link "OK" at bounding box center [796, 208] width 52 height 24
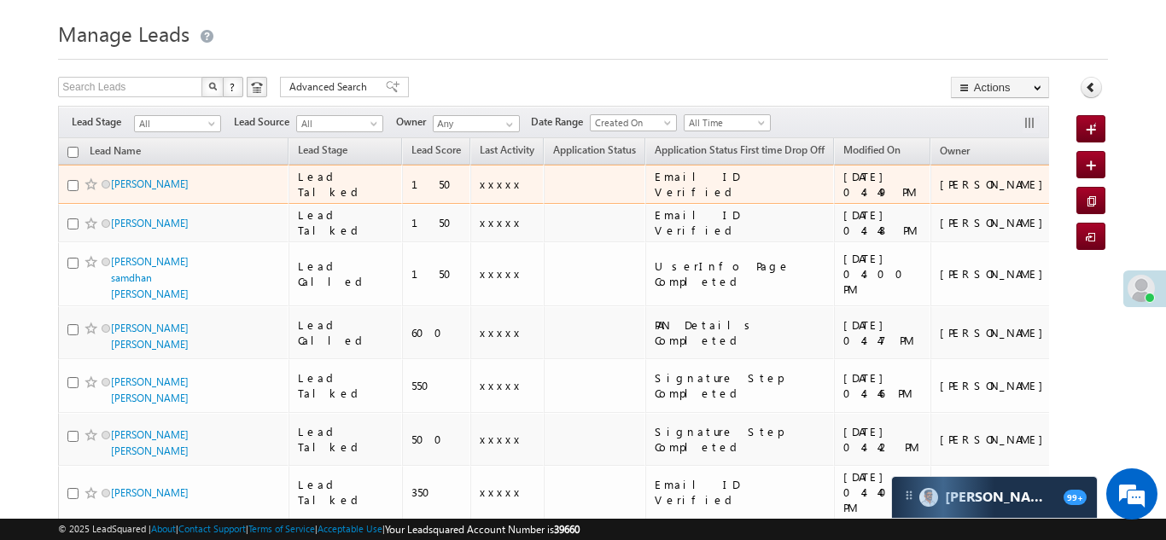
scroll to position [28, 0]
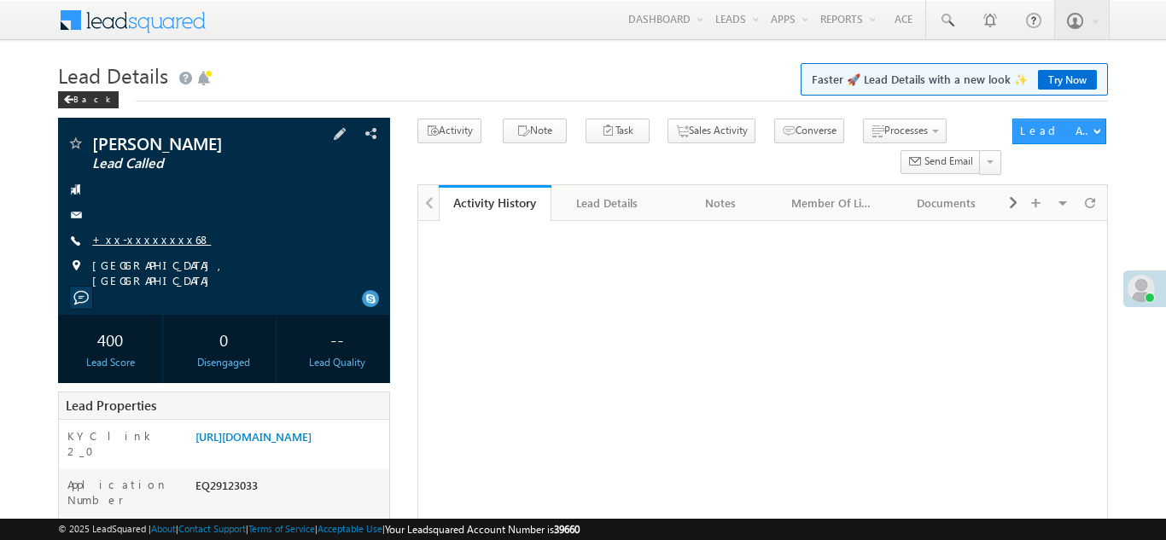
drag, startPoint x: 0, startPoint y: 0, endPoint x: 143, endPoint y: 235, distance: 275.7
click at [143, 235] on link "+xx-xxxxxxxx68" at bounding box center [151, 239] width 119 height 15
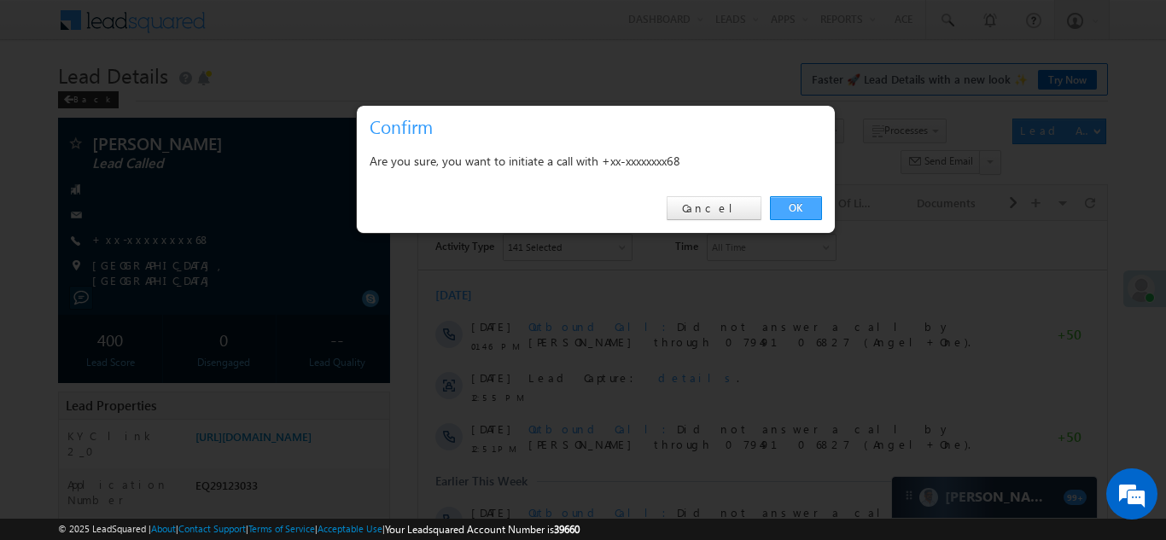
click at [790, 208] on link "OK" at bounding box center [796, 208] width 52 height 24
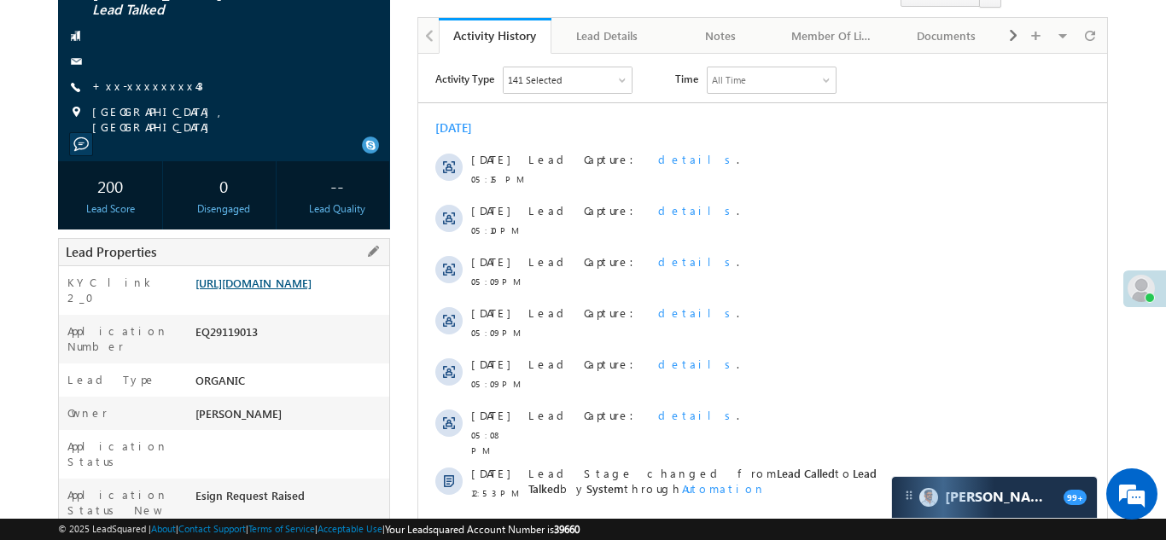
scroll to position [187, 0]
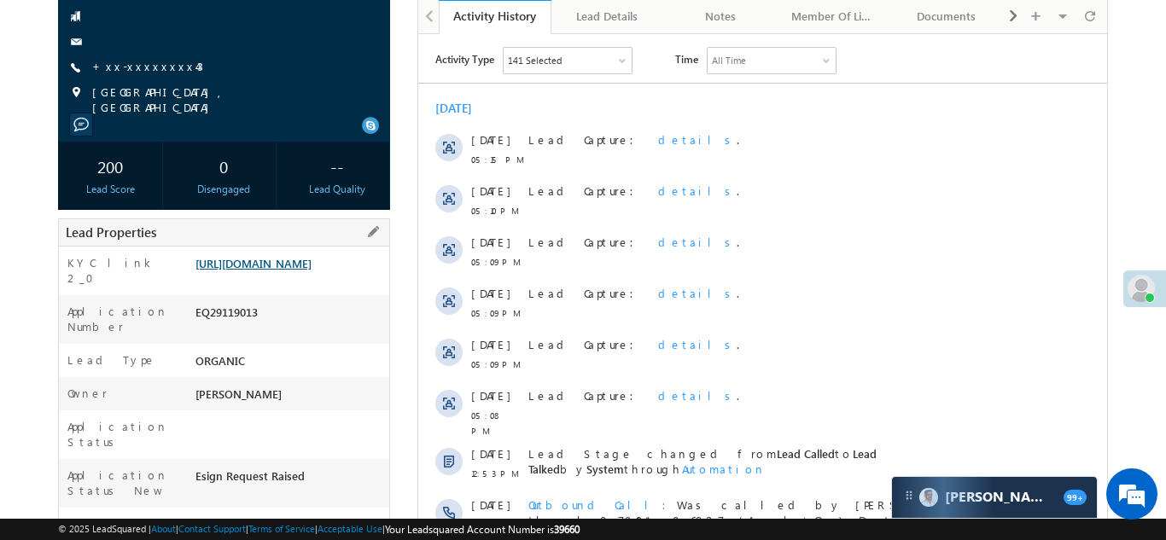
click at [297, 256] on link "https://angelbroking1-pk3em7sa.customui-test.leadsquared.com?leadId=b8e6b031-eb…" at bounding box center [253, 263] width 116 height 15
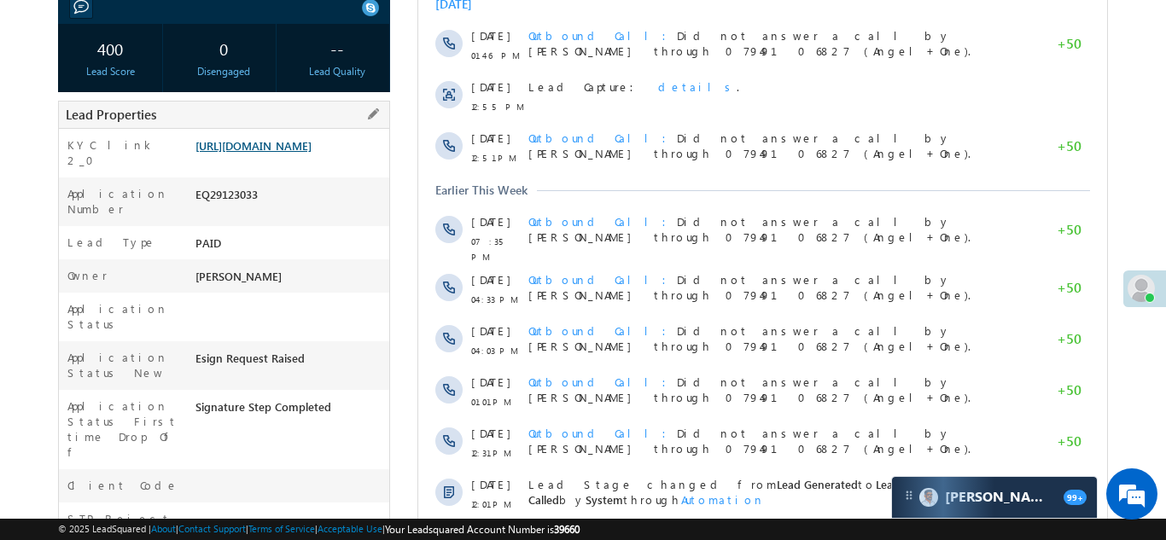
click at [264, 153] on link "[URL][DOMAIN_NAME]" at bounding box center [253, 145] width 116 height 15
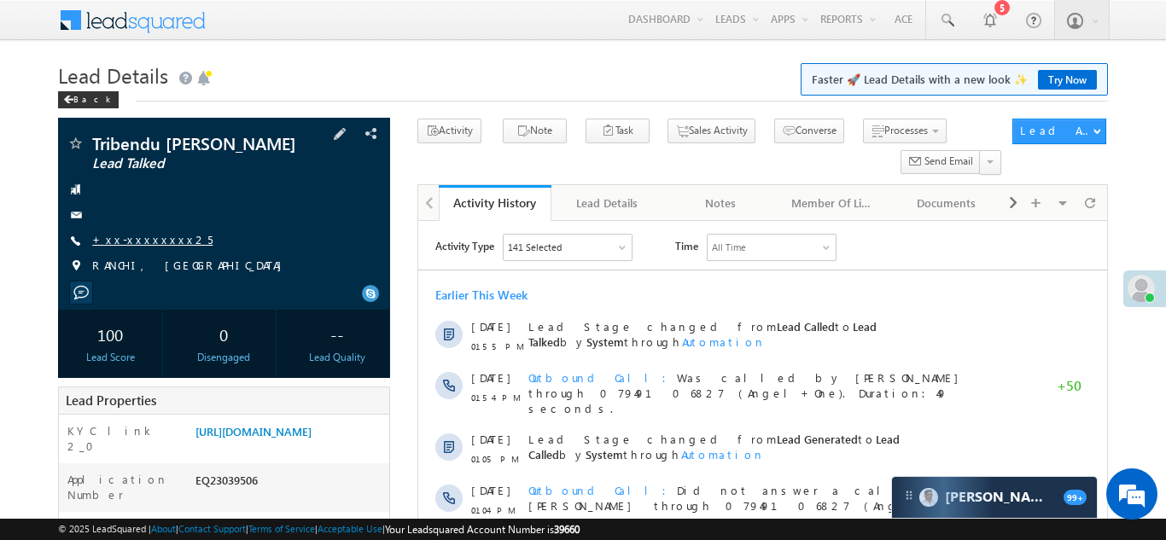
click at [134, 241] on link "+xx-xxxxxxxx25" at bounding box center [152, 239] width 120 height 15
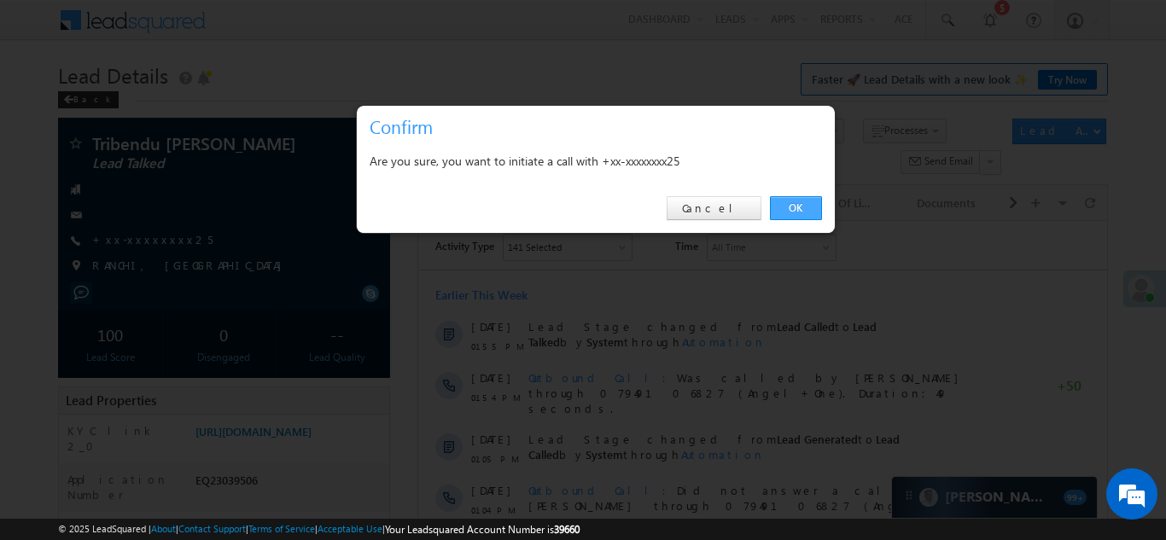
click at [794, 200] on link "OK" at bounding box center [796, 208] width 52 height 24
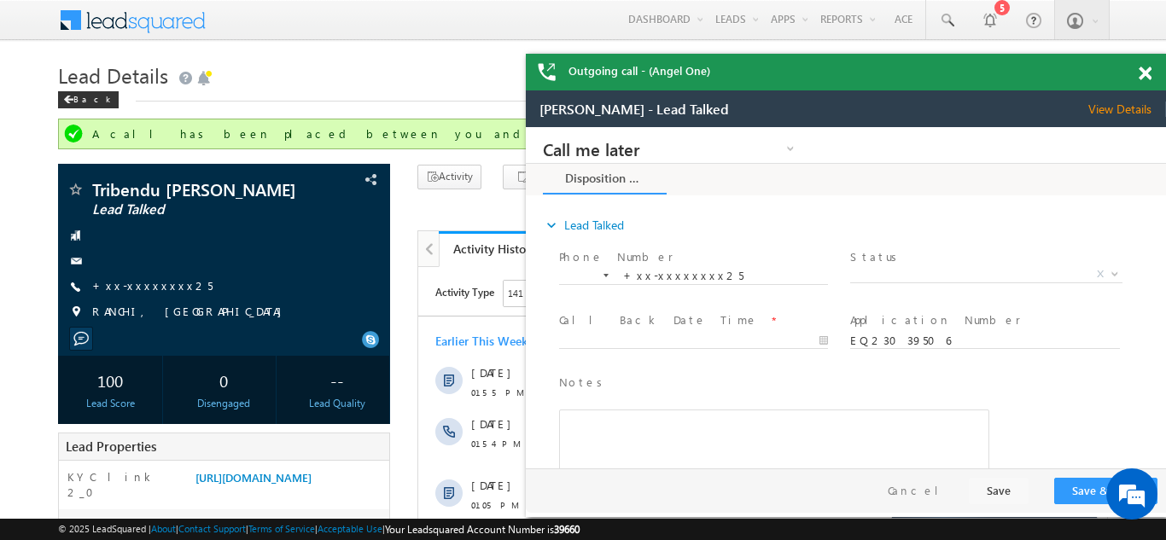
click at [1147, 70] on span at bounding box center [1144, 74] width 13 height 15
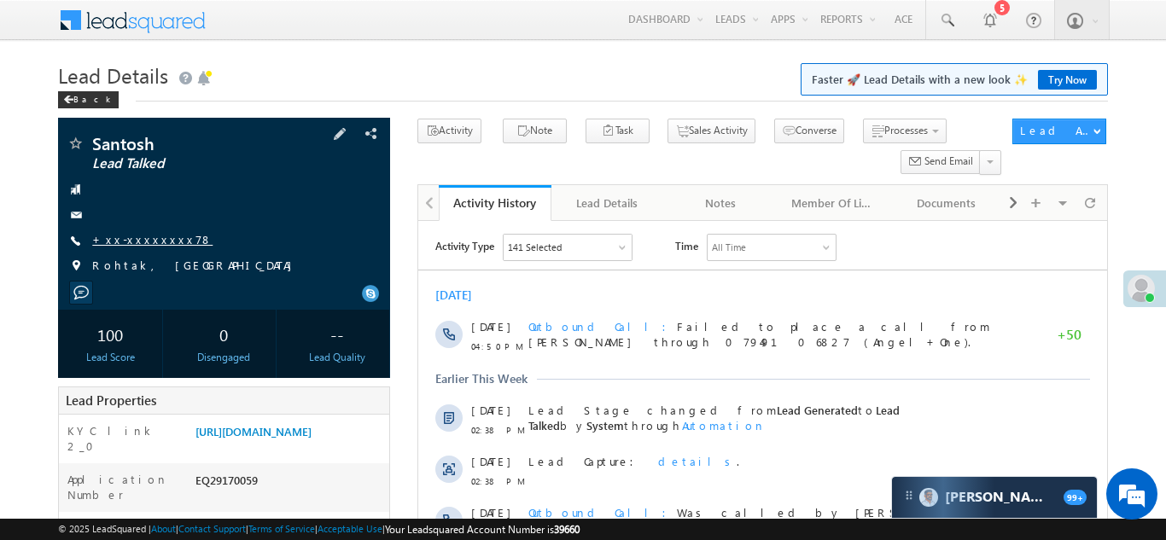
click at [154, 238] on link "+xx-xxxxxxxx78" at bounding box center [152, 239] width 120 height 15
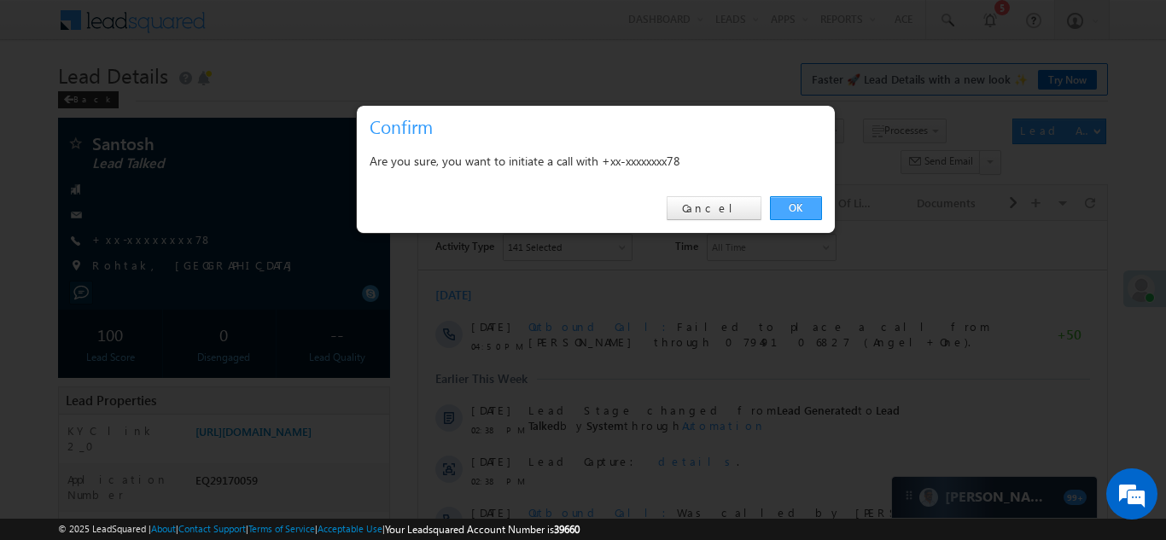
click at [789, 204] on link "OK" at bounding box center [796, 208] width 52 height 24
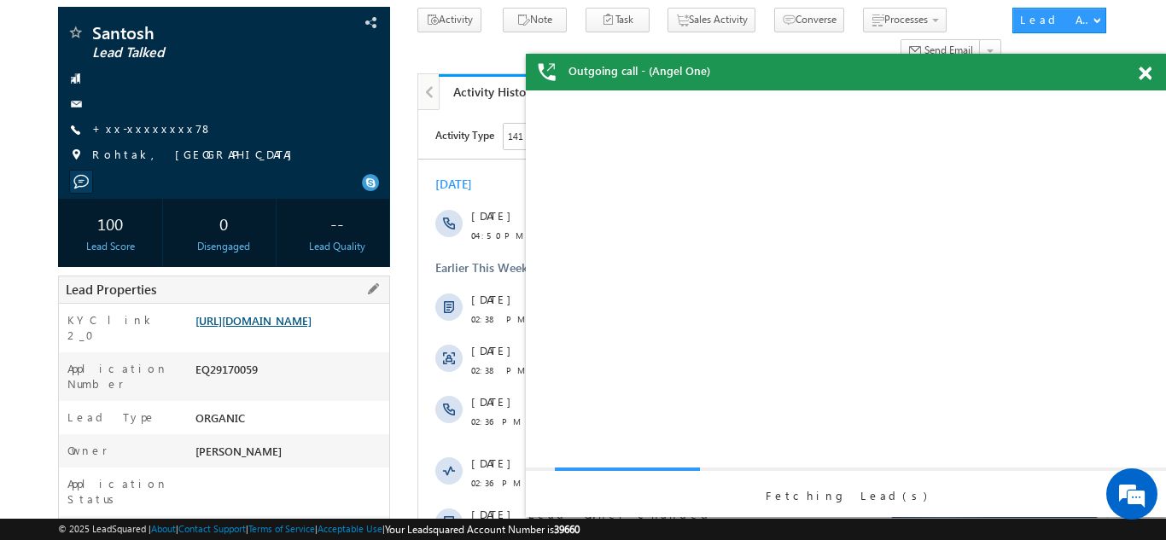
scroll to position [181, 0]
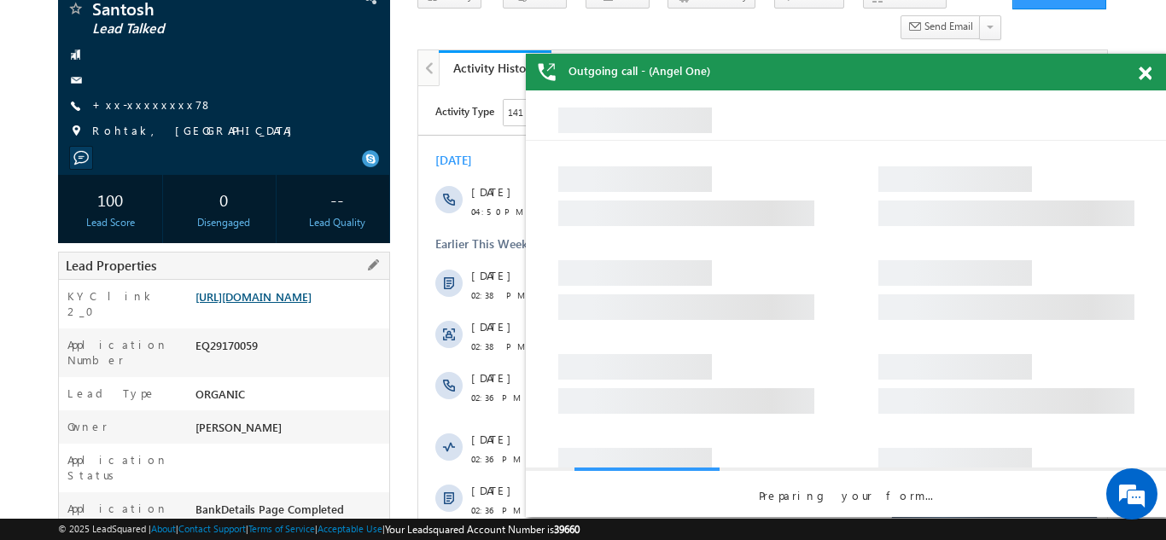
click at [276, 304] on link "[URL][DOMAIN_NAME]" at bounding box center [253, 296] width 116 height 15
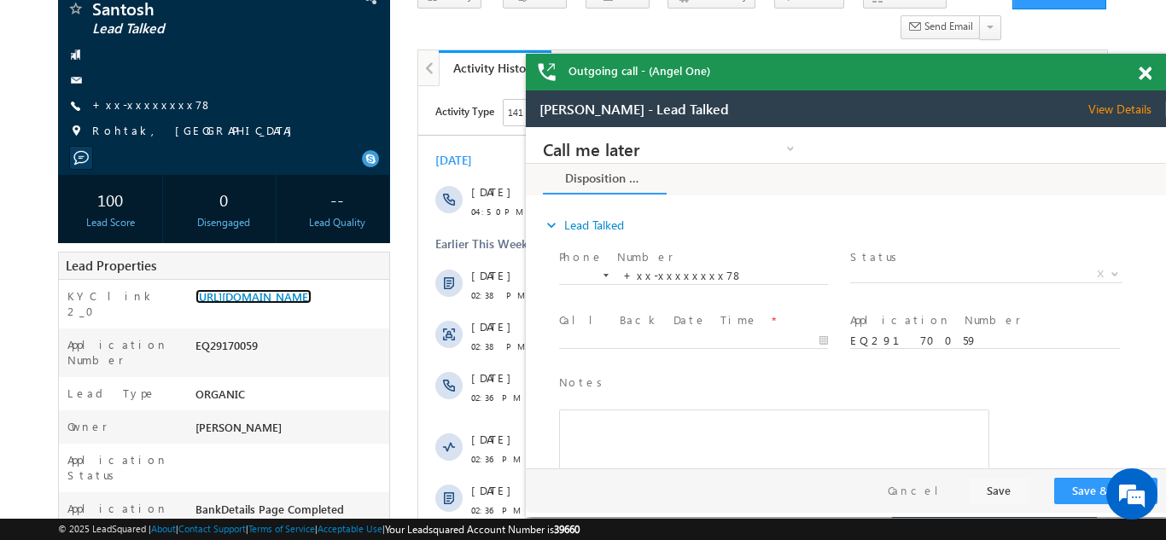
scroll to position [0, 0]
click at [1143, 70] on div "Outgoing call - (Angel One)" at bounding box center [846, 72] width 640 height 37
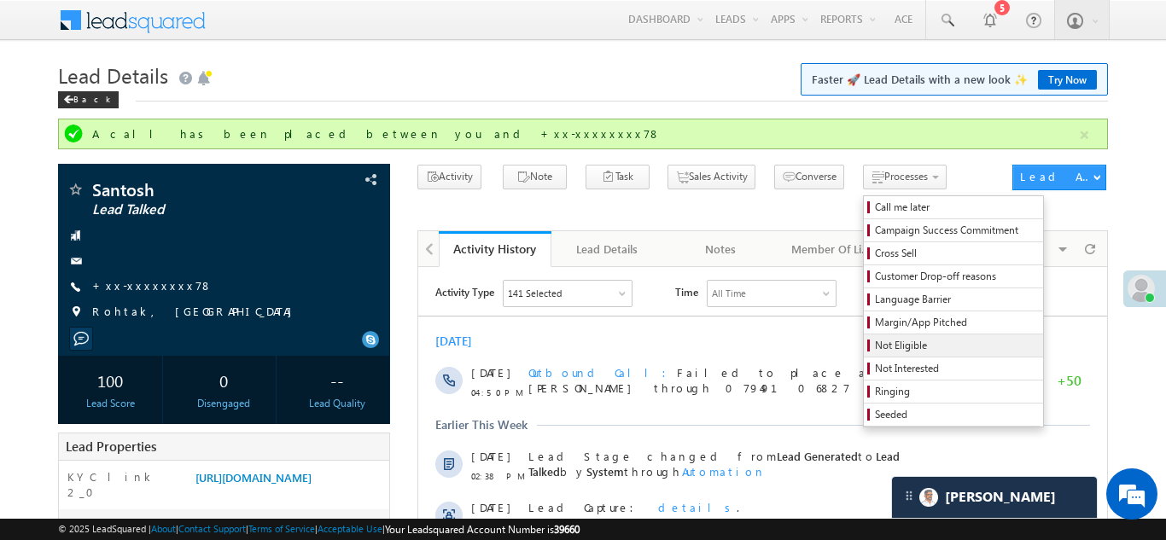
click at [875, 346] on span "Not Eligible" at bounding box center [956, 345] width 162 height 15
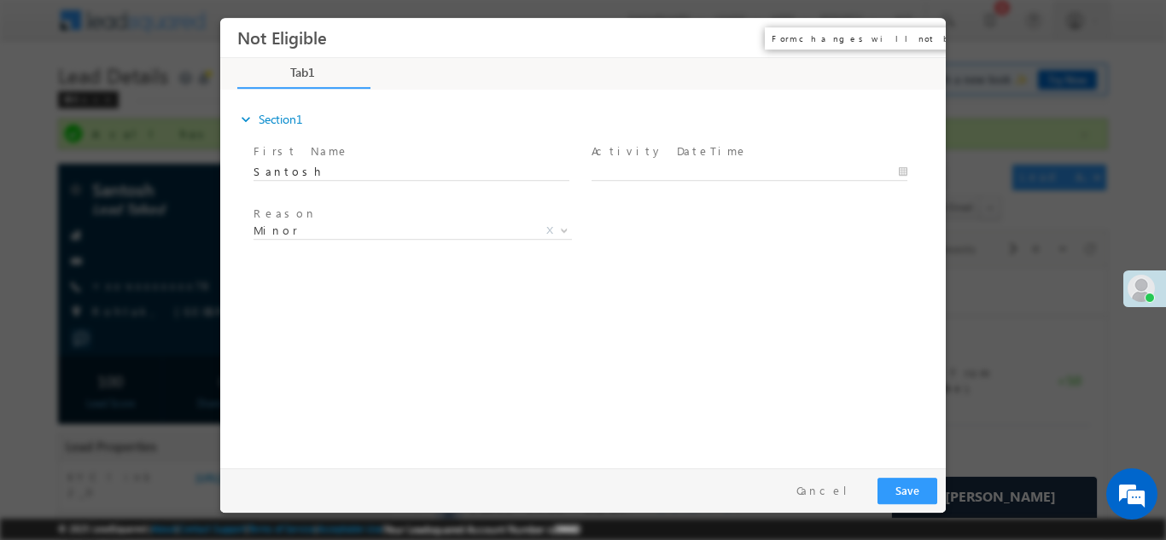
click at [921, 38] on button "×" at bounding box center [919, 37] width 29 height 32
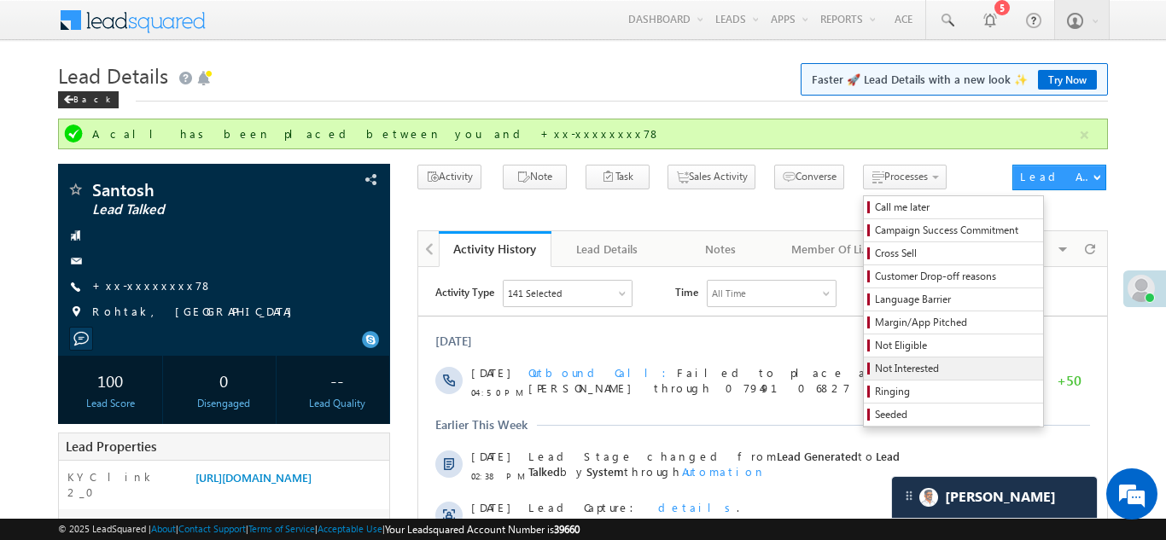
click at [875, 371] on span "Not Interested" at bounding box center [956, 368] width 162 height 15
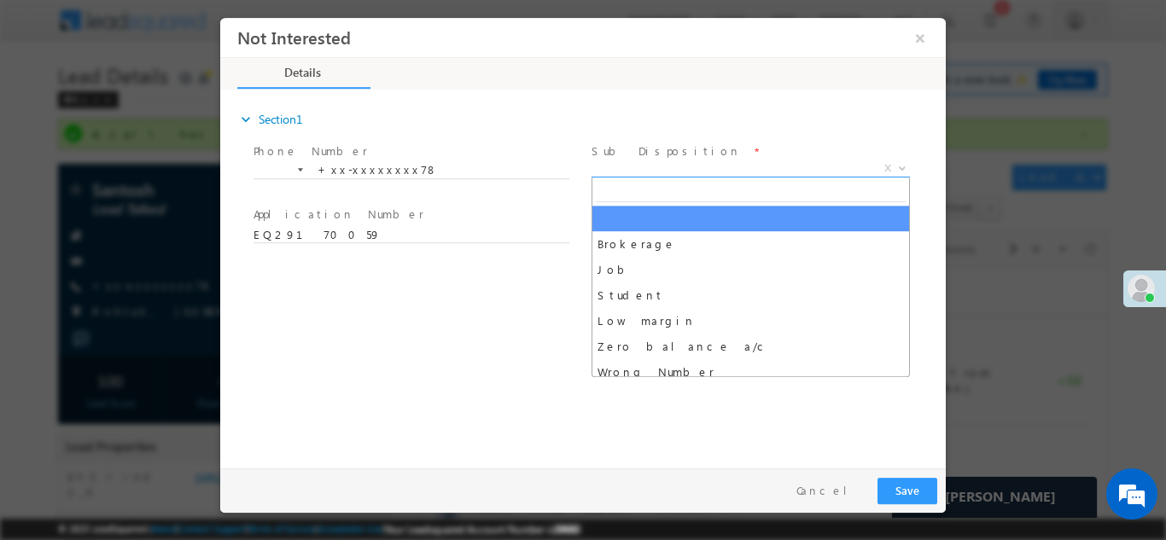
click at [686, 160] on span "X" at bounding box center [750, 168] width 318 height 17
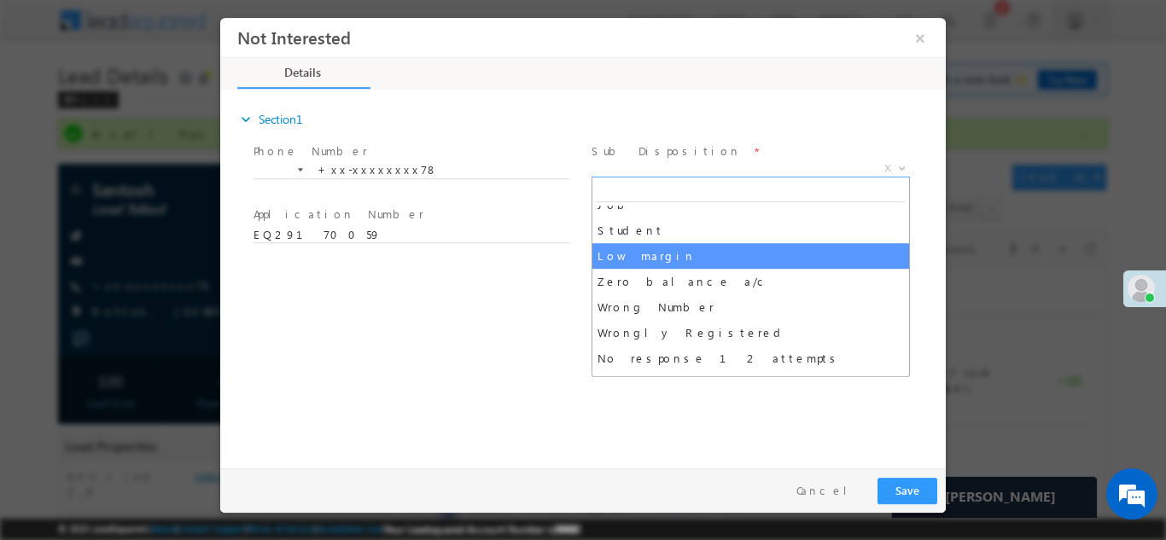
scroll to position [67, 0]
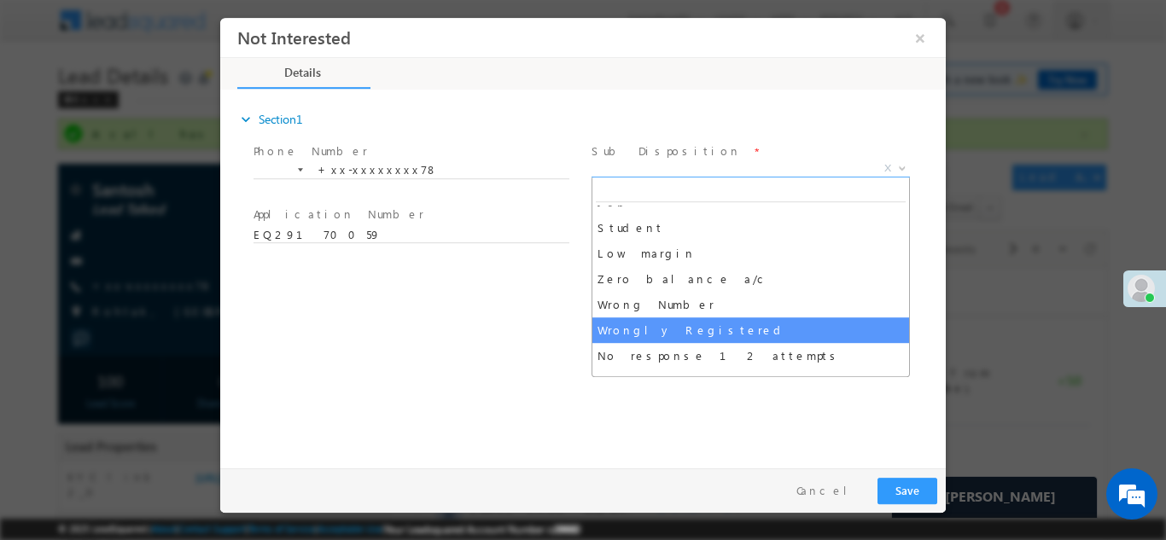
select select "Wrongly Registered"
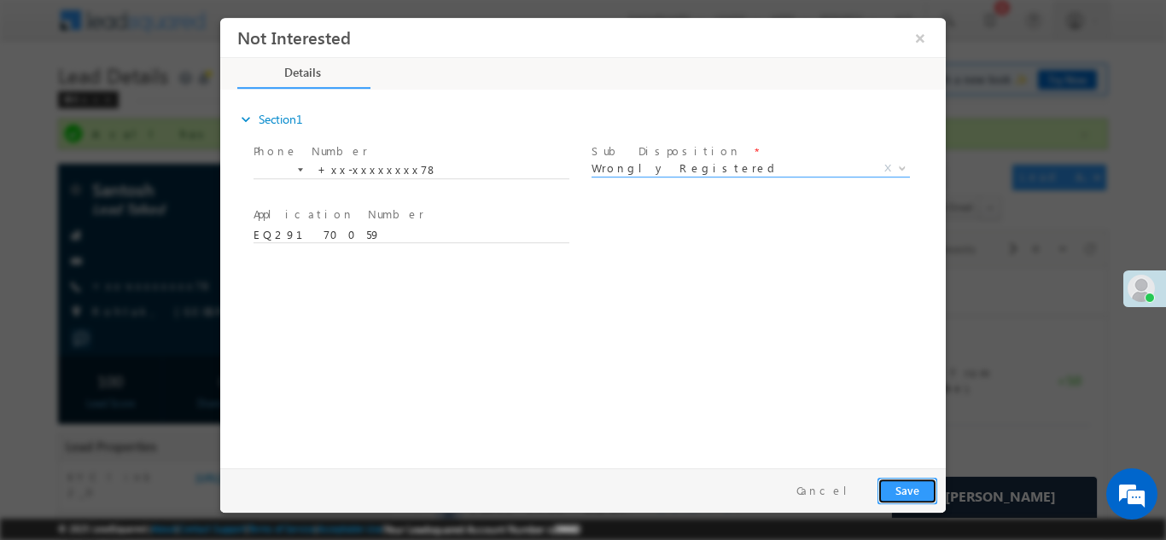
click at [898, 488] on button "Save" at bounding box center [907, 490] width 60 height 26
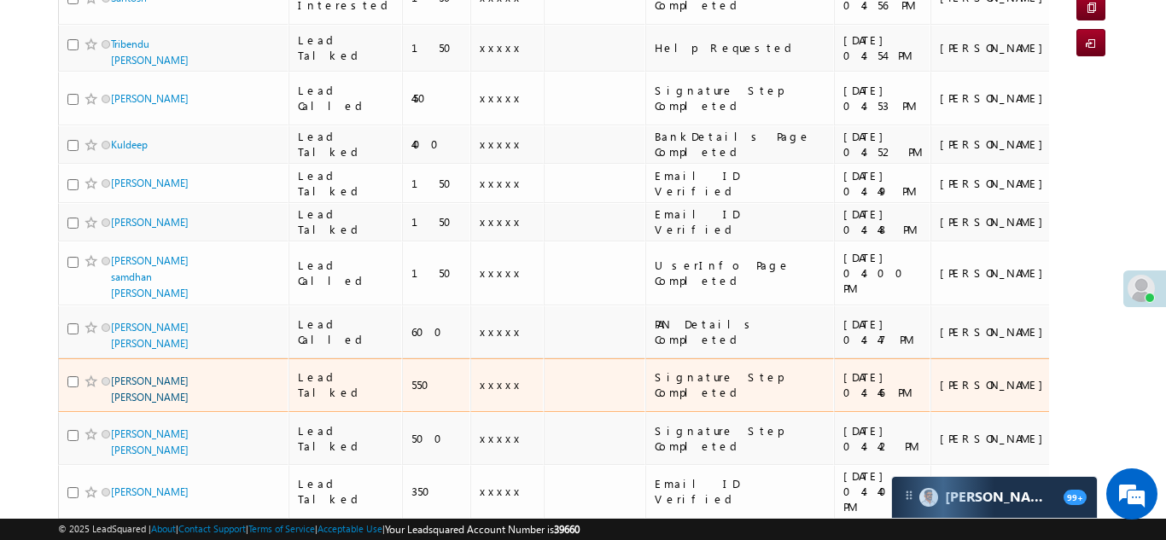
click at [134, 375] on link "[PERSON_NAME] [PERSON_NAME]" at bounding box center [150, 389] width 78 height 29
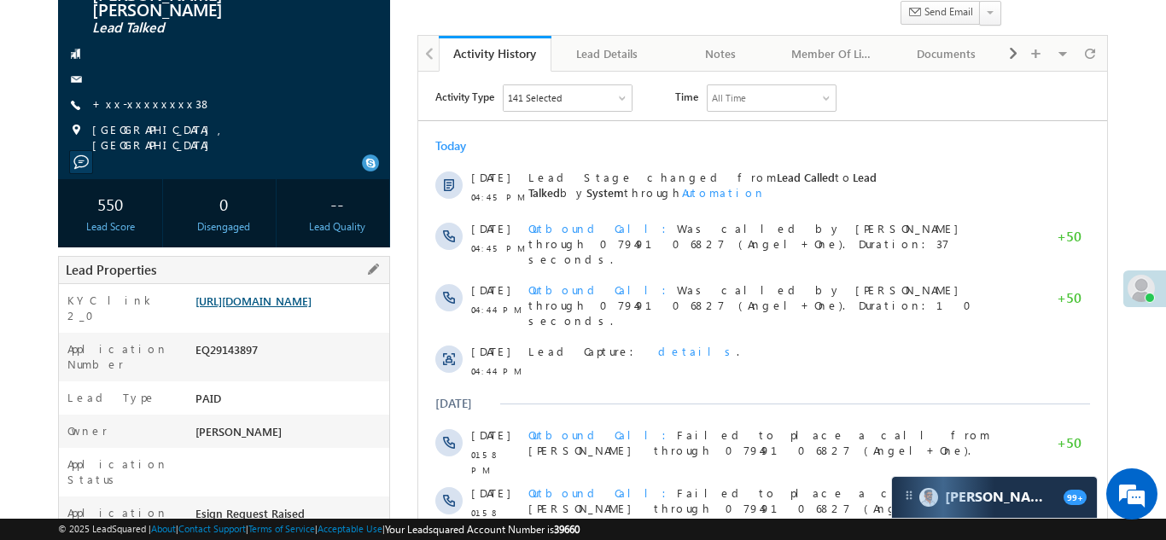
click at [270, 305] on link "[URL][DOMAIN_NAME]" at bounding box center [253, 301] width 116 height 15
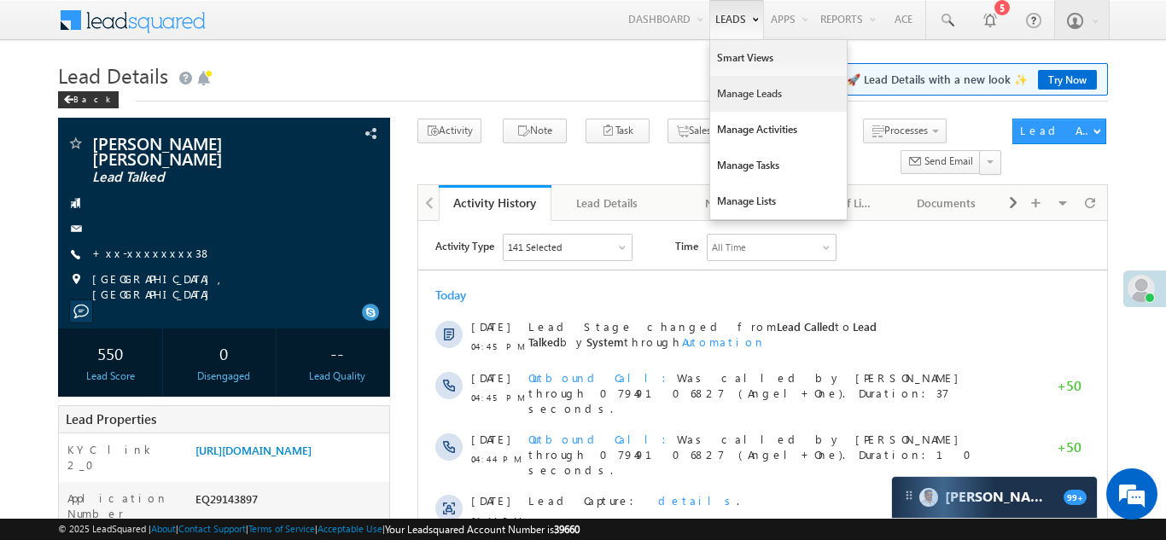
click at [746, 101] on link "Manage Leads" at bounding box center [778, 94] width 137 height 36
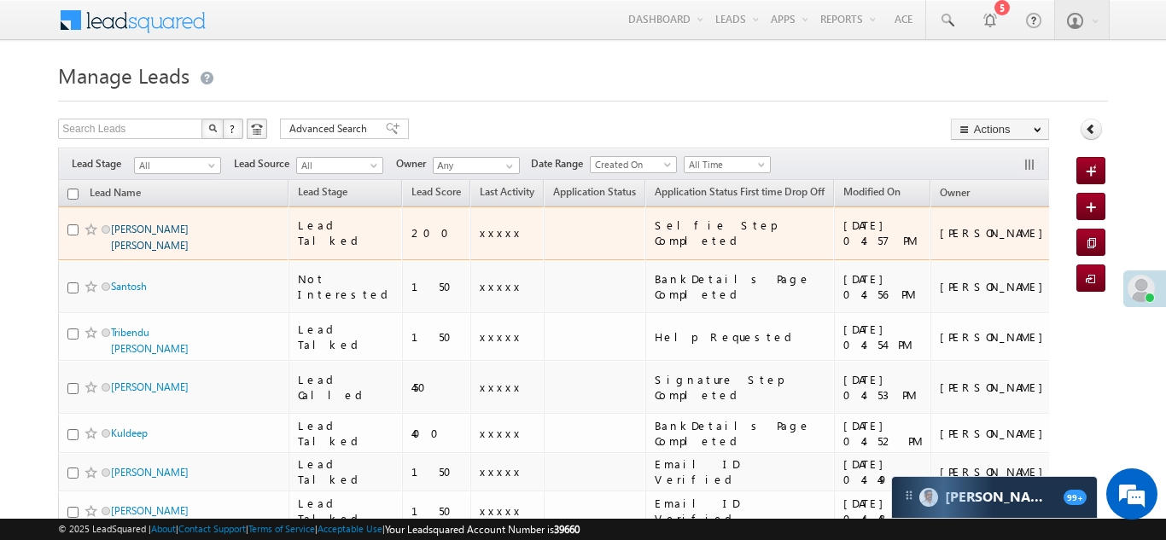
click at [161, 227] on link "[PERSON_NAME] [PERSON_NAME]" at bounding box center [150, 237] width 78 height 29
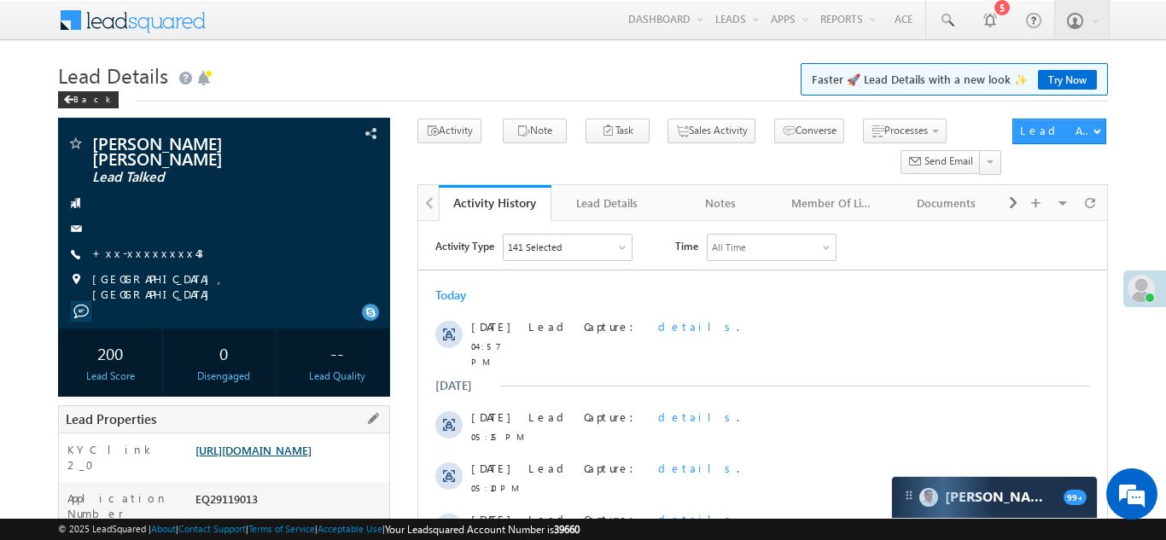
click at [283, 443] on link "[URL][DOMAIN_NAME]" at bounding box center [253, 450] width 116 height 15
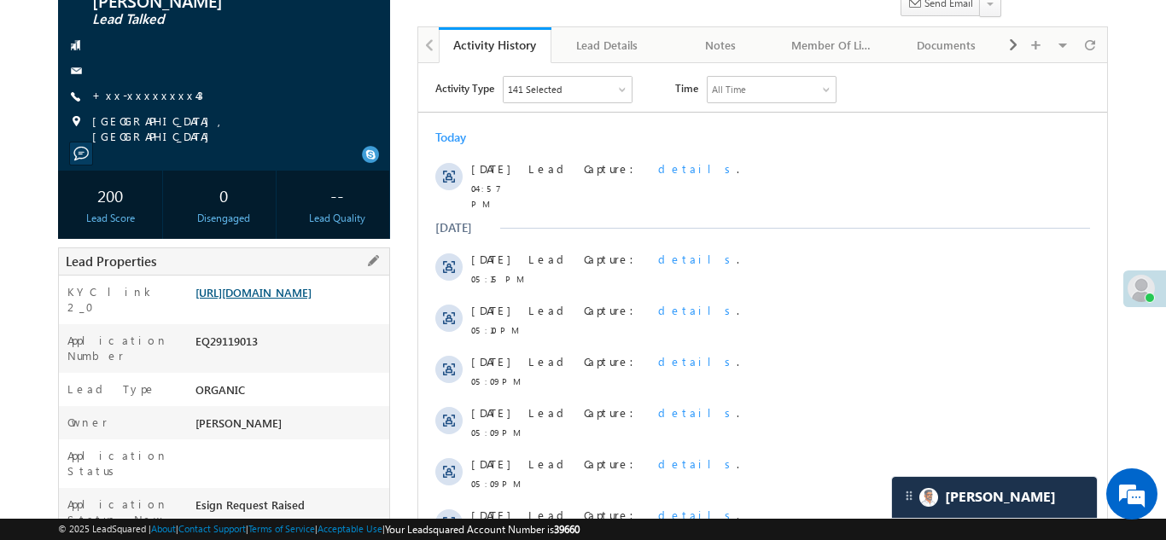
scroll to position [171, 0]
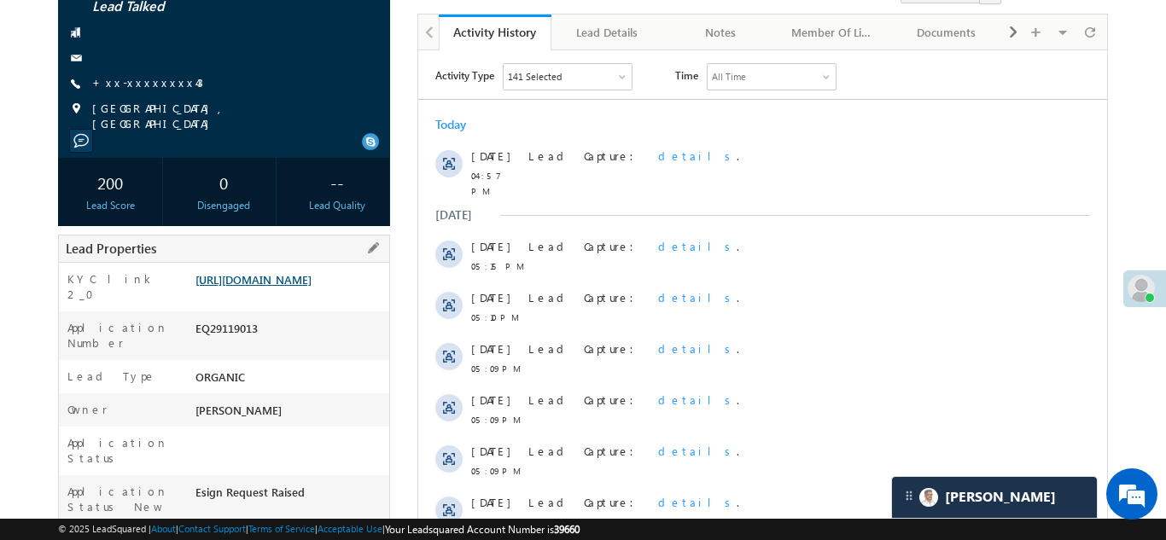
click at [275, 272] on link "https://angelbroking1-pk3em7sa.customui-test.leadsquared.com?leadId=b8e6b031-eb…" at bounding box center [253, 279] width 116 height 15
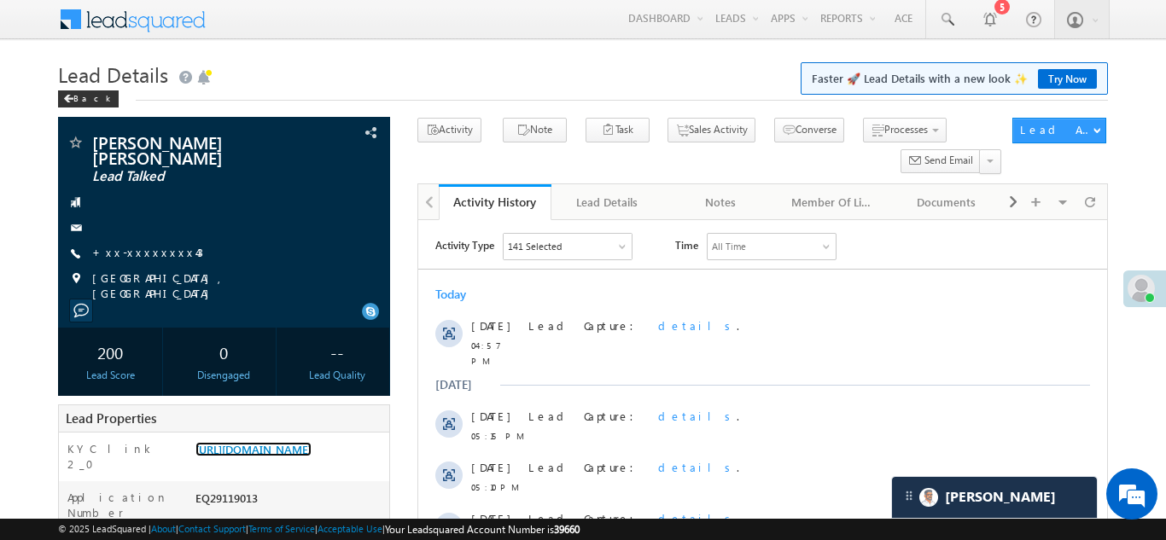
scroll to position [0, 0]
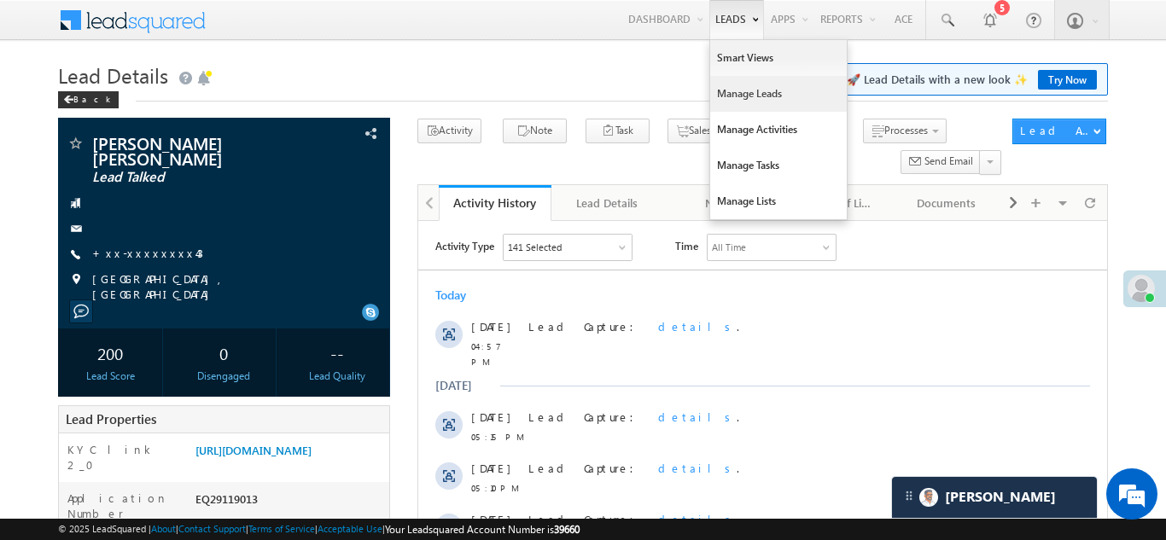
click at [736, 90] on link "Manage Leads" at bounding box center [778, 94] width 137 height 36
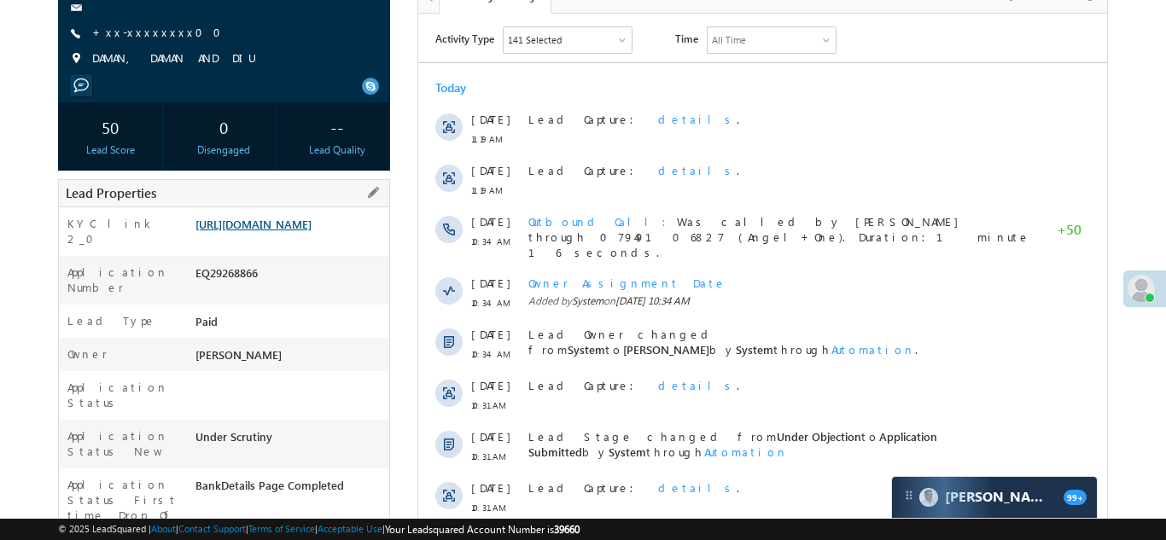
scroll to position [223, 0]
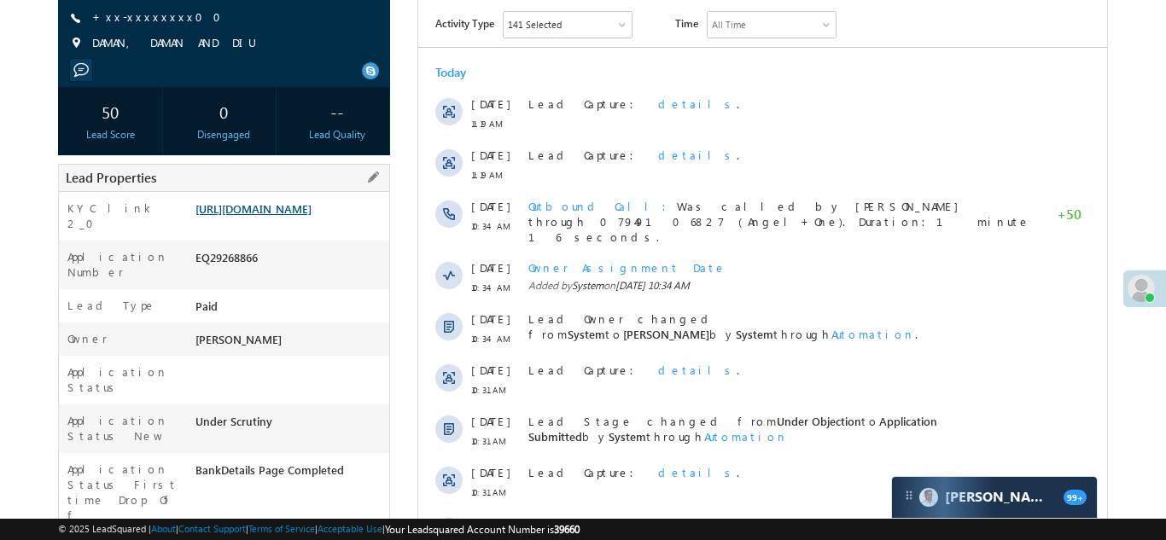
click at [293, 209] on link "[URL][DOMAIN_NAME]" at bounding box center [253, 208] width 116 height 15
click at [253, 216] on link "[URL][DOMAIN_NAME]" at bounding box center [253, 208] width 116 height 15
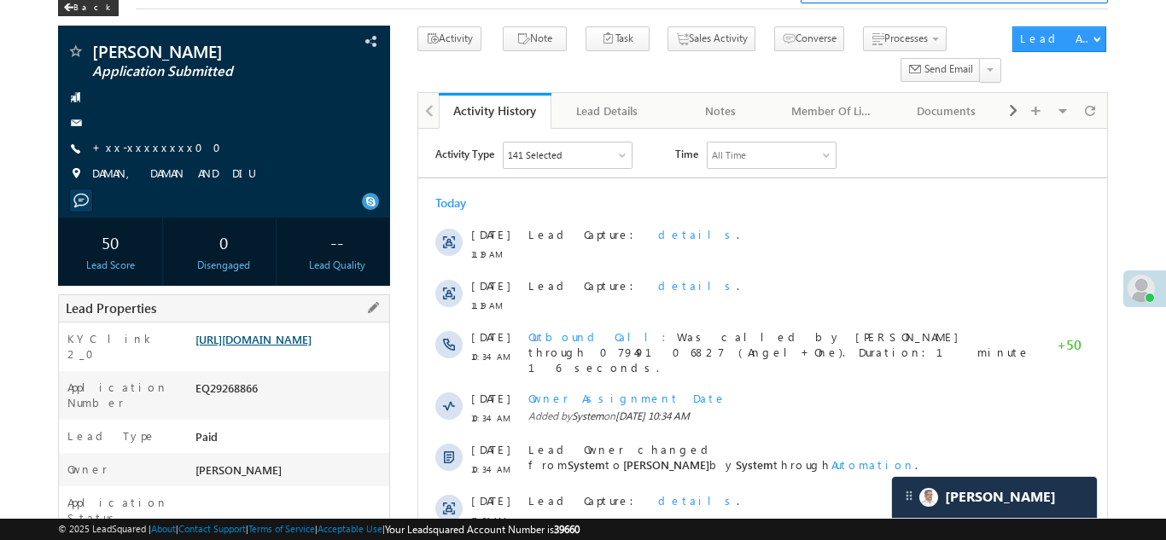
scroll to position [0, 0]
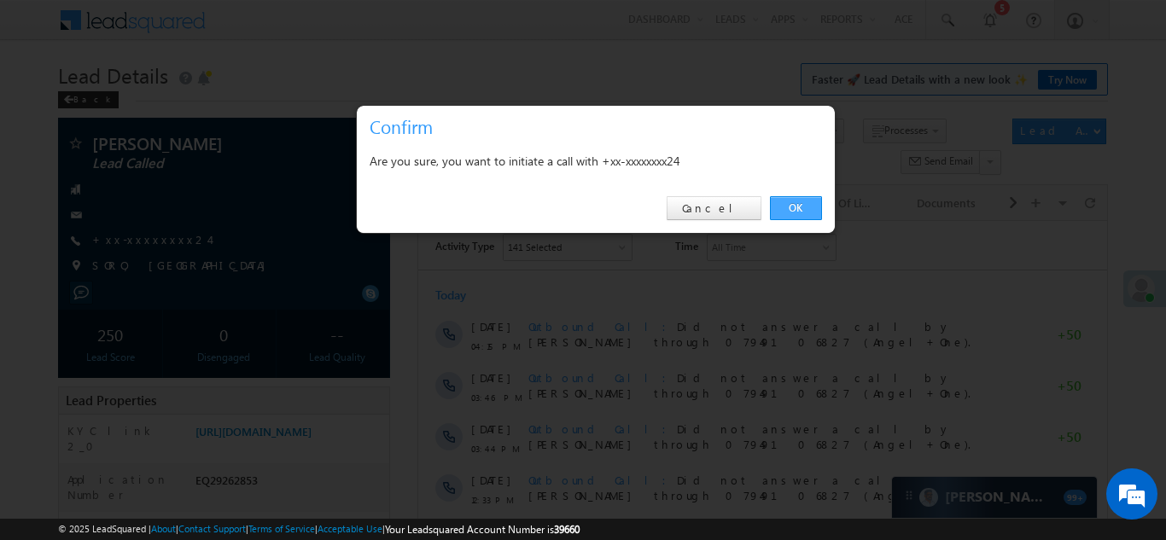
click at [790, 203] on link "OK" at bounding box center [796, 208] width 52 height 24
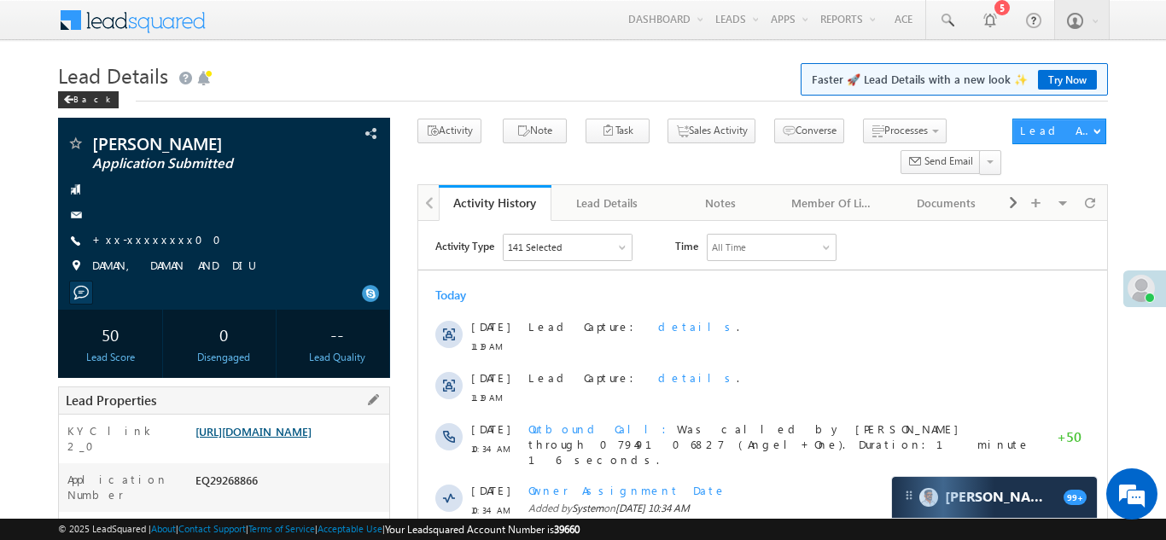
click at [280, 439] on link "https://angelbroking1-pk3em7sa.customui-test.leadsquared.com?leadId=4102faa7-86…" at bounding box center [253, 431] width 116 height 15
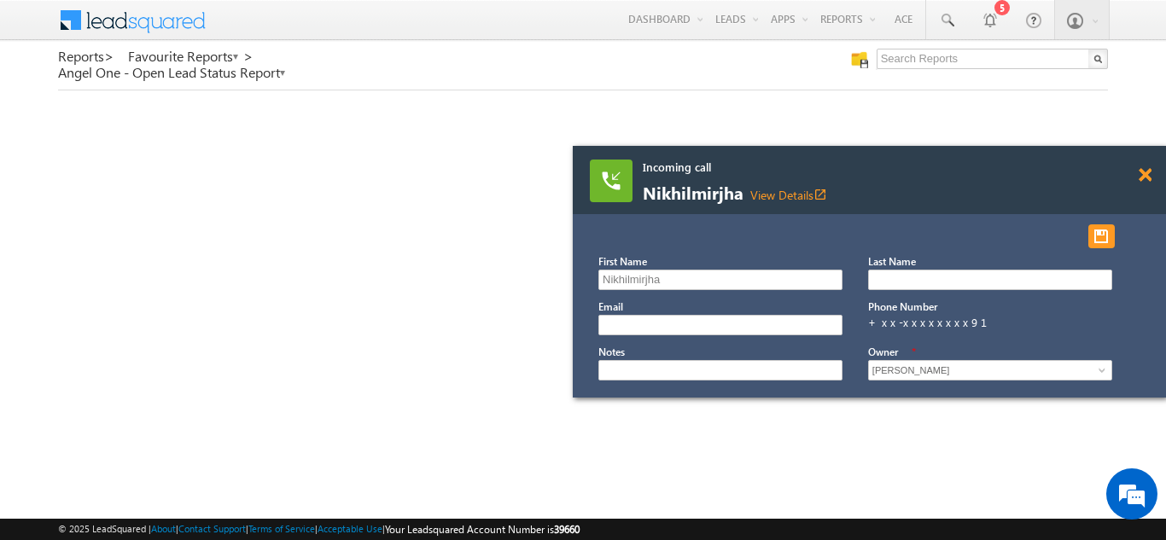
click at [1139, 175] on span at bounding box center [1144, 175] width 13 height 15
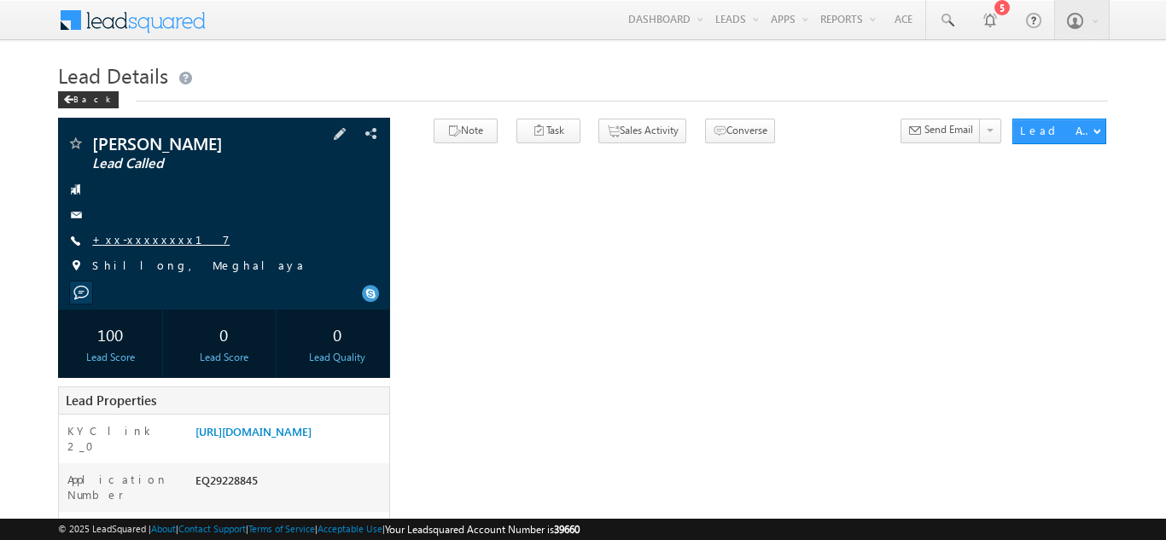
click at [155, 244] on link "+xx-xxxxxxxx17" at bounding box center [160, 239] width 137 height 15
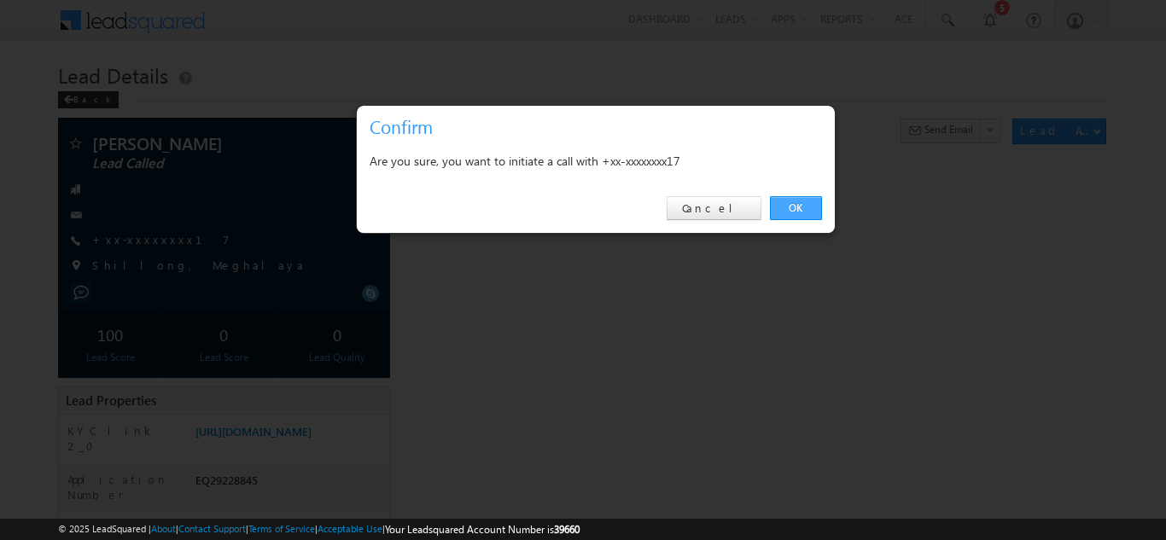
click at [796, 203] on link "OK" at bounding box center [796, 208] width 52 height 24
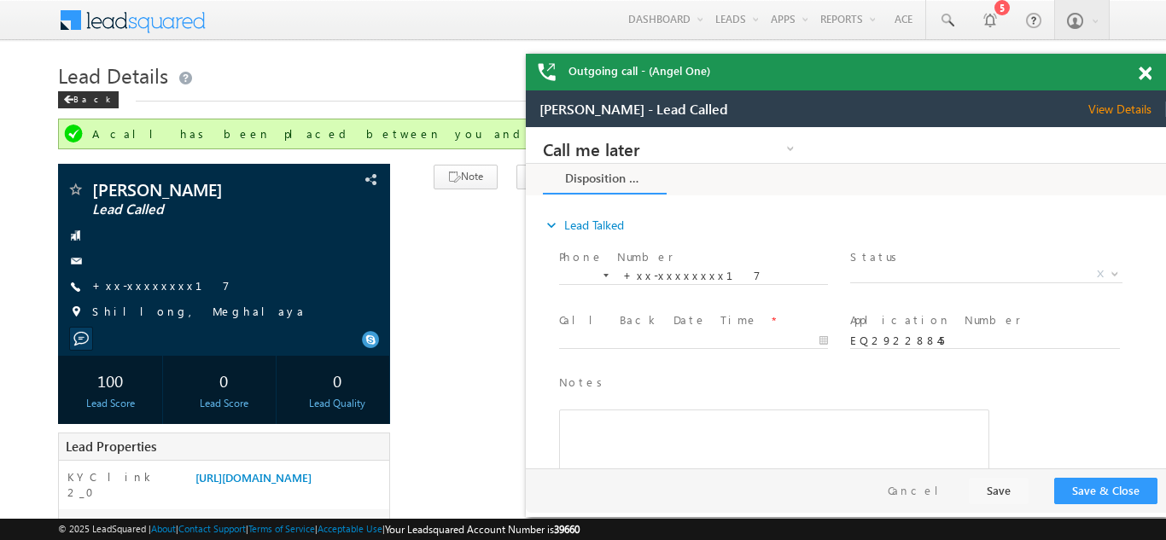
click at [1142, 75] on div "Outgoing call - (Angel One)" at bounding box center [846, 72] width 640 height 37
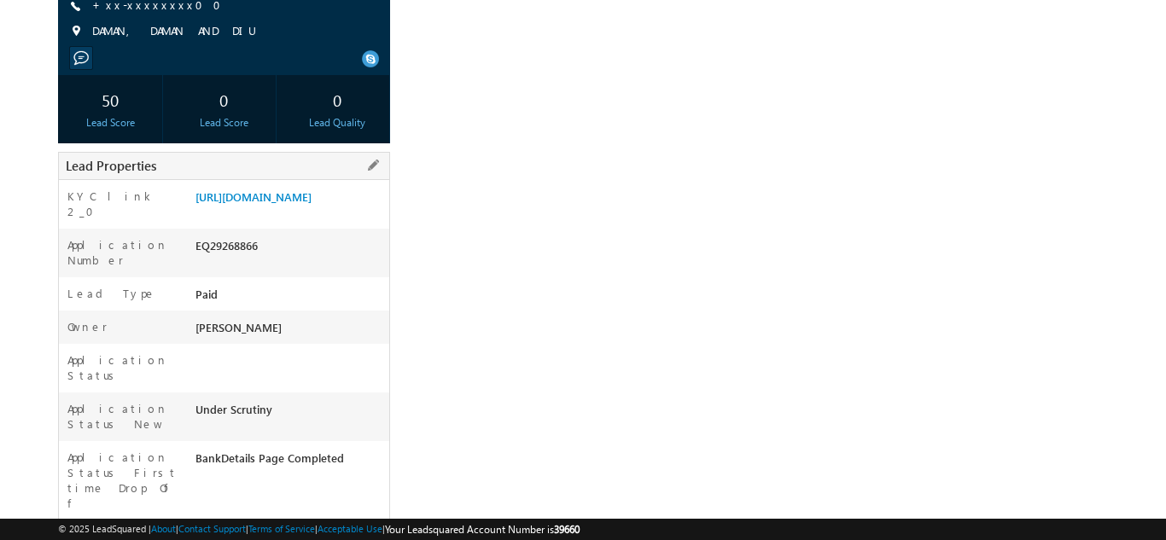
scroll to position [256, 0]
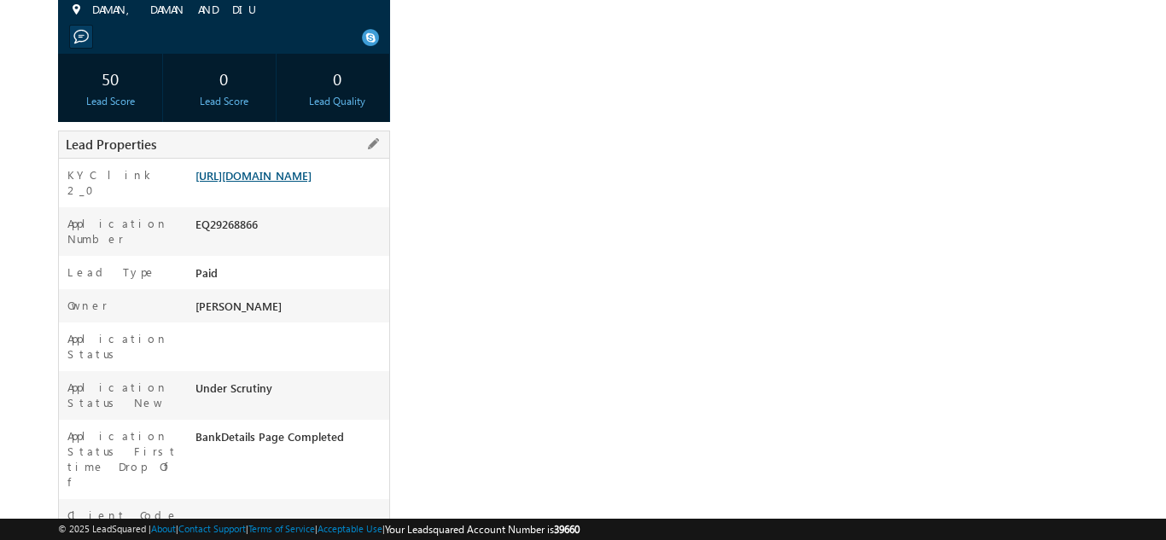
click at [272, 169] on link "https://angelbroking1-pk3em7sa.customui-test.leadsquared.com?leadId=4102faa7-86…" at bounding box center [253, 175] width 116 height 15
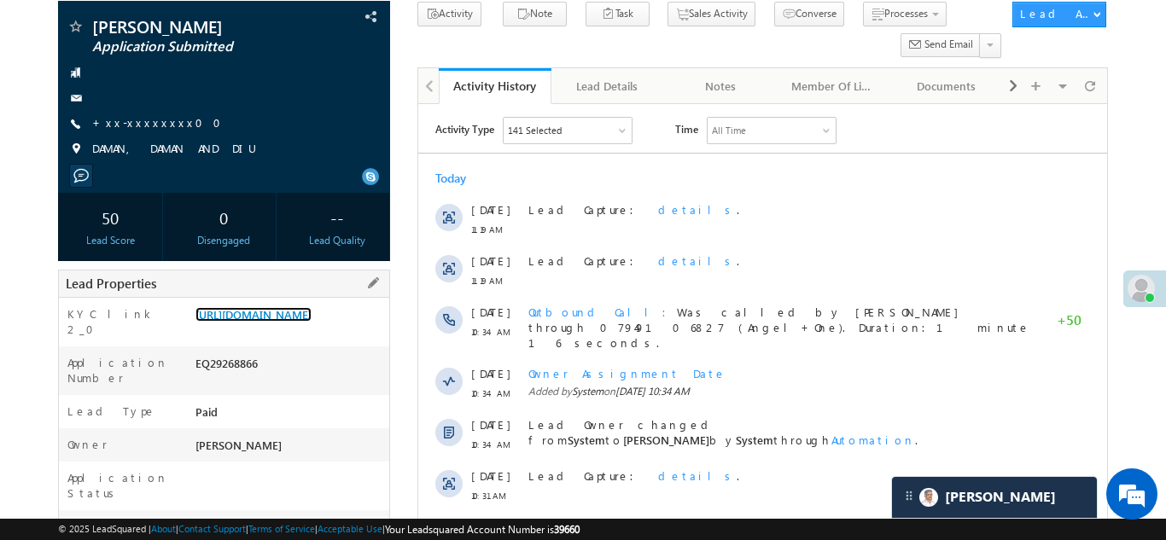
scroll to position [0, 0]
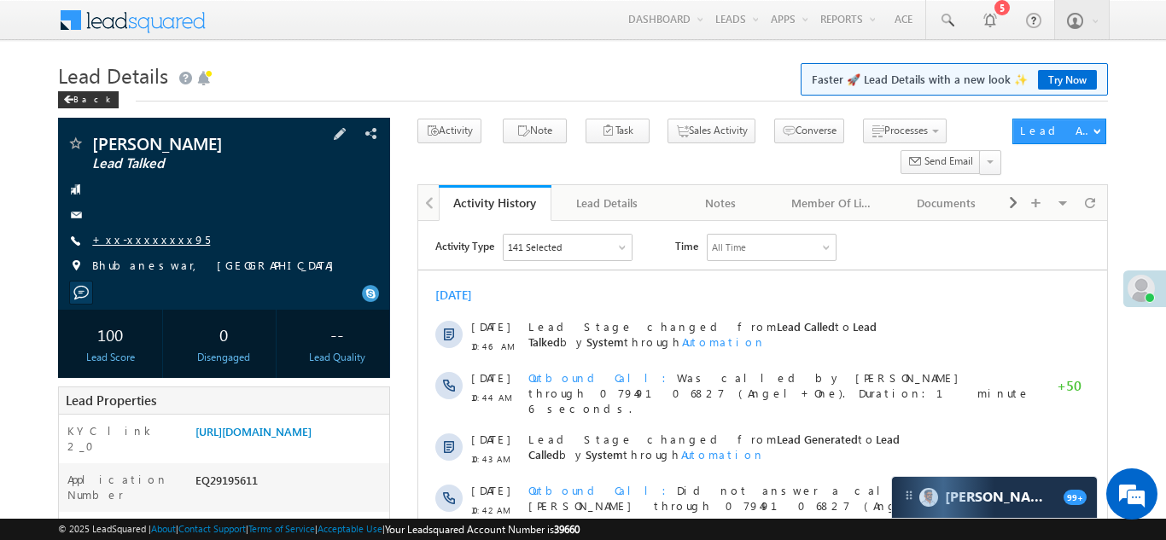
click at [135, 240] on link "+xx-xxxxxxxx95" at bounding box center [151, 239] width 118 height 15
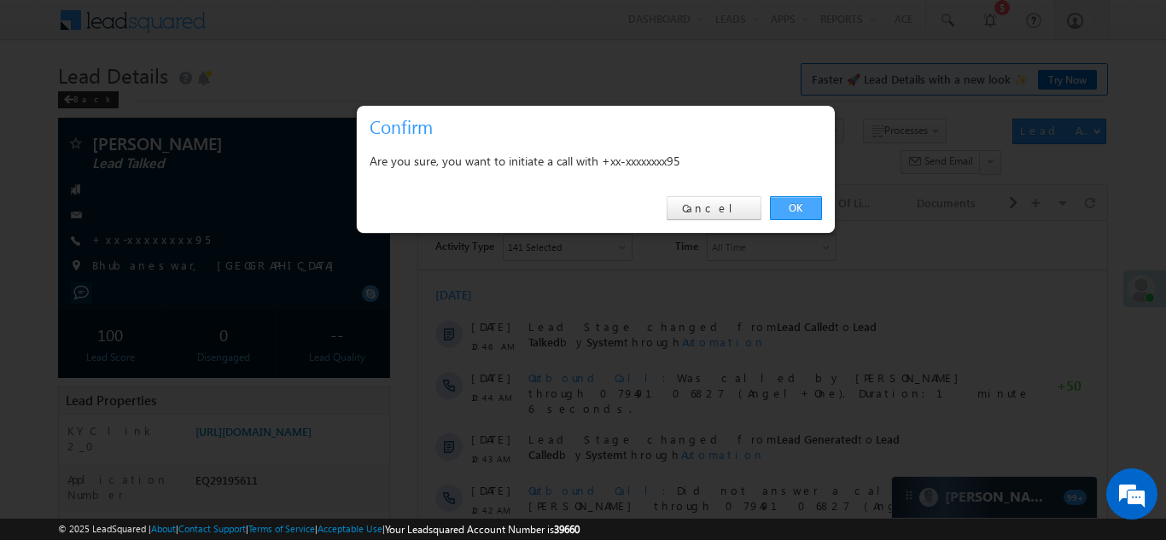
click at [793, 205] on link "OK" at bounding box center [796, 208] width 52 height 24
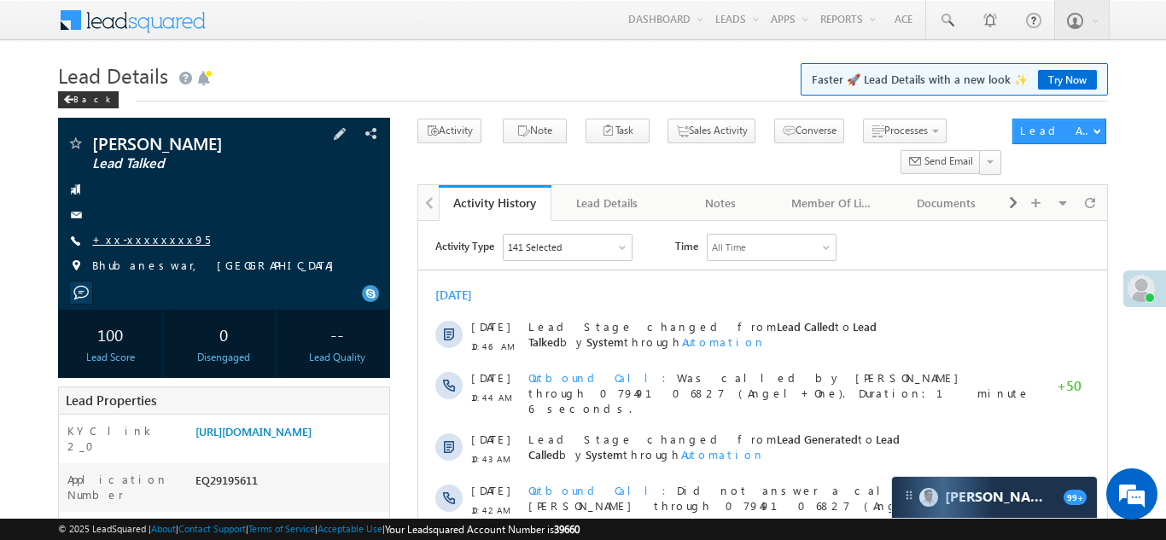
click at [135, 236] on link "+xx-xxxxxxxx95" at bounding box center [151, 239] width 118 height 15
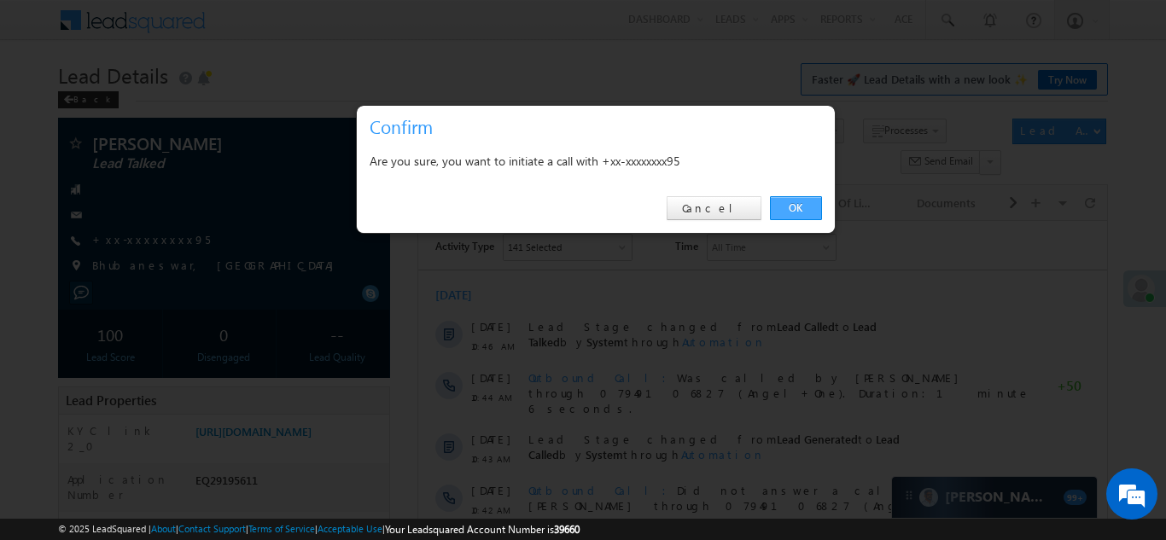
click at [788, 204] on link "OK" at bounding box center [796, 208] width 52 height 24
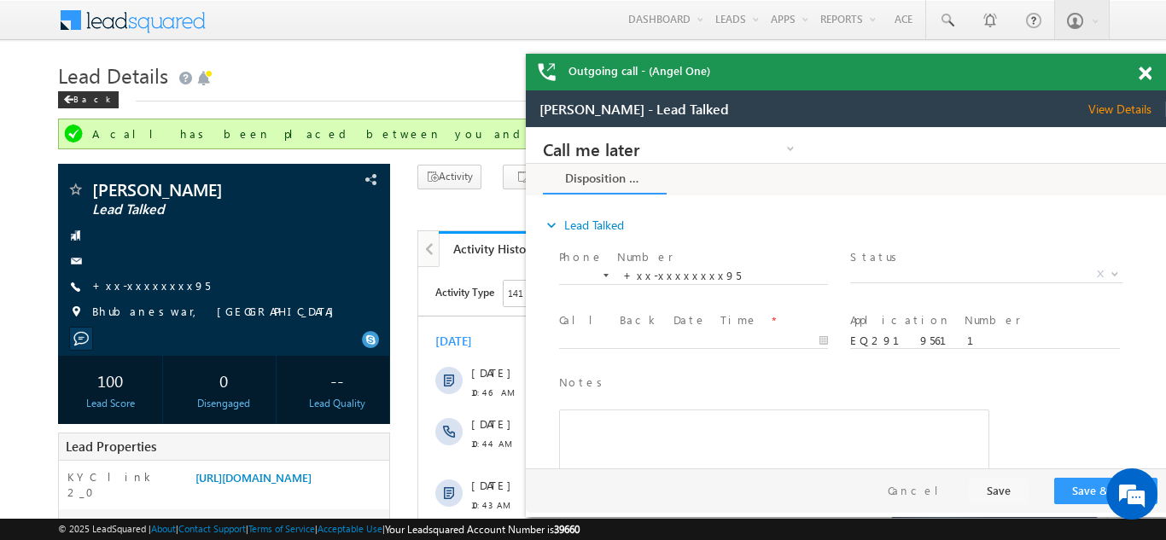
click at [1143, 73] on span at bounding box center [1144, 74] width 13 height 15
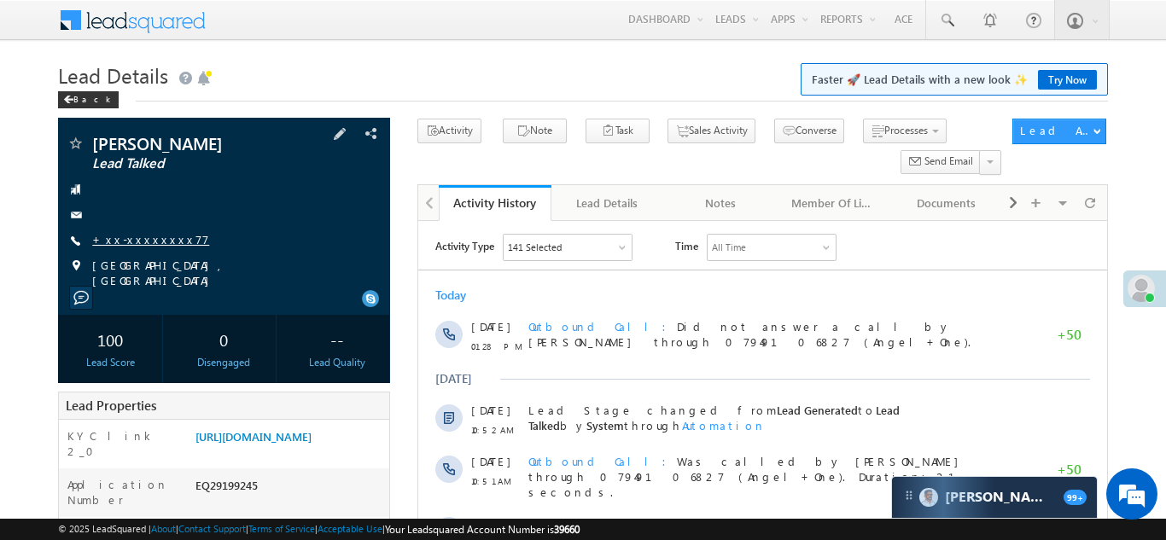
click at [151, 241] on link "+xx-xxxxxxxx77" at bounding box center [150, 239] width 117 height 15
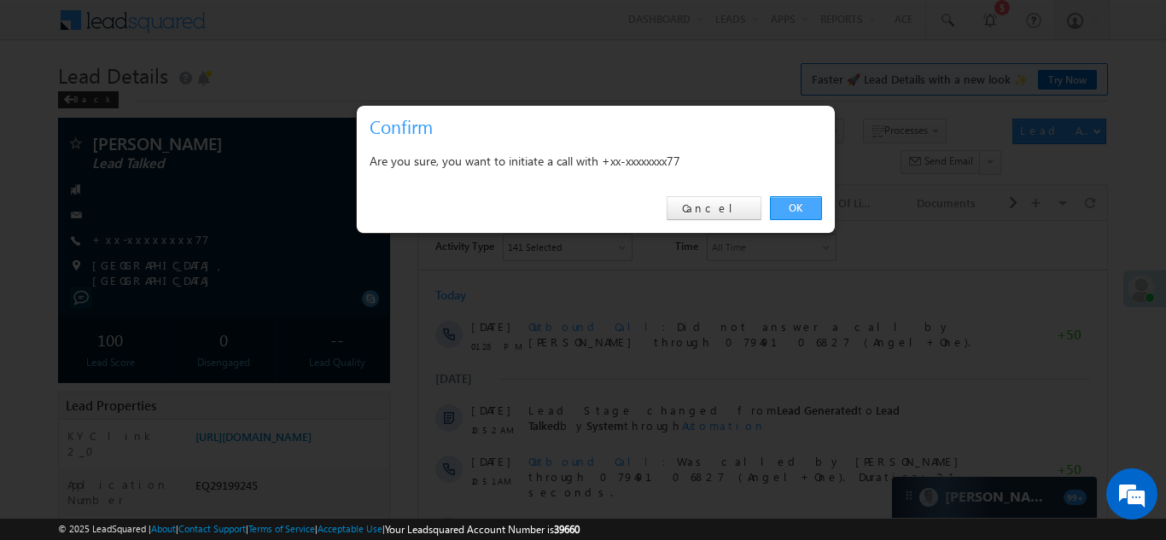
click at [794, 208] on link "OK" at bounding box center [796, 208] width 52 height 24
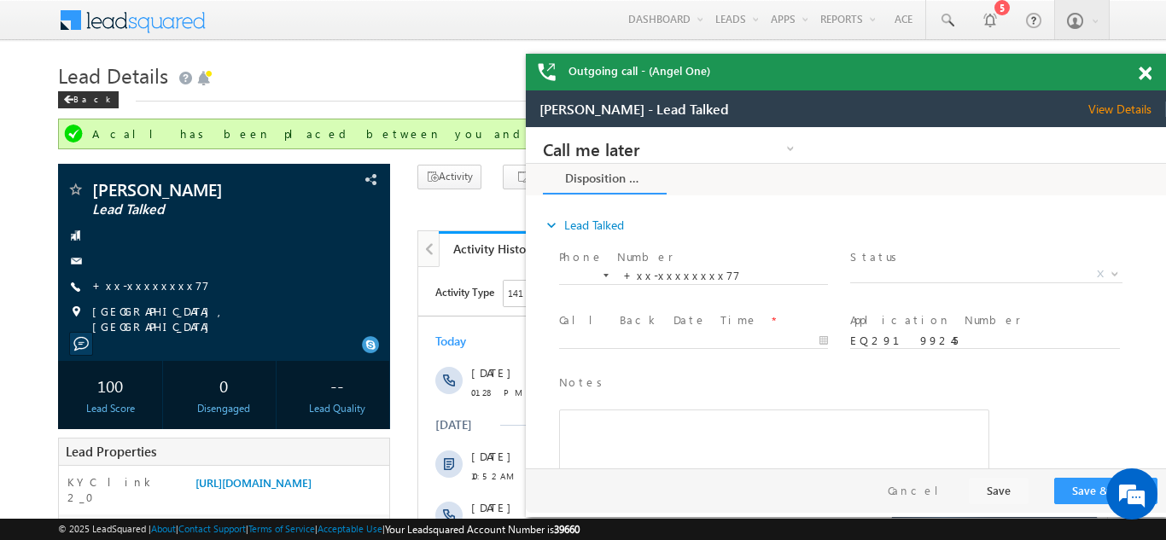
click at [1143, 67] on span at bounding box center [1144, 74] width 13 height 15
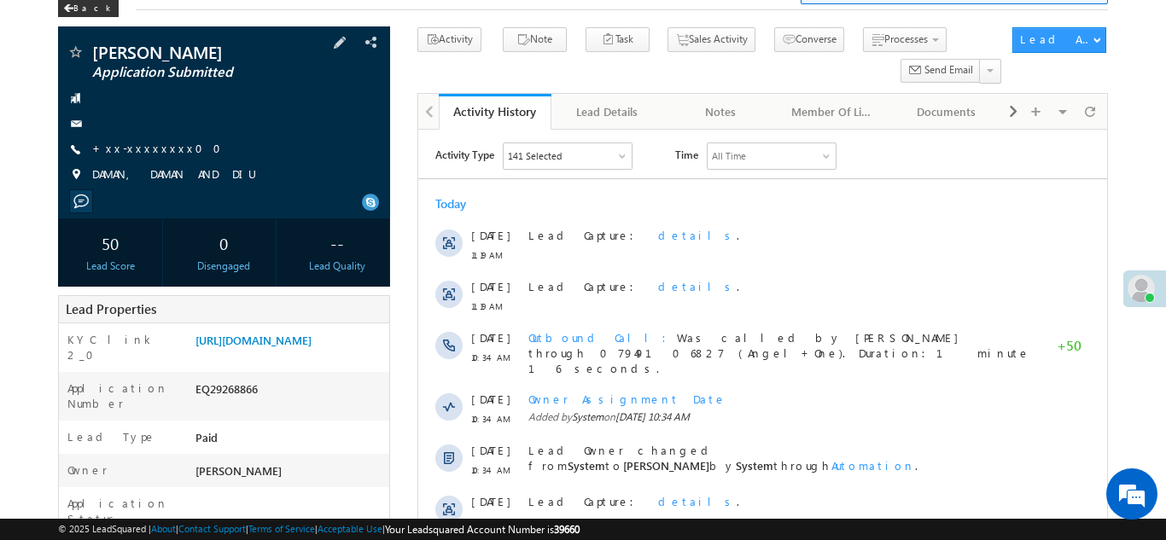
scroll to position [219, 0]
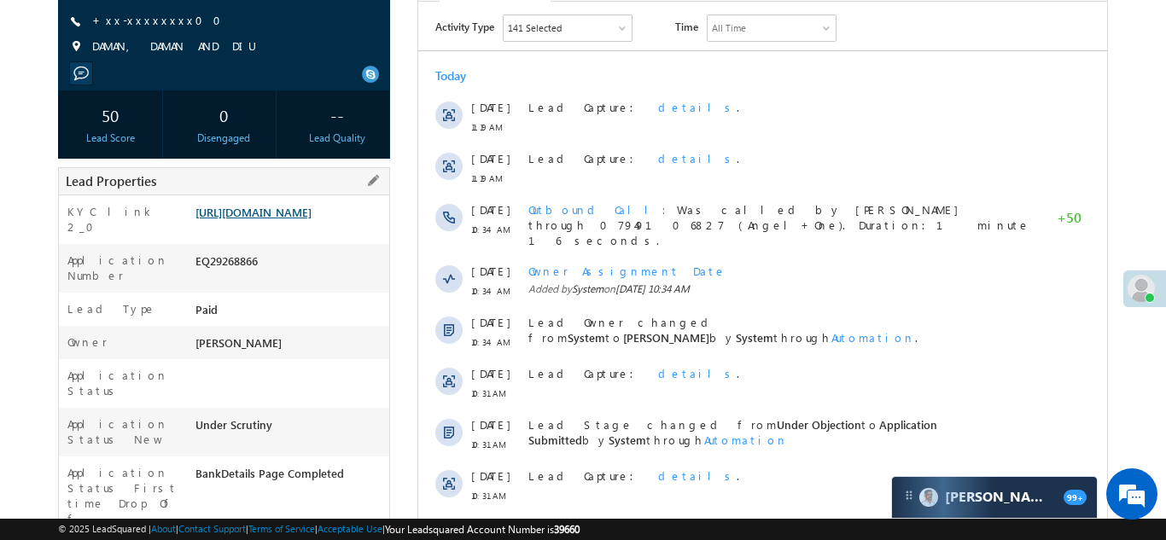
click at [300, 219] on link "[URL][DOMAIN_NAME]" at bounding box center [253, 212] width 116 height 15
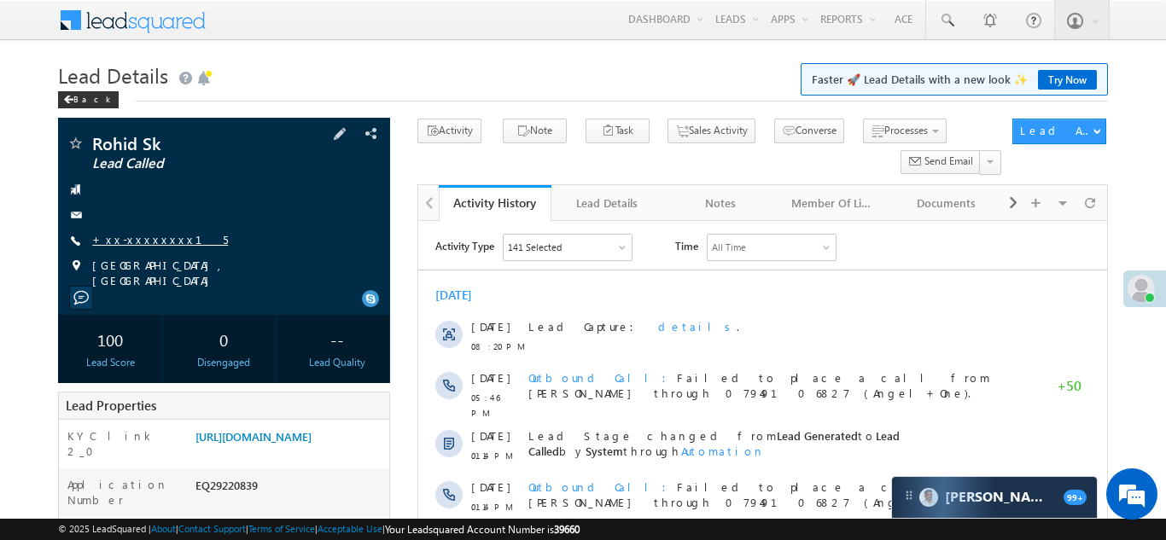
click at [133, 236] on link "+xx-xxxxxxxx15" at bounding box center [160, 239] width 136 height 15
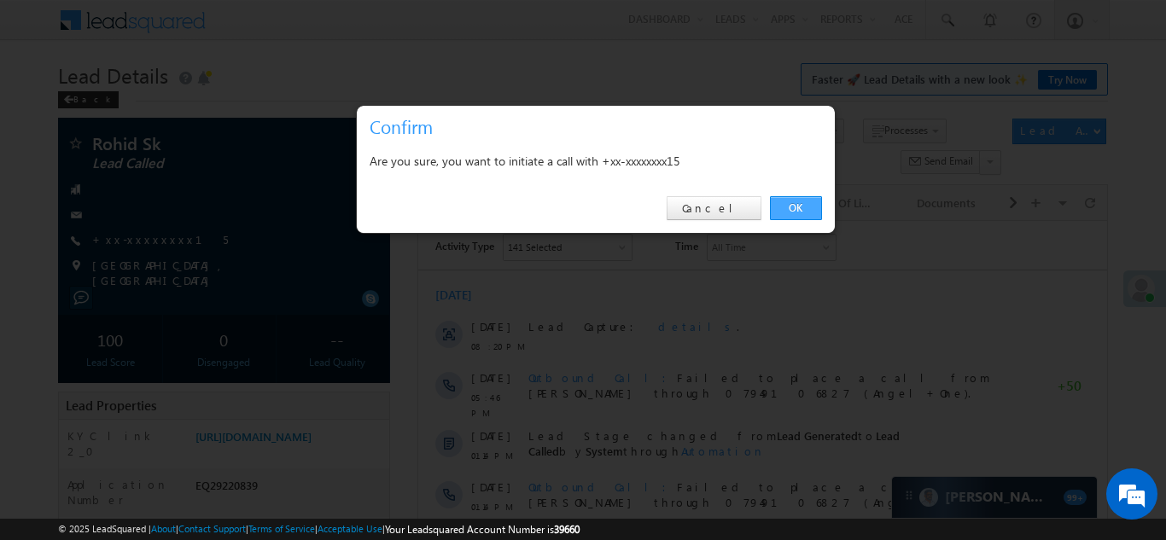
click at [789, 206] on link "OK" at bounding box center [796, 208] width 52 height 24
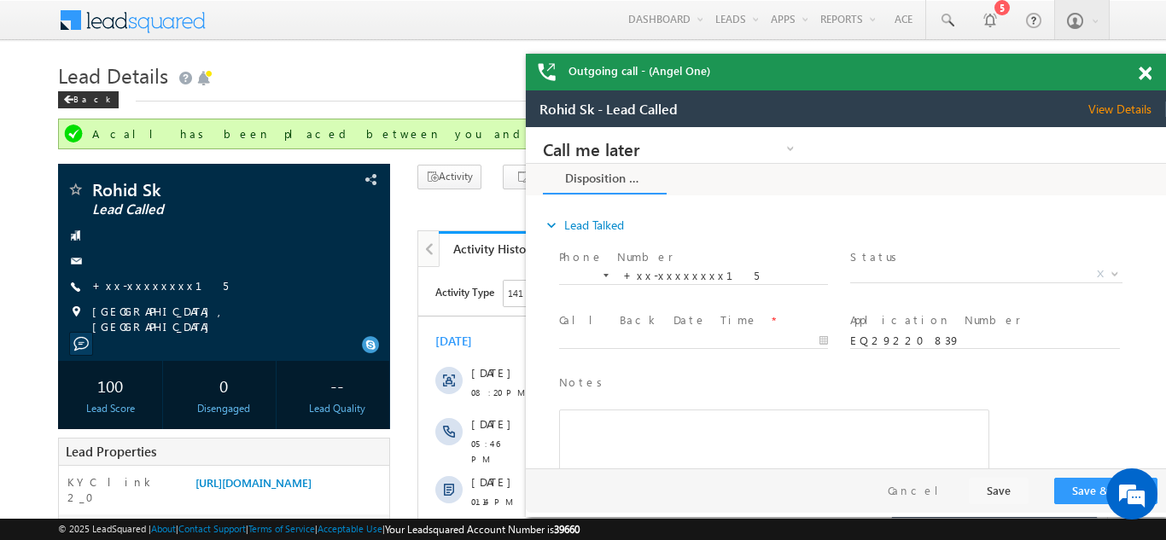
click at [1148, 73] on span at bounding box center [1144, 74] width 13 height 15
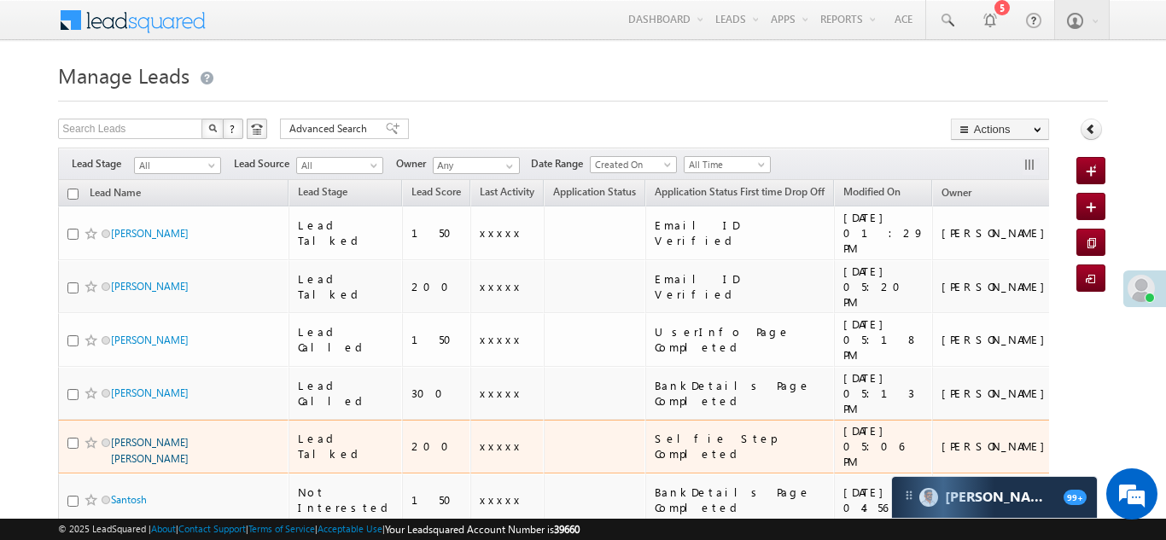
click at [160, 436] on link "Raval Niravbhai vinodbhai" at bounding box center [150, 450] width 78 height 29
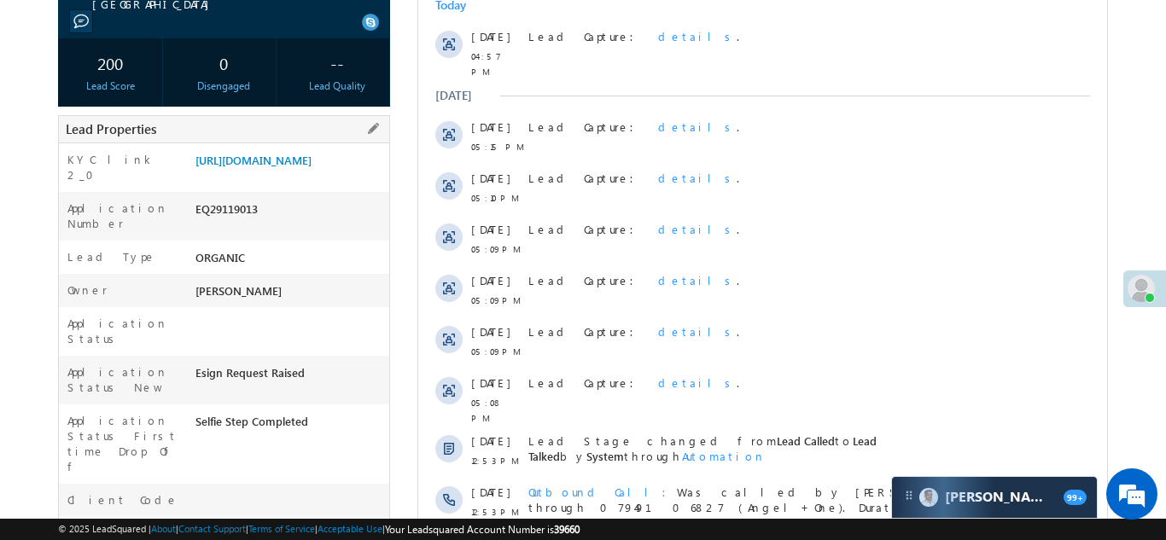
scroll to position [158, 0]
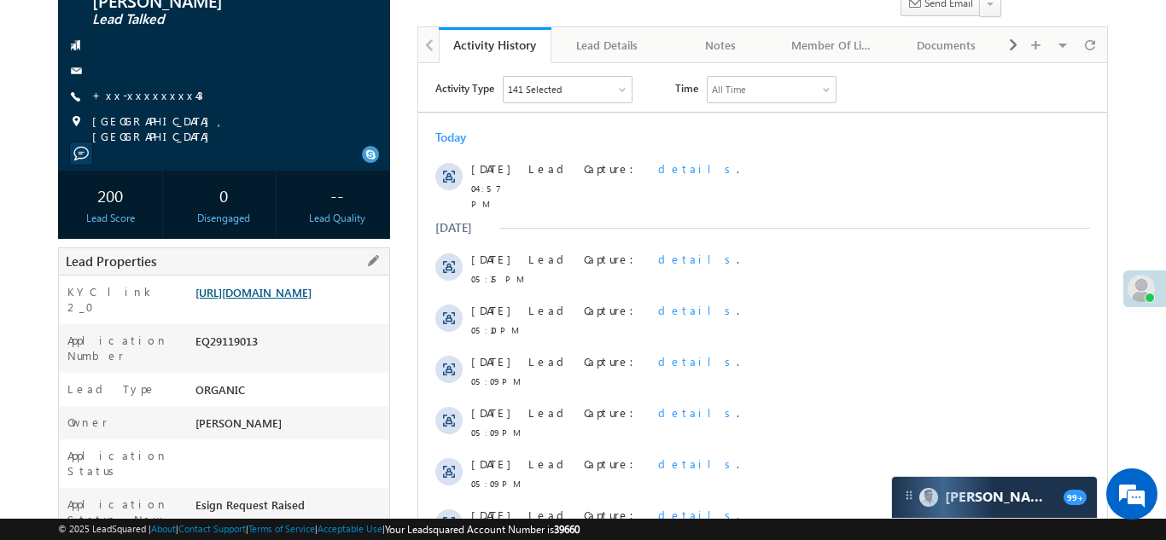
click at [284, 285] on link "https://angelbroking1-pk3em7sa.customui-test.leadsquared.com?leadId=b8e6b031-eb…" at bounding box center [253, 292] width 116 height 15
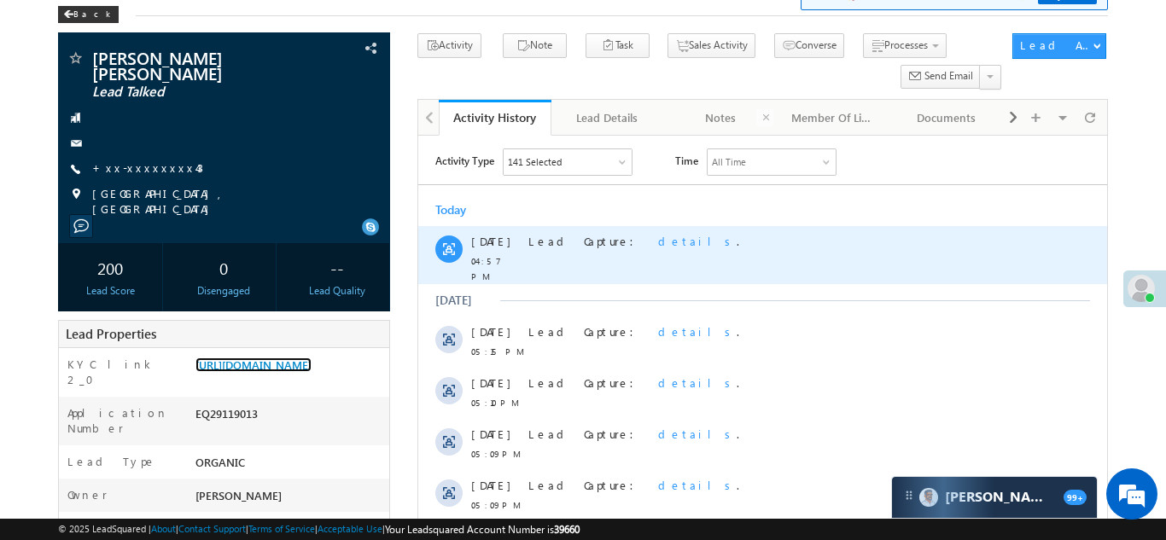
scroll to position [0, 0]
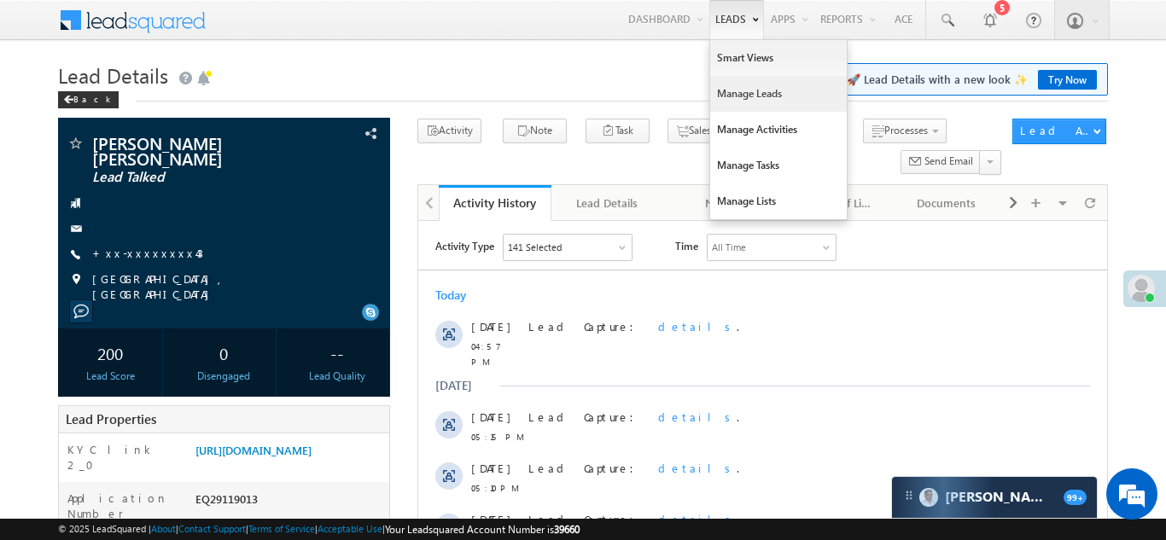
click at [717, 91] on link "Manage Leads" at bounding box center [778, 94] width 137 height 36
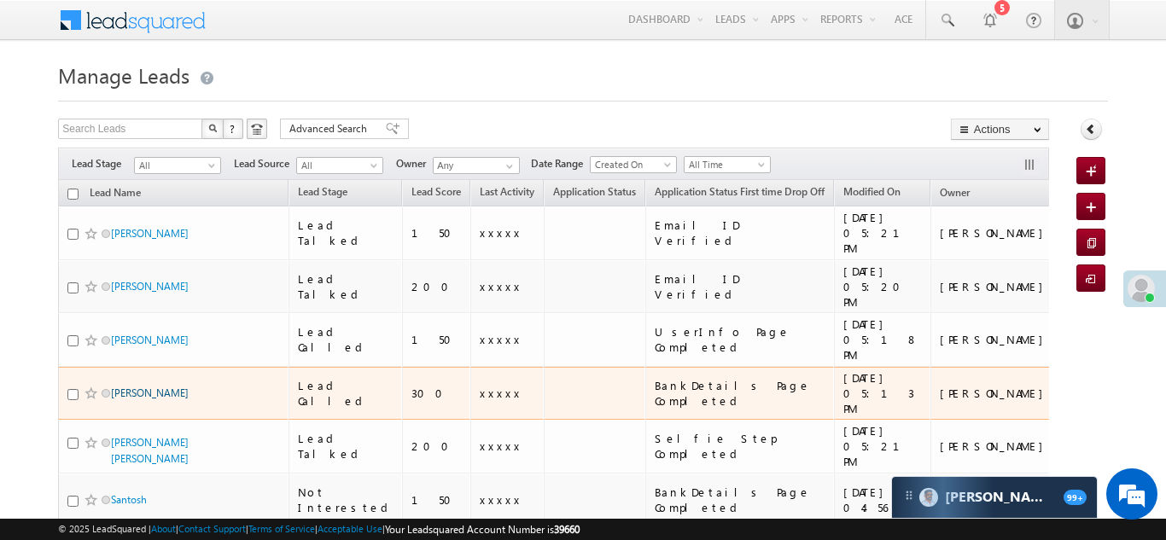
click at [125, 387] on link "[PERSON_NAME]" at bounding box center [150, 393] width 78 height 13
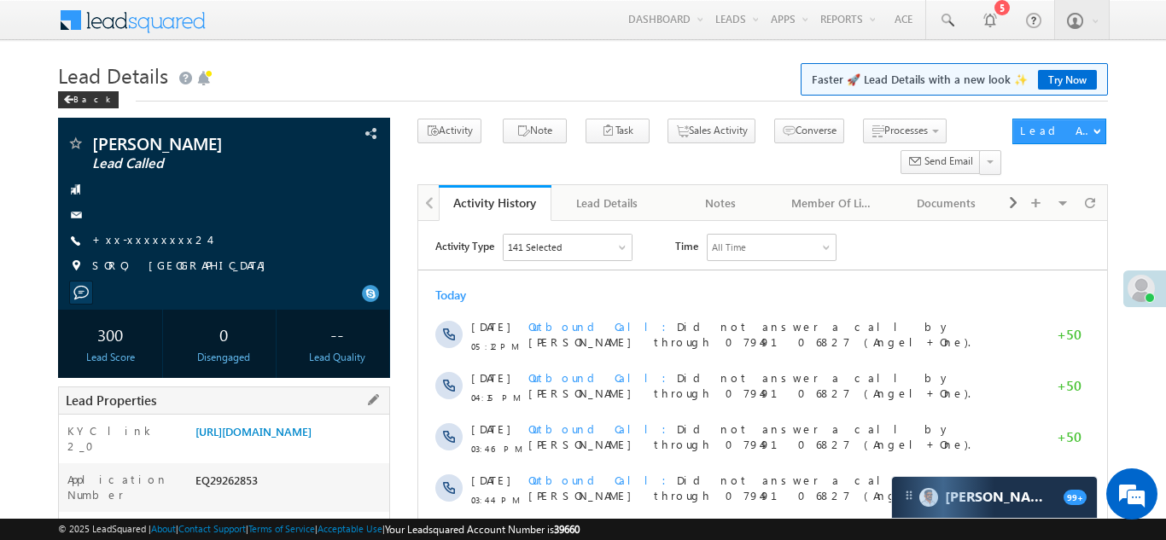
scroll to position [184, 0]
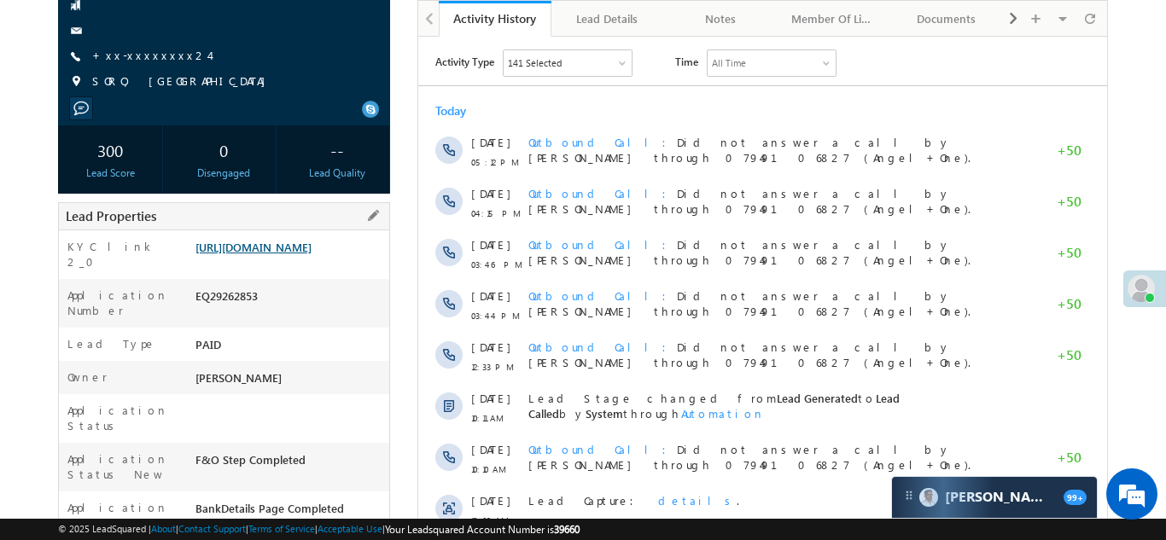
click at [302, 254] on link "https://angelbroking1-pk3em7sa.customui-test.leadsquared.com?leadId=07cad333-9b…" at bounding box center [253, 247] width 116 height 15
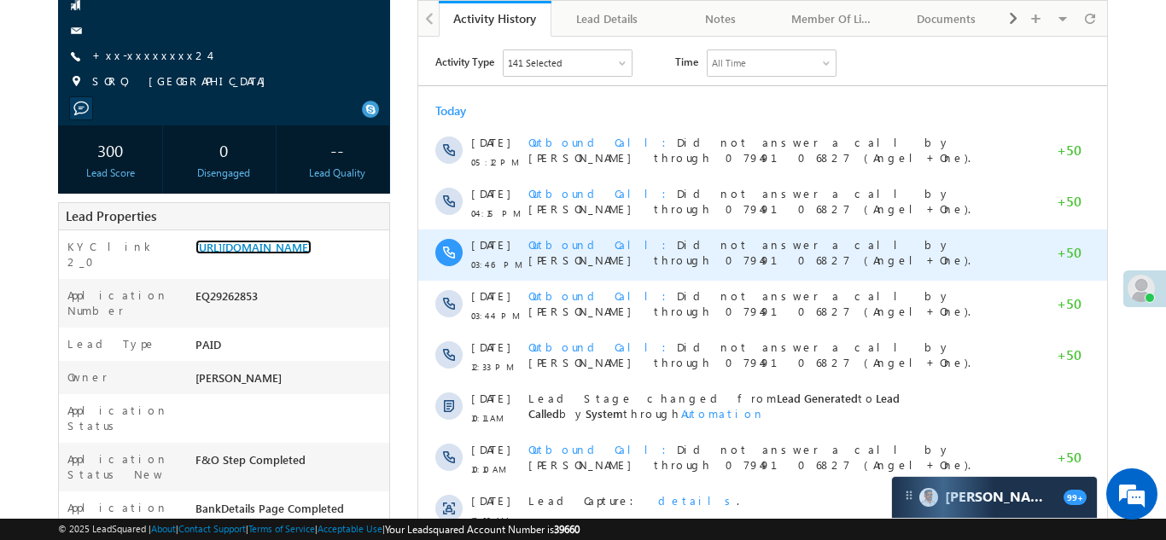
scroll to position [0, 0]
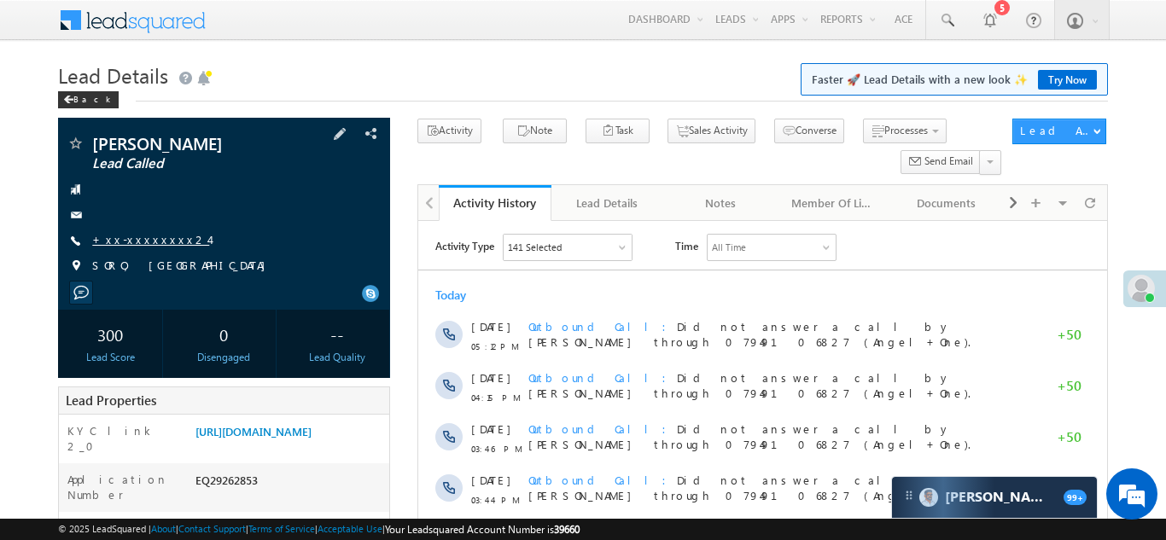
click at [148, 240] on link "+xx-xxxxxxxx24" at bounding box center [150, 239] width 117 height 15
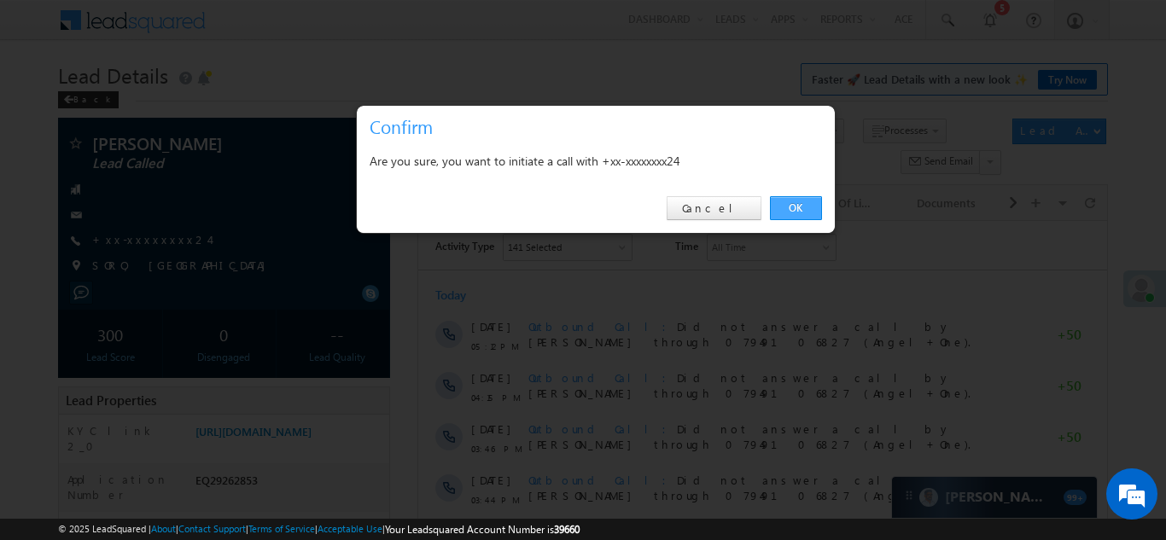
click at [788, 212] on link "OK" at bounding box center [796, 208] width 52 height 24
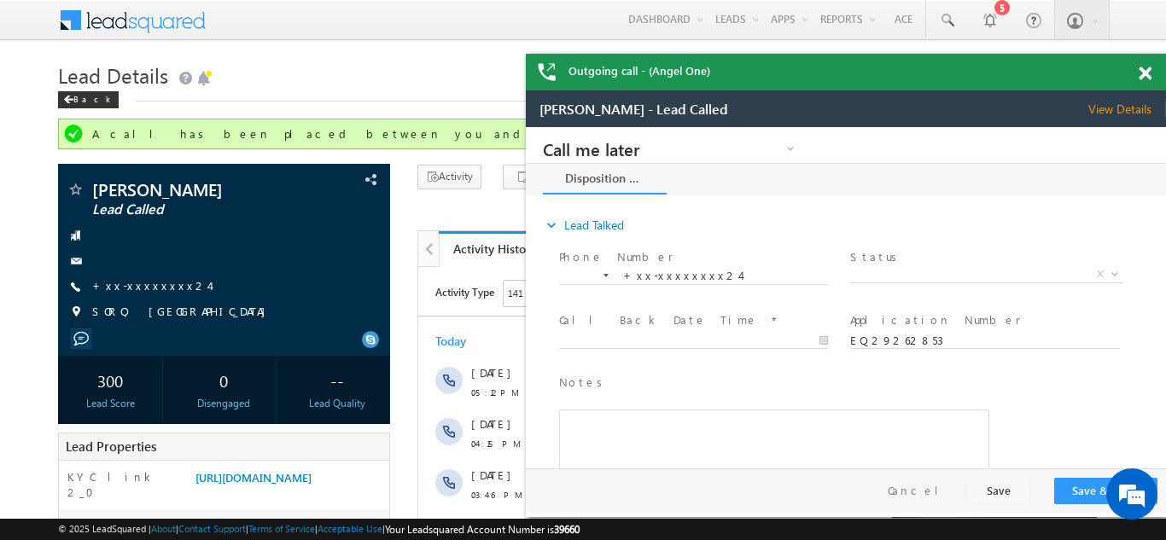
click at [1143, 72] on span at bounding box center [1144, 74] width 13 height 15
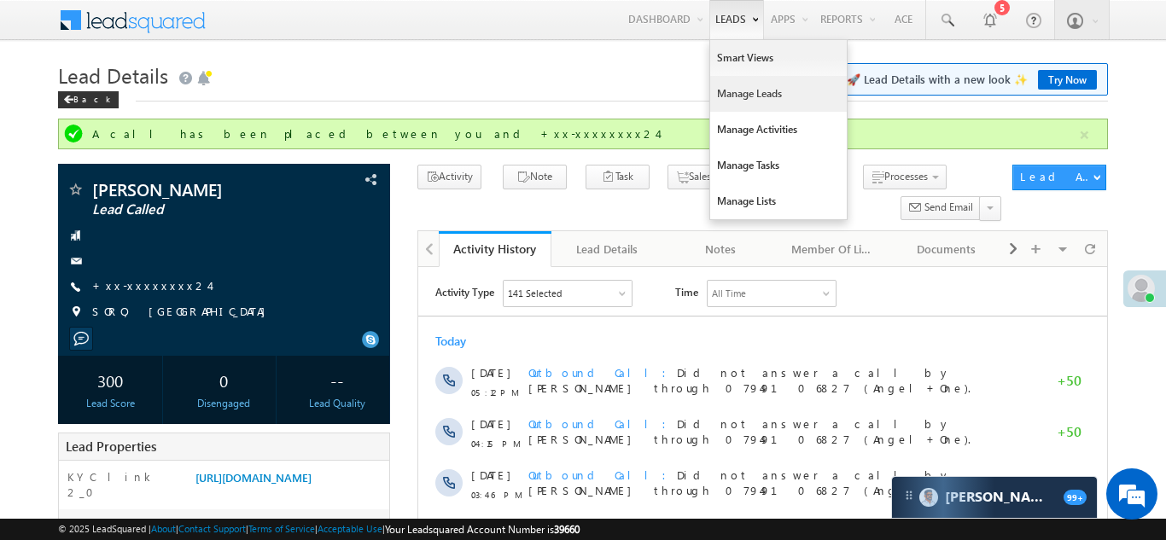
click at [736, 94] on link "Manage Leads" at bounding box center [778, 94] width 137 height 36
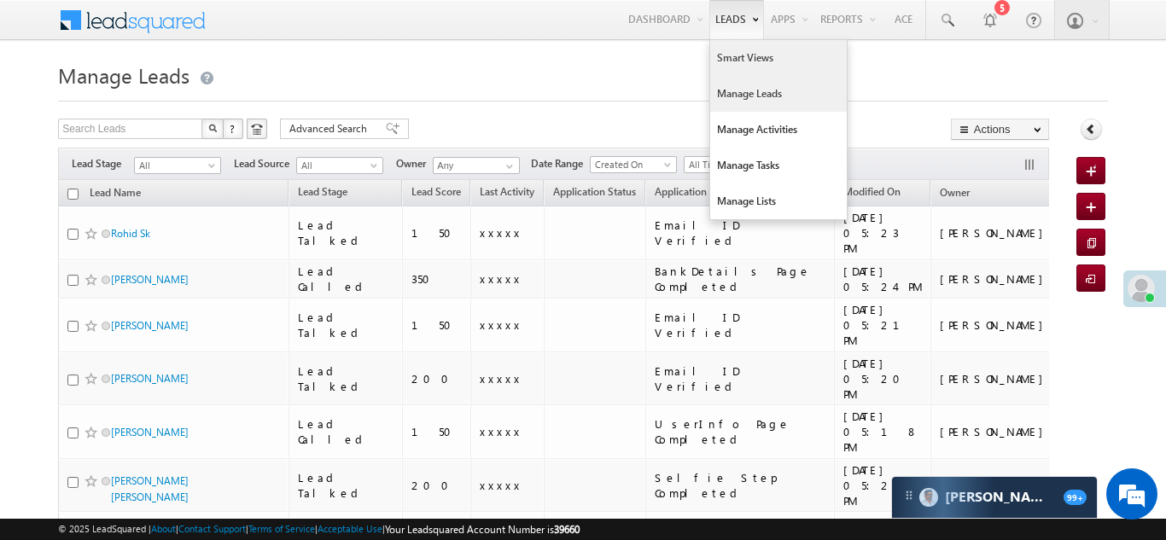
click at [737, 56] on link "Smart Views" at bounding box center [778, 58] width 137 height 36
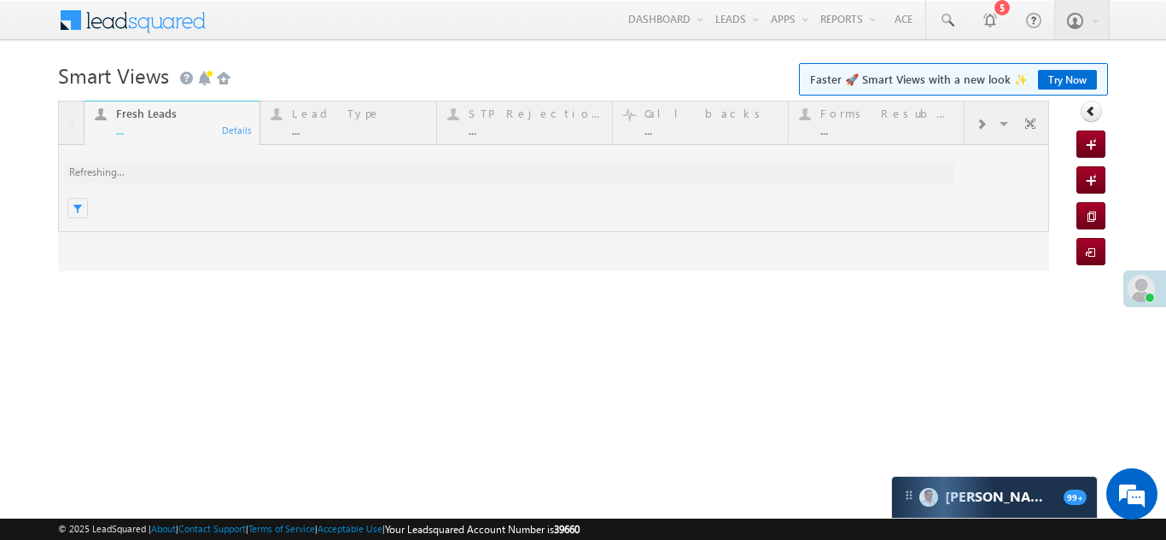
click at [1068, 75] on link "Try Now" at bounding box center [1067, 80] width 59 height 20
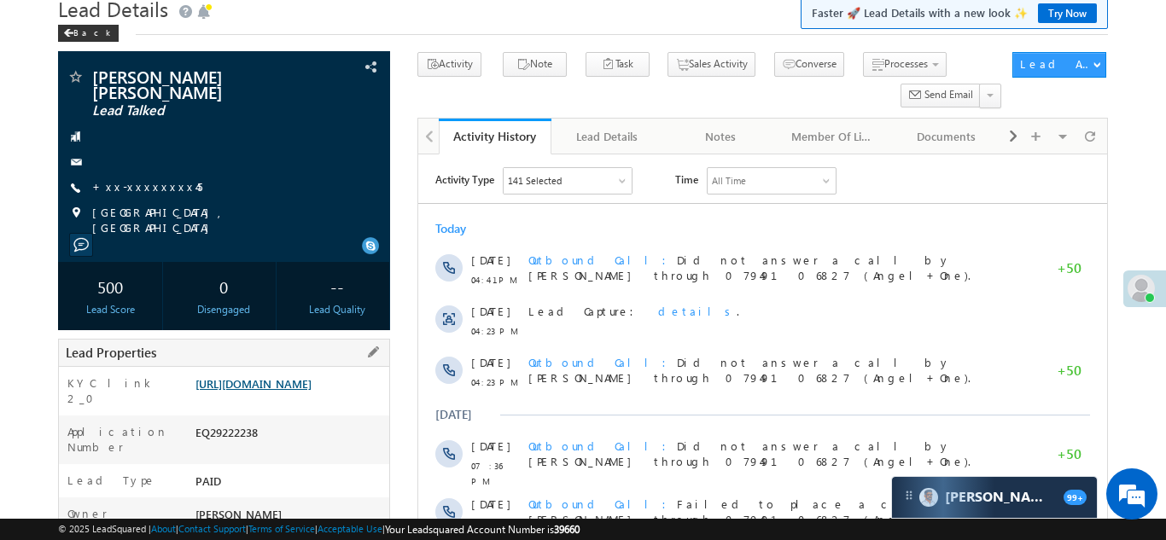
click at [291, 389] on link "[URL][DOMAIN_NAME]" at bounding box center [253, 383] width 116 height 15
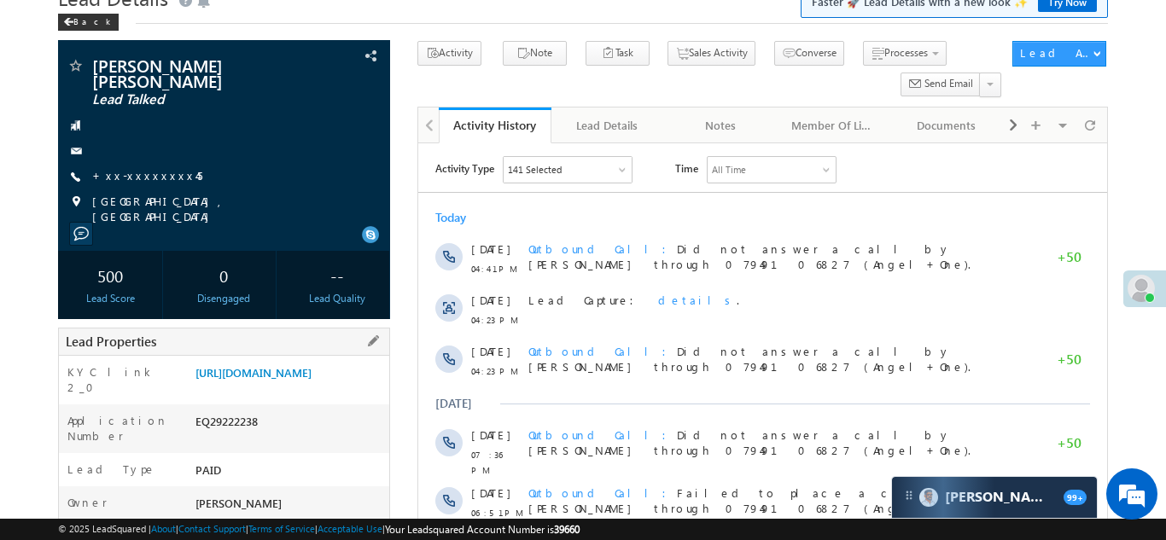
scroll to position [269, 0]
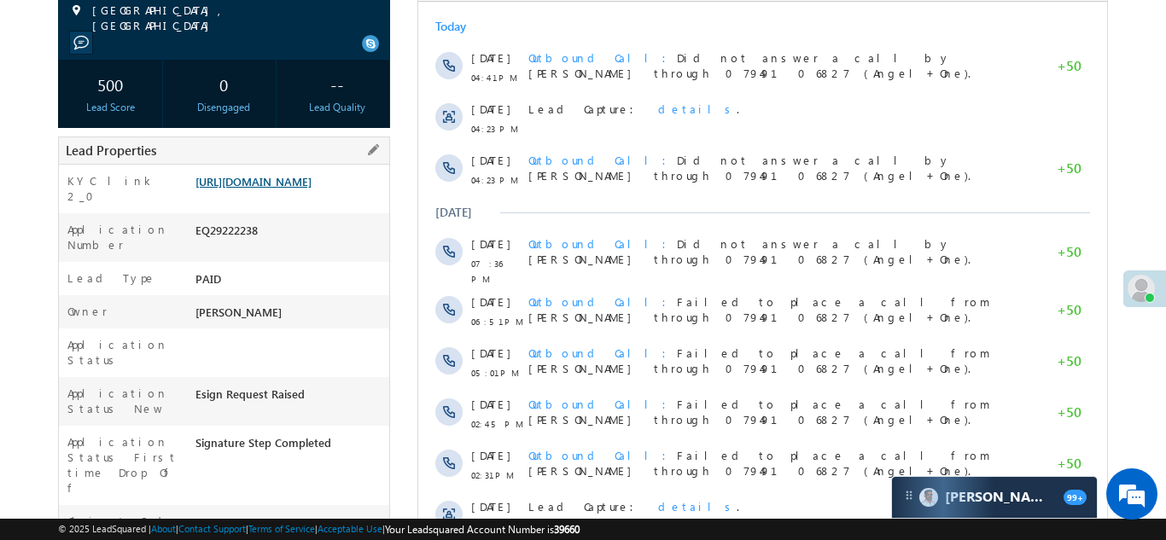
click at [291, 182] on link "[URL][DOMAIN_NAME]" at bounding box center [253, 181] width 116 height 15
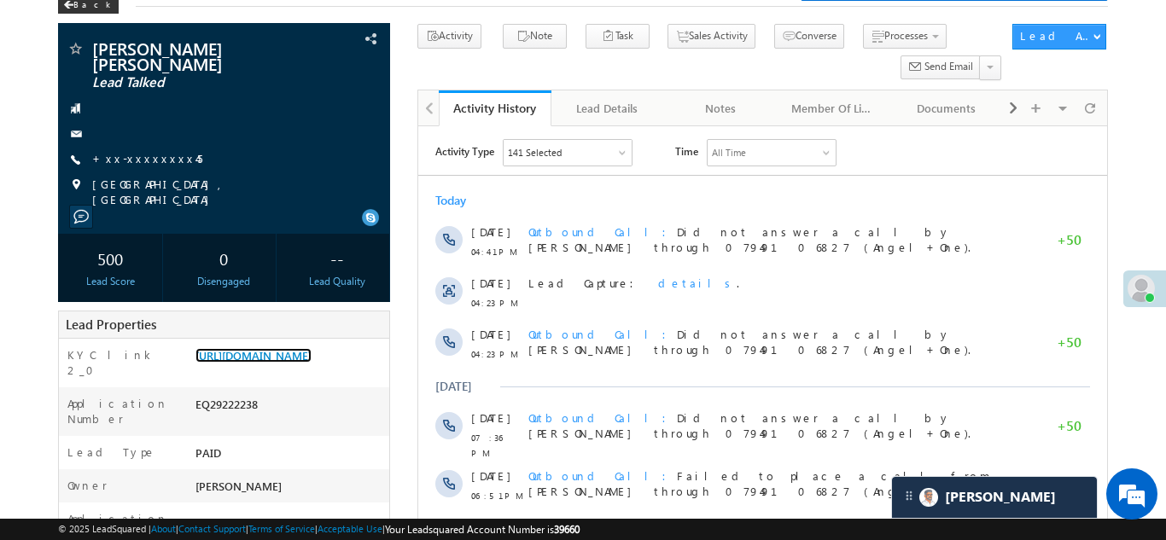
scroll to position [121, 0]
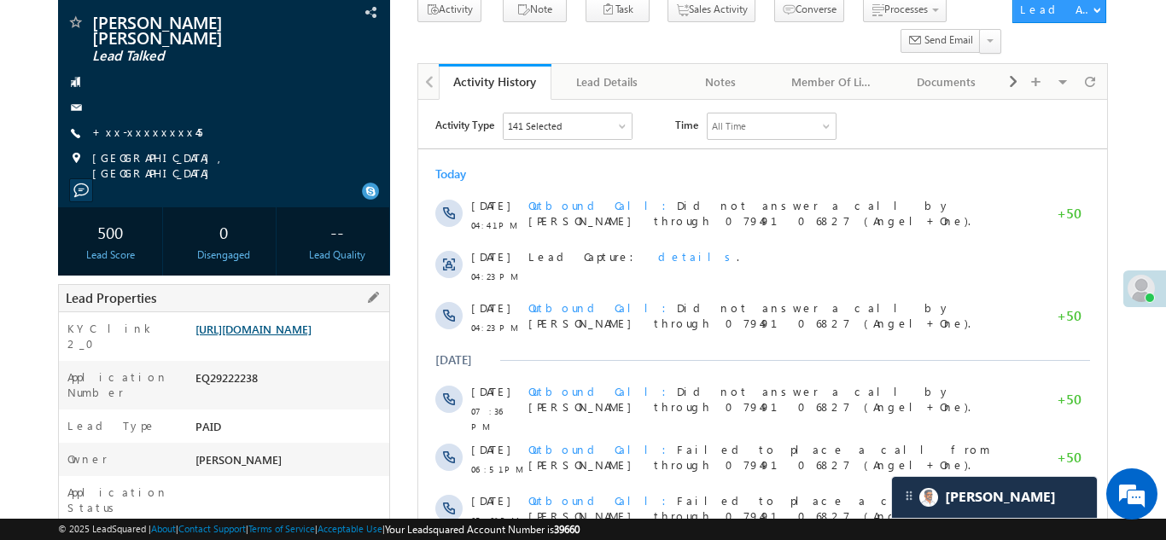
click at [269, 336] on link "https://angelbroking1-pk3em7sa.customui-test.leadsquared.com?leadId=af8875f3-72…" at bounding box center [253, 329] width 116 height 15
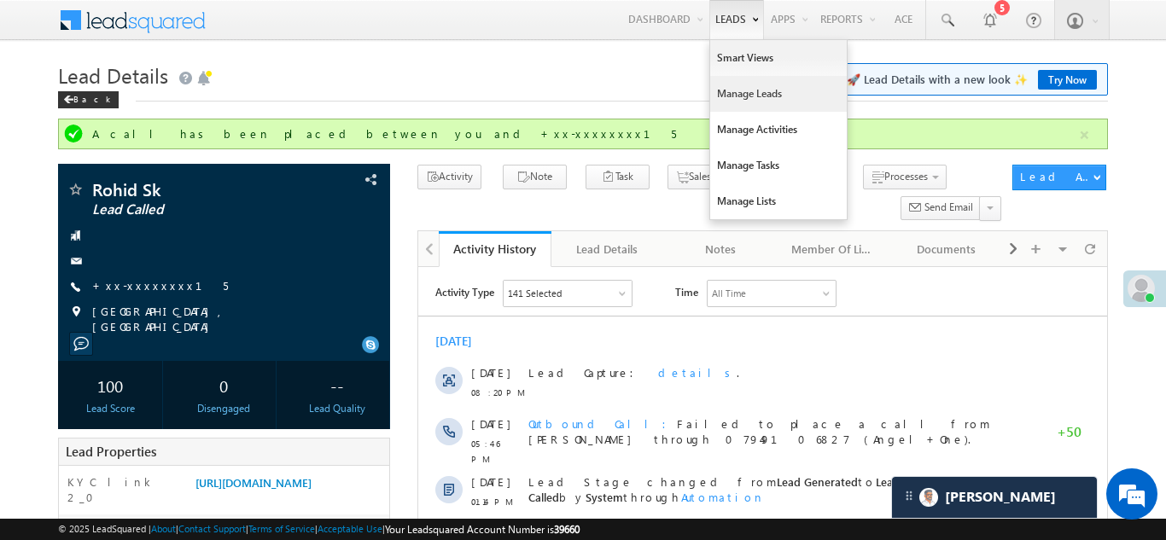
click at [733, 96] on link "Manage Leads" at bounding box center [778, 94] width 137 height 36
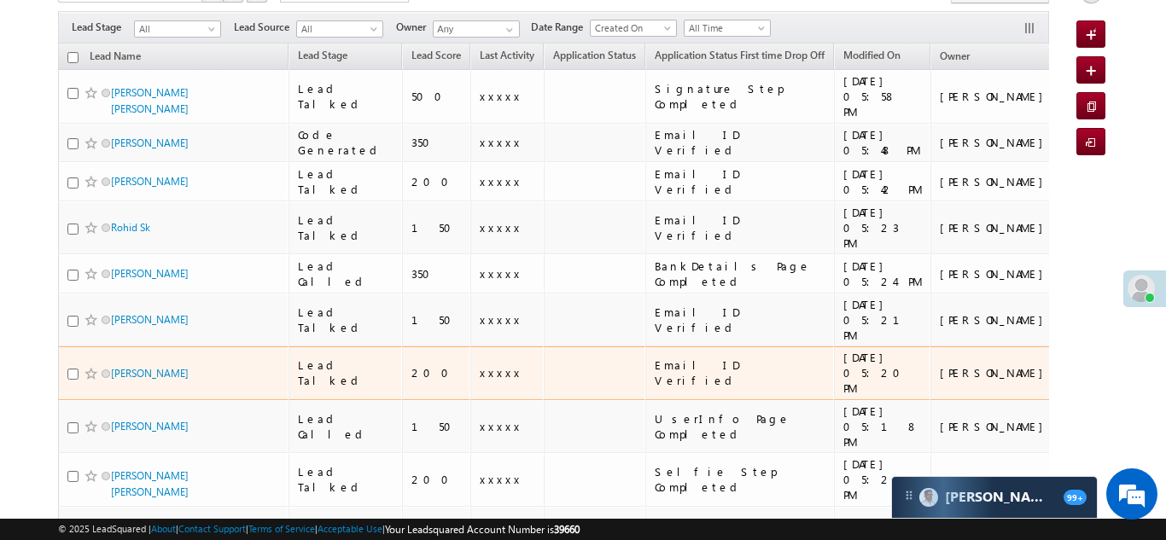
scroll to position [146, 0]
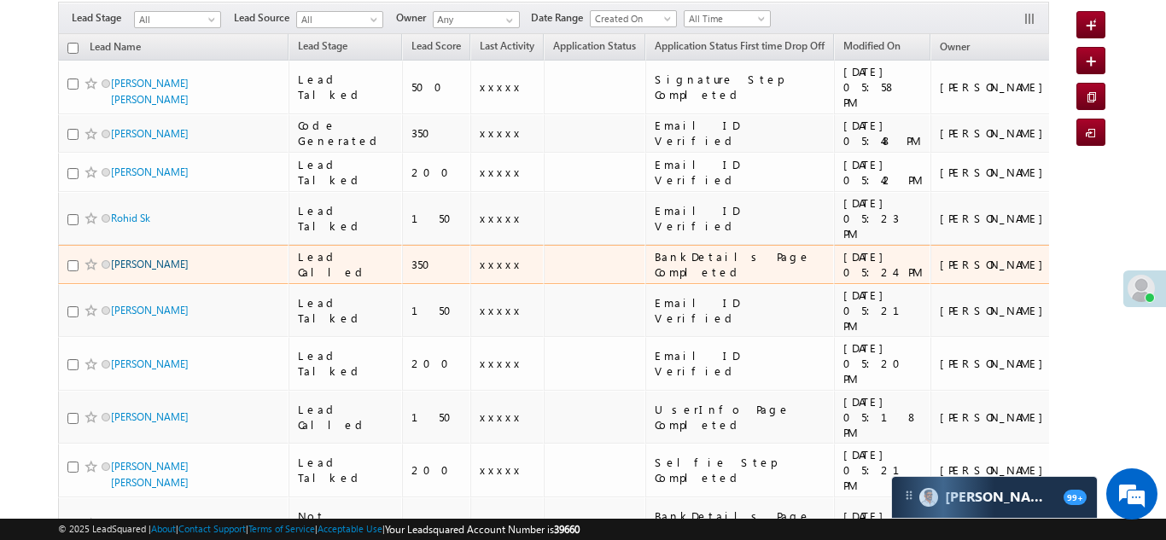
click at [128, 258] on link "[PERSON_NAME]" at bounding box center [150, 264] width 78 height 13
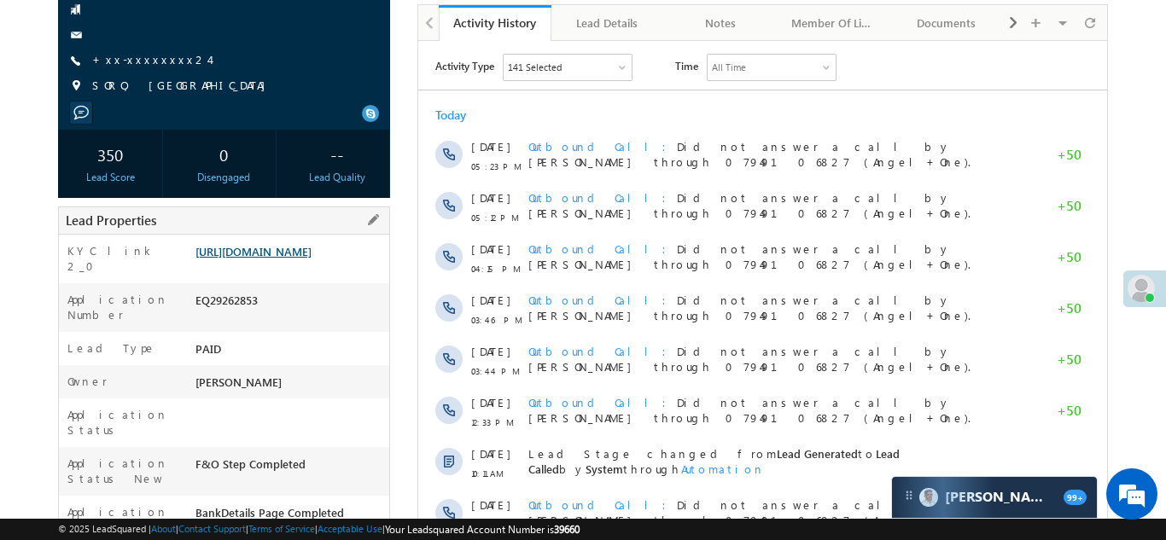
scroll to position [193, 0]
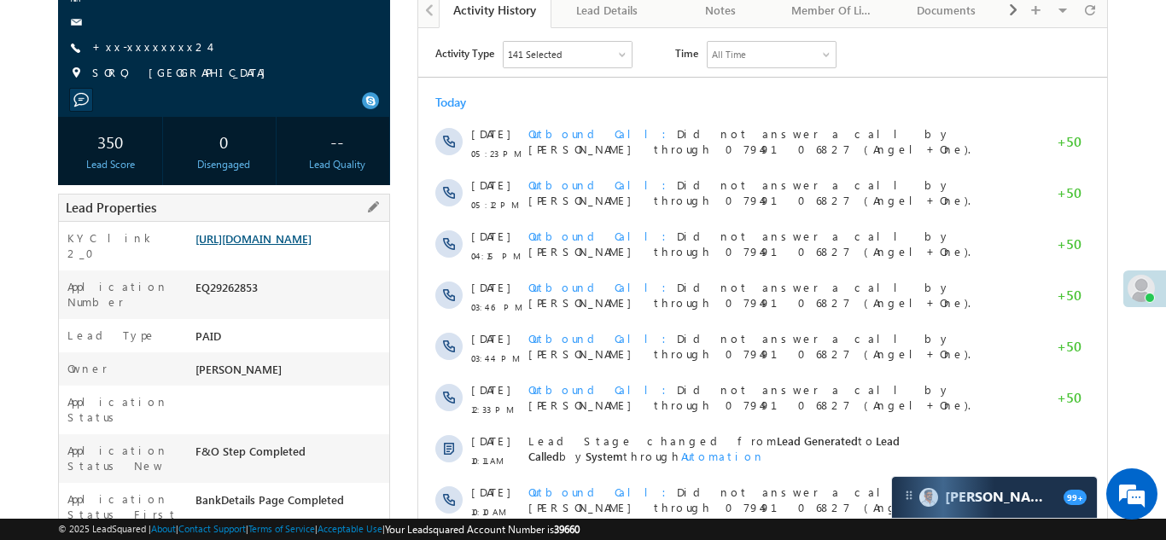
click at [271, 246] on link "https://angelbroking1-pk3em7sa.customui-test.leadsquared.com?leadId=07cad333-9b…" at bounding box center [253, 238] width 116 height 15
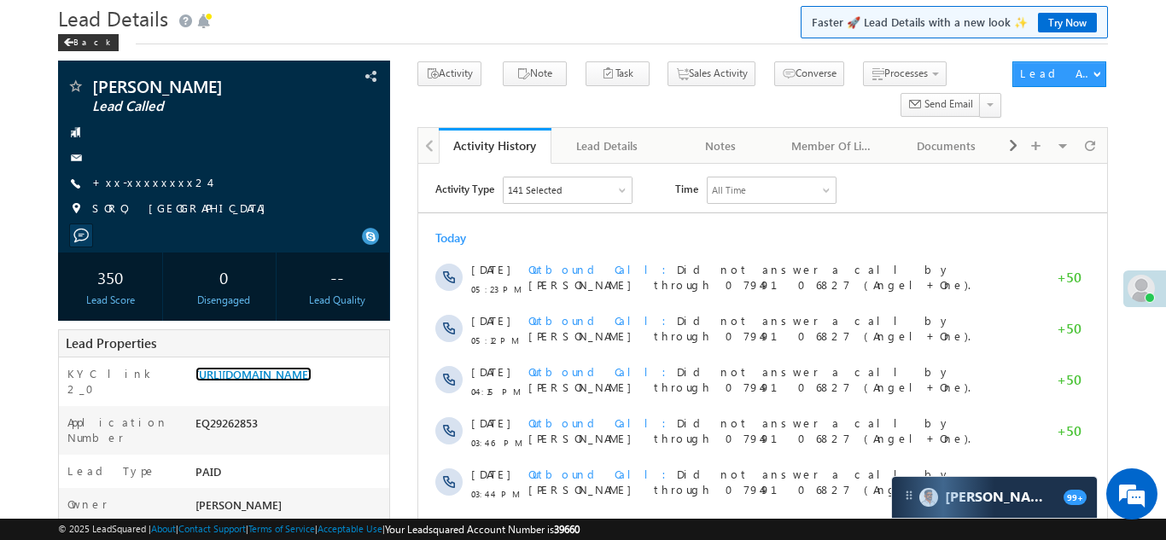
scroll to position [0, 0]
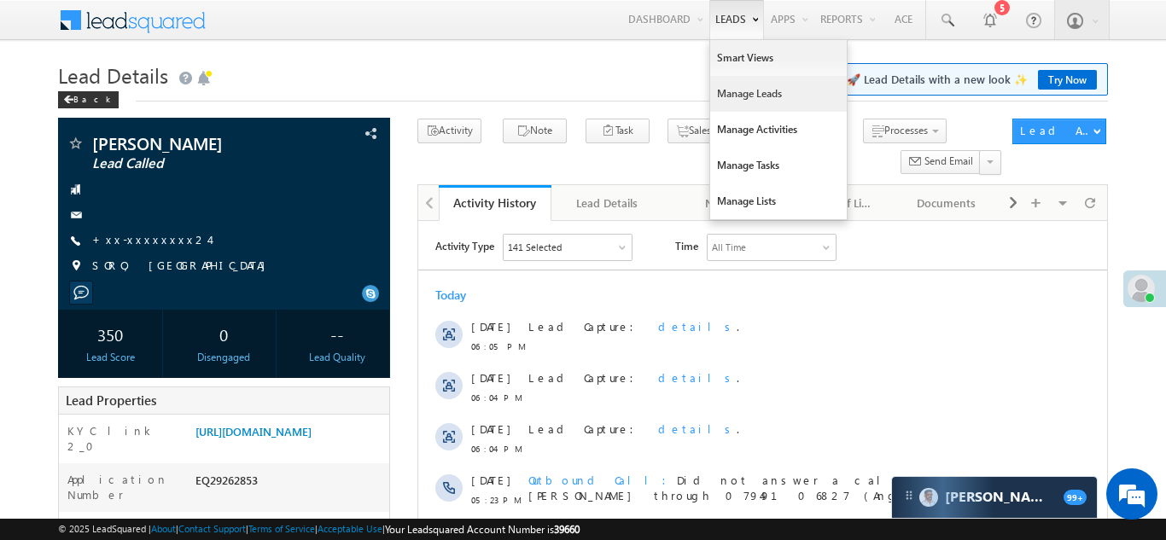
click at [728, 105] on link "Manage Leads" at bounding box center [778, 94] width 137 height 36
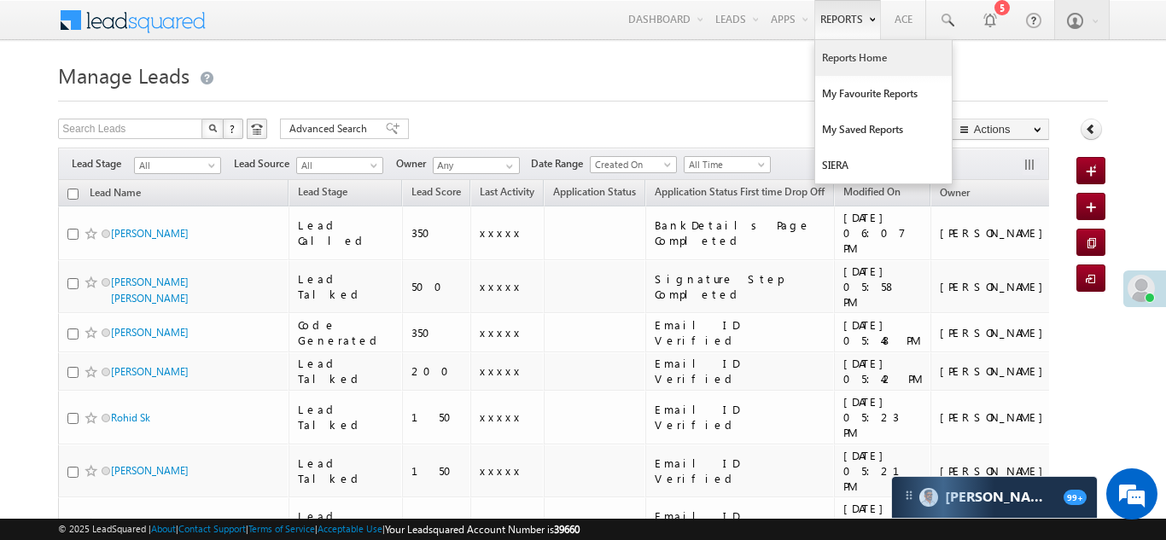
click at [849, 56] on link "Reports Home" at bounding box center [883, 58] width 137 height 36
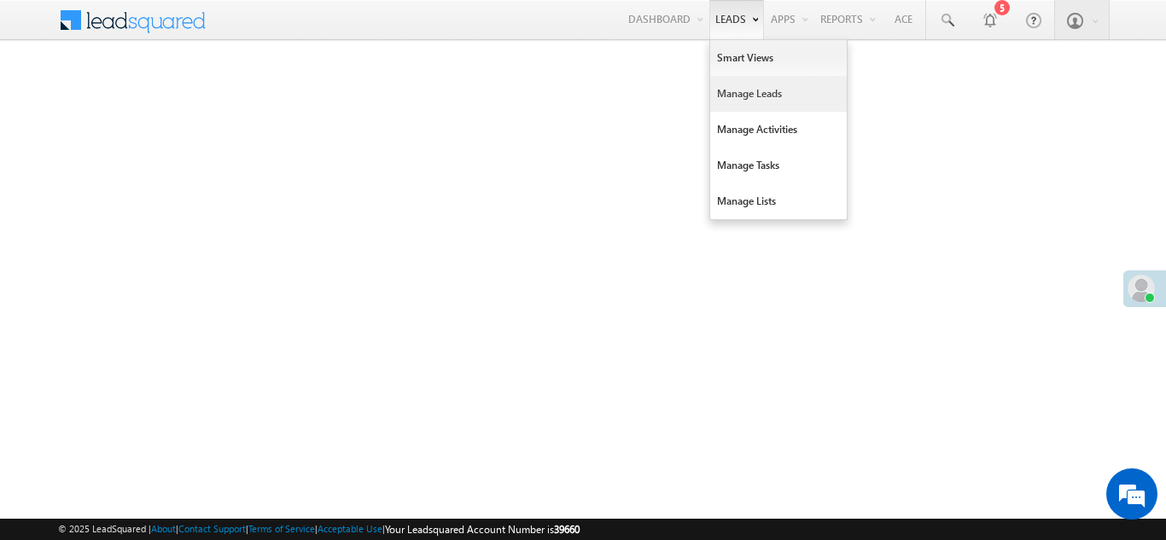
click at [730, 90] on link "Manage Leads" at bounding box center [778, 94] width 137 height 36
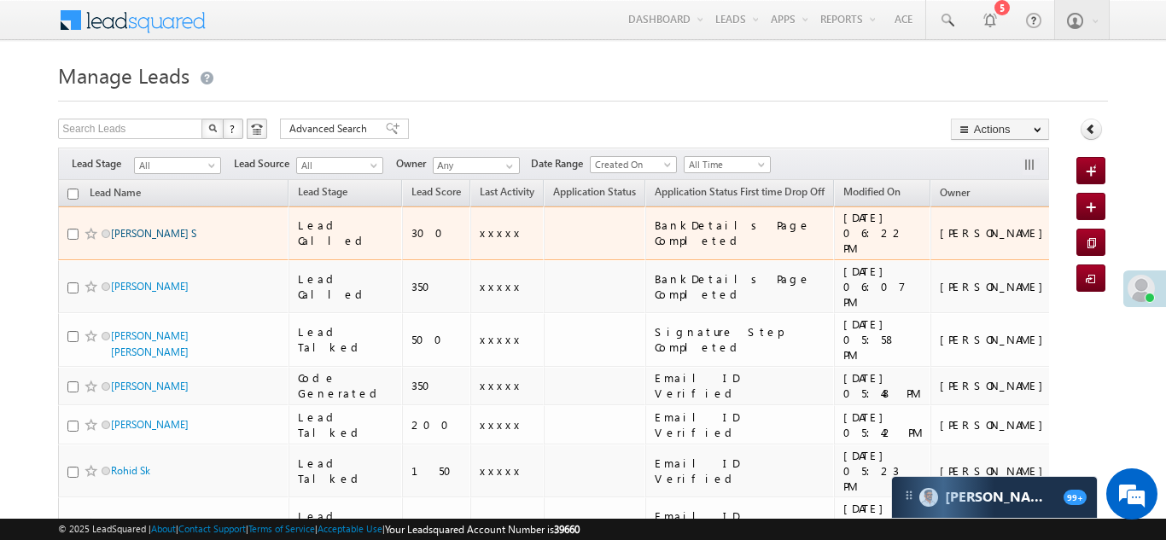
click at [131, 227] on link "Gagan S" at bounding box center [153, 233] width 85 height 13
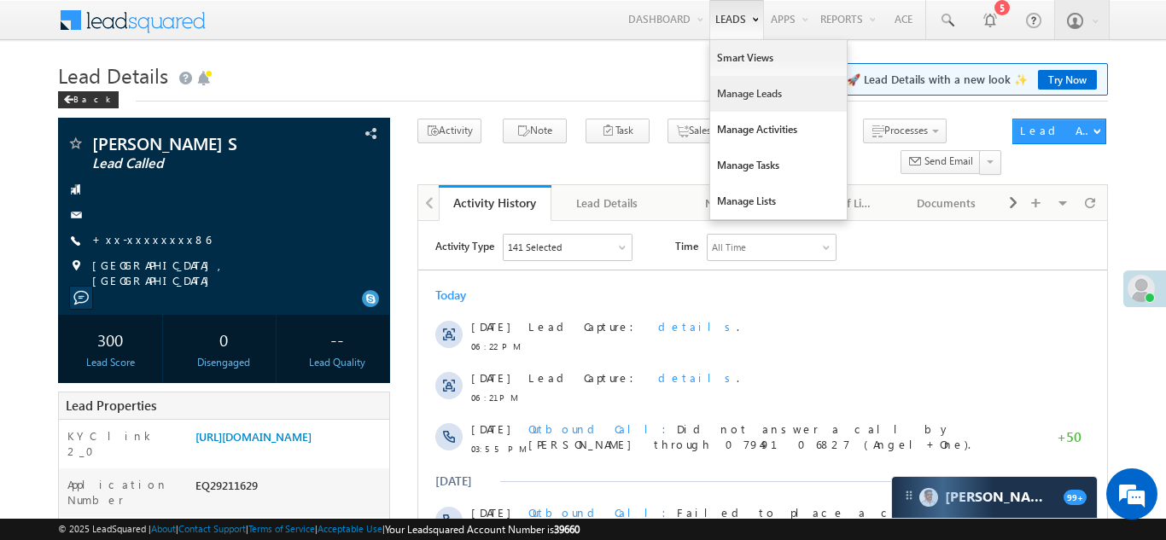
click at [721, 94] on link "Manage Leads" at bounding box center [778, 94] width 137 height 36
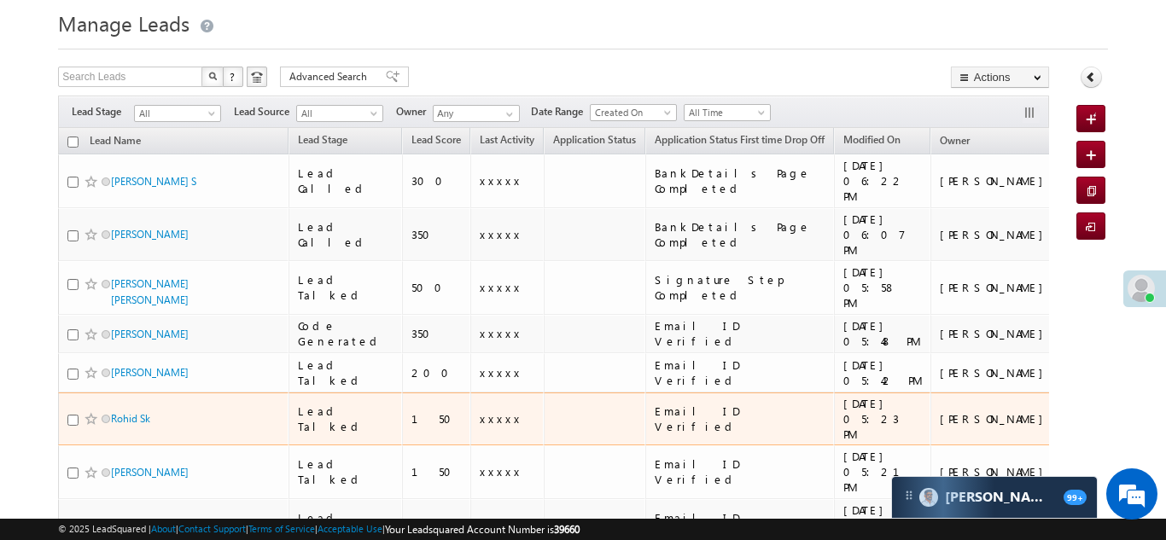
scroll to position [117, 0]
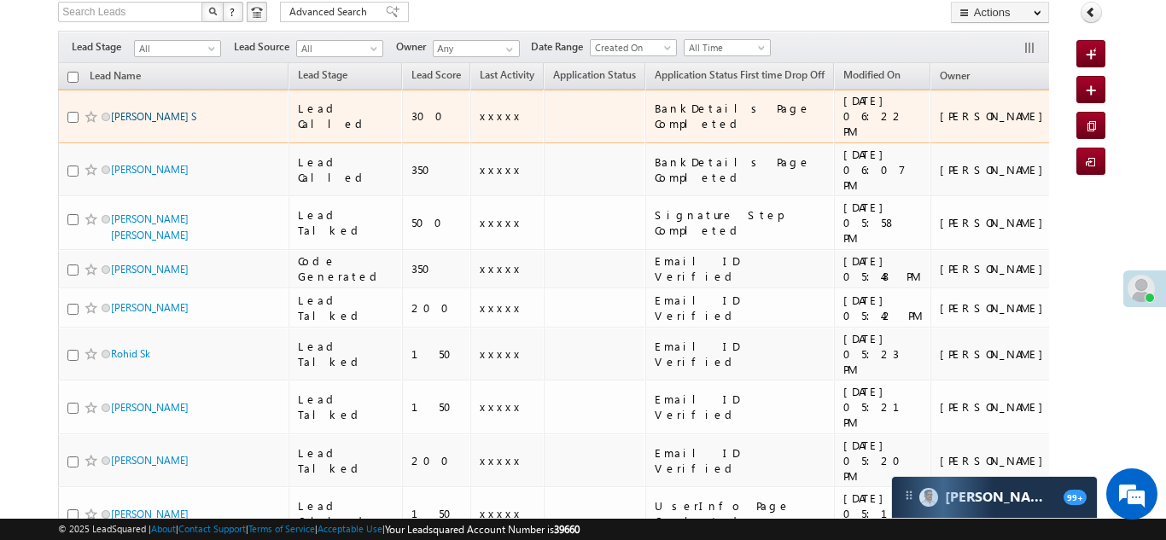
click at [131, 110] on link "Gagan S" at bounding box center [153, 116] width 85 height 13
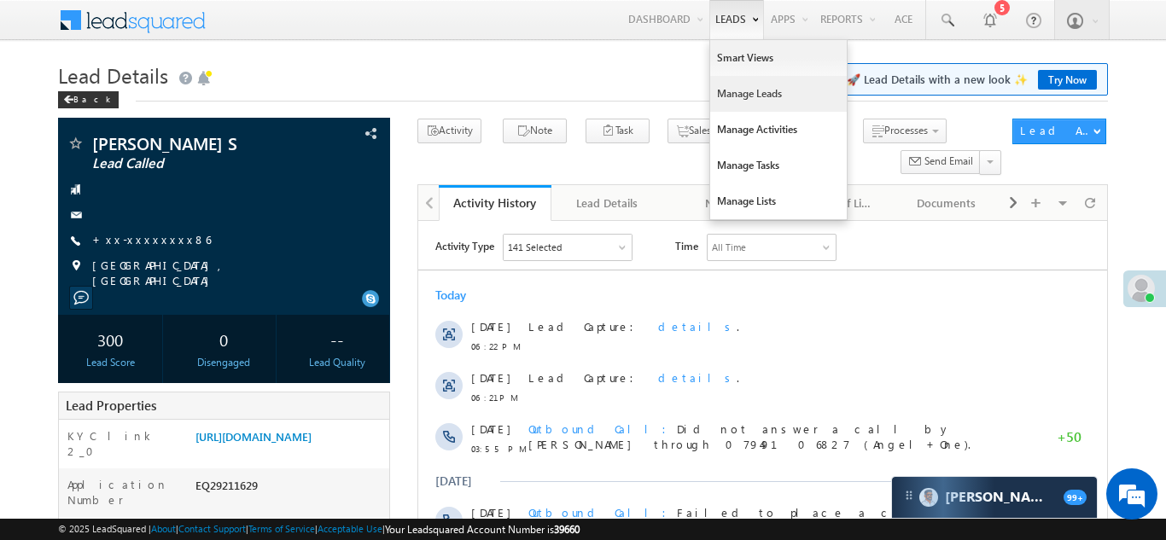
click at [729, 101] on link "Manage Leads" at bounding box center [778, 94] width 137 height 36
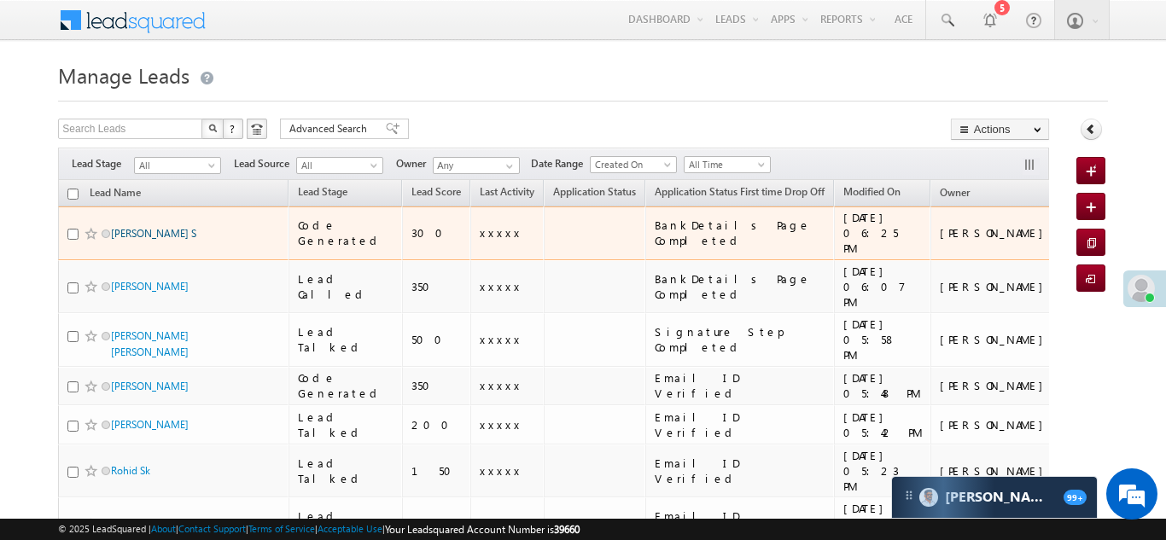
click at [126, 227] on link "Gagan S" at bounding box center [153, 233] width 85 height 13
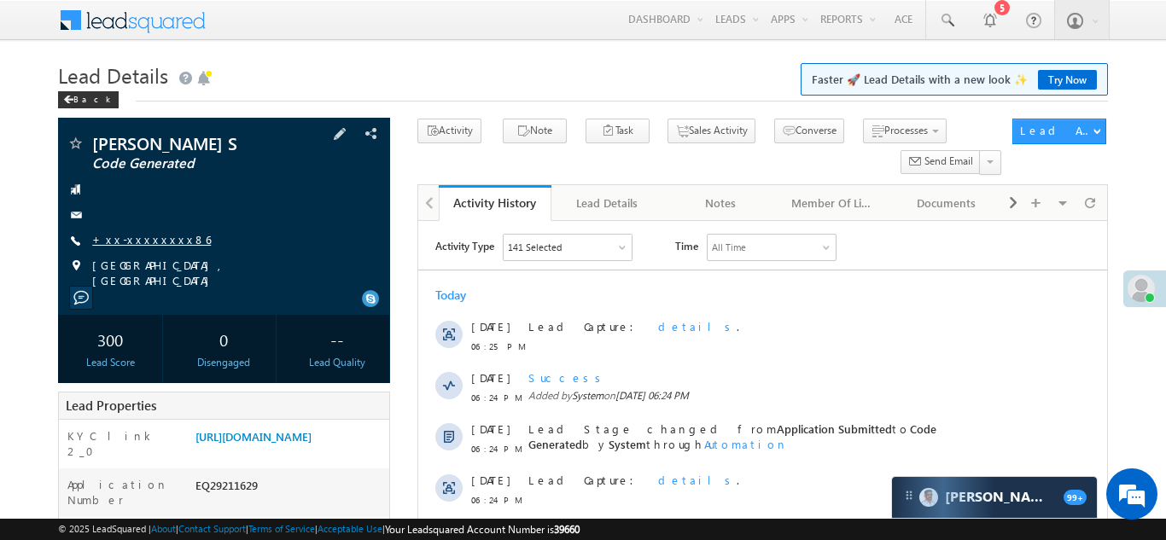
click at [152, 241] on link "+xx-xxxxxxxx86" at bounding box center [151, 239] width 119 height 15
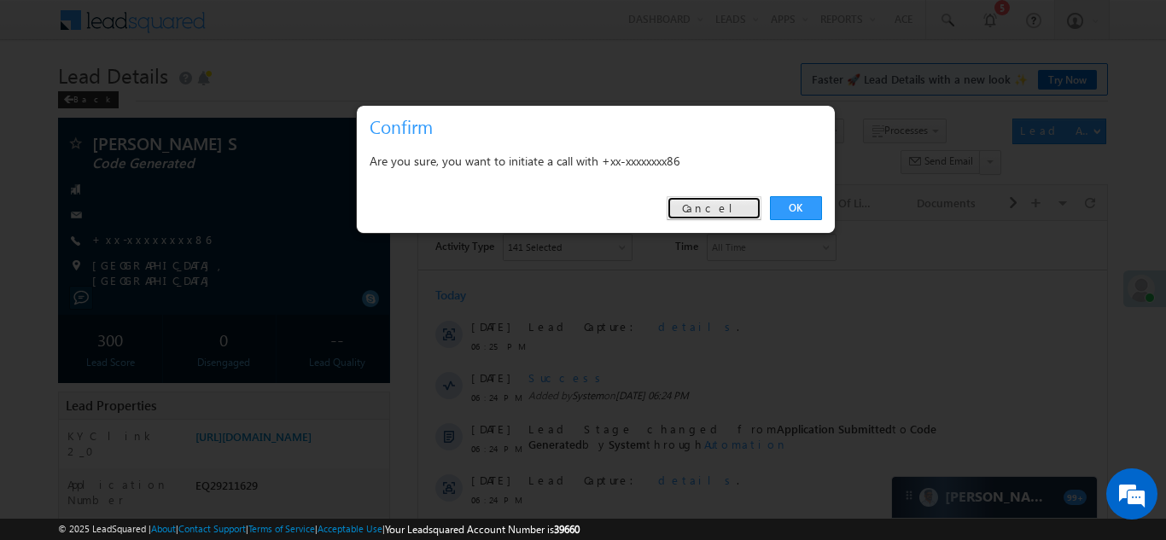
click at [728, 203] on link "Cancel" at bounding box center [713, 208] width 95 height 24
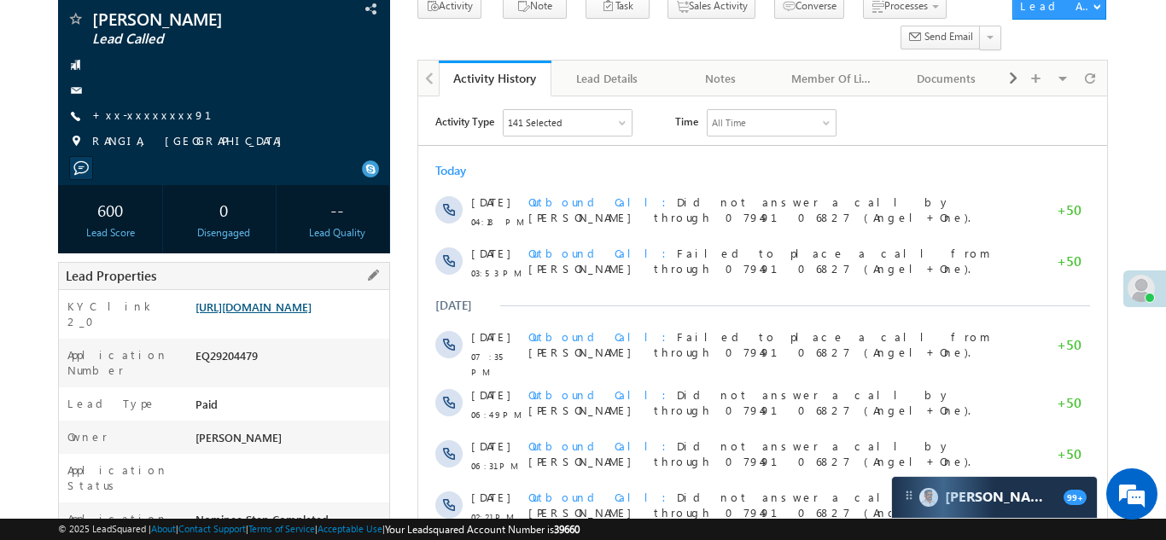
click at [286, 314] on link "https://angelbroking1-pk3em7sa.customui-test.leadsquared.com?leadId=ee3117ed-ab…" at bounding box center [253, 306] width 116 height 15
click at [277, 299] on link "https://angelbroking1-pk3em7sa.customui-test.leadsquared.com?leadId=ee3117ed-ab…" at bounding box center [253, 306] width 116 height 15
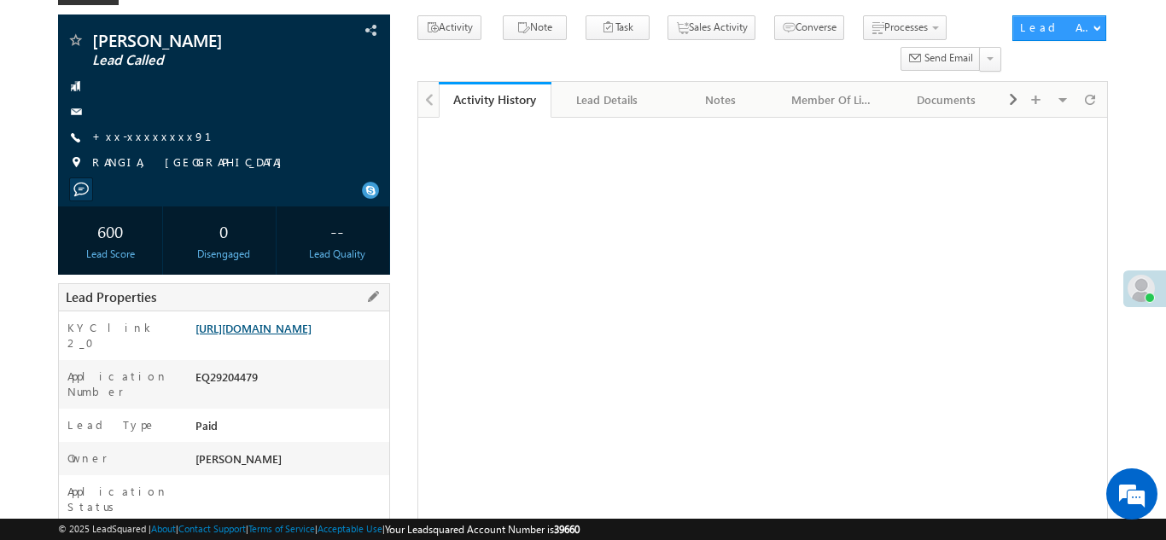
scroll to position [103, 0]
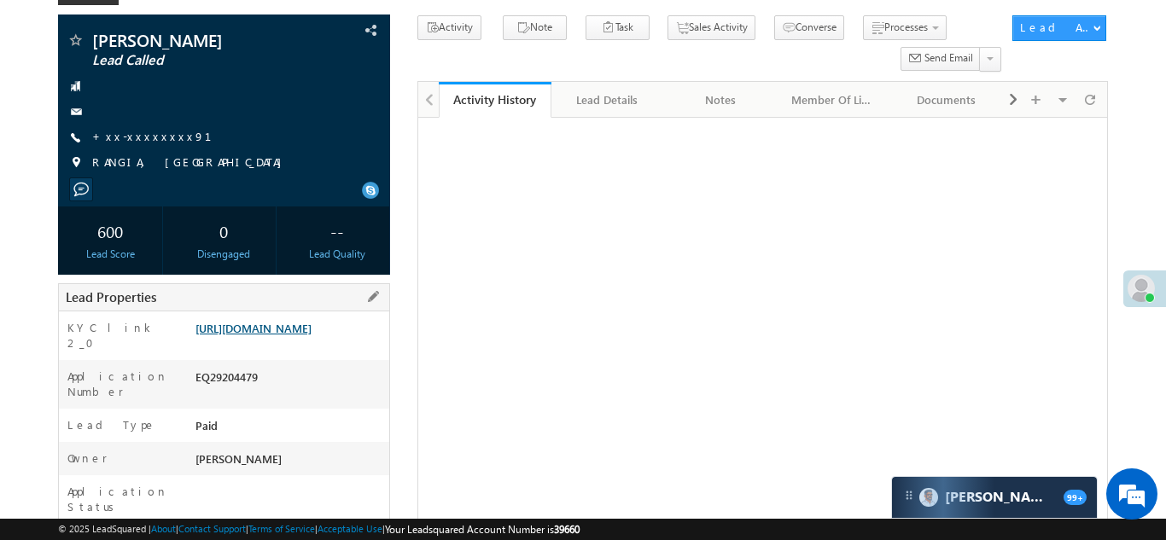
click at [288, 335] on link "https://angelbroking1-pk3em7sa.customui-test.leadsquared.com?leadId=ee3117ed-ab…" at bounding box center [253, 328] width 116 height 15
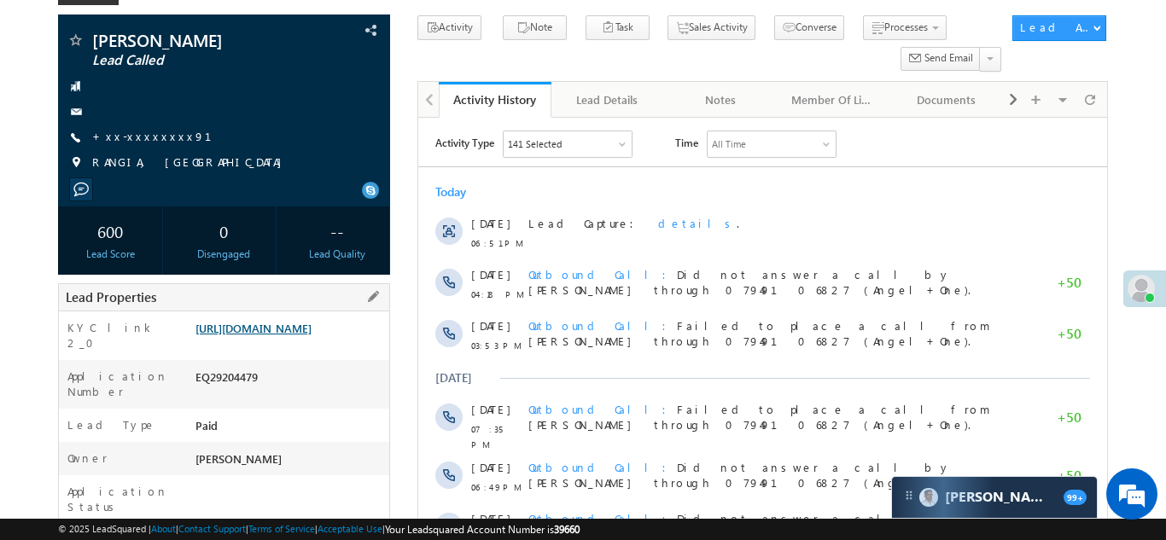
scroll to position [0, 0]
